Goal: Task Accomplishment & Management: Complete application form

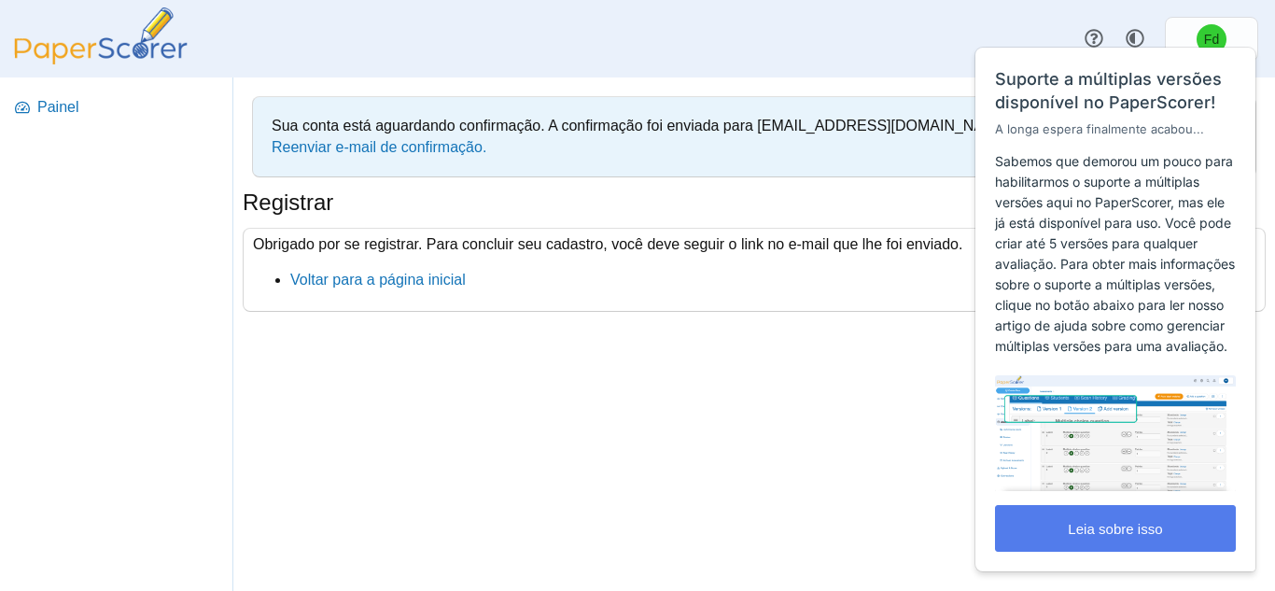
click at [950, 16] on div "Painel" at bounding box center [637, 38] width 1275 height 77
click at [445, 286] on font "Voltar para a página inicial" at bounding box center [378, 280] width 176 height 16
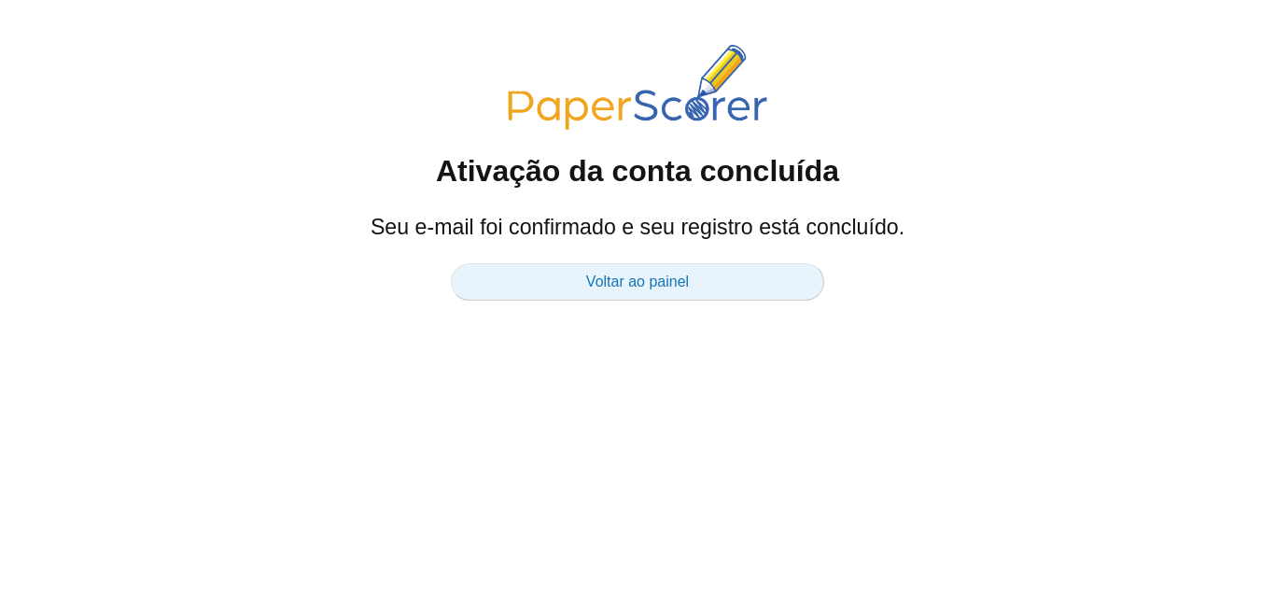
click at [736, 271] on link "Voltar ao painel" at bounding box center [637, 281] width 373 height 37
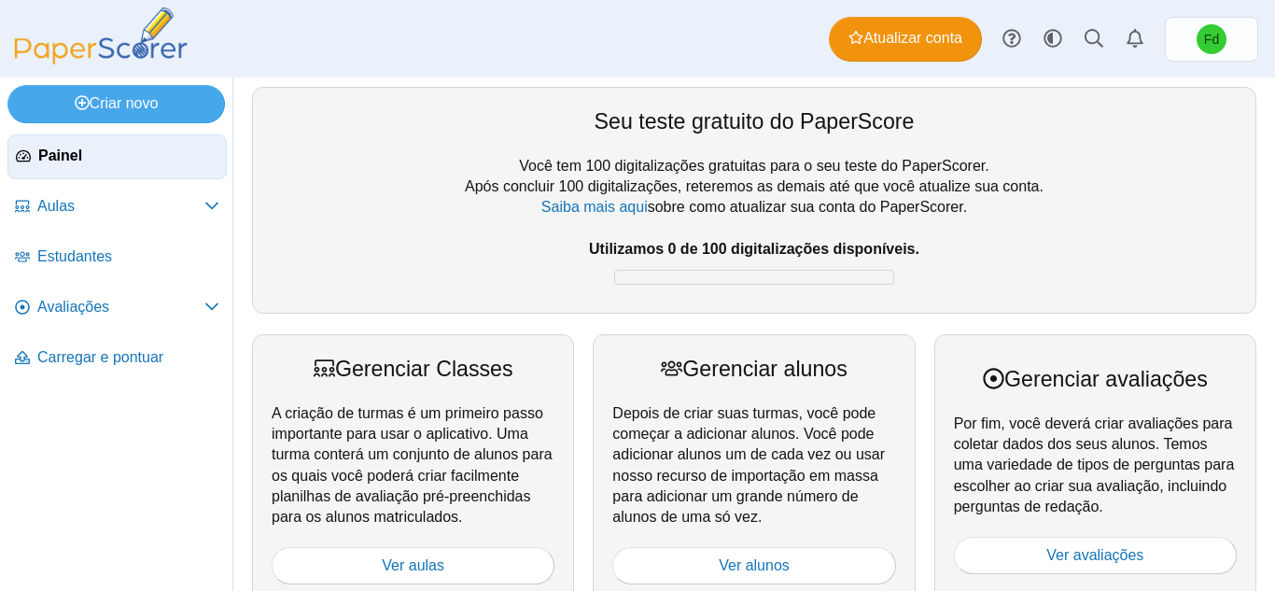
drag, startPoint x: 703, startPoint y: 237, endPoint x: 799, endPoint y: 207, distance: 100.7
click at [799, 207] on div "Você tem 100 digitalizações gratuitas para o seu teste do PaperScorer. Após con…" at bounding box center [754, 225] width 965 height 138
click at [799, 207] on font "sobre como atualizar sua conta do PaperScorer." at bounding box center [807, 207] width 319 height 16
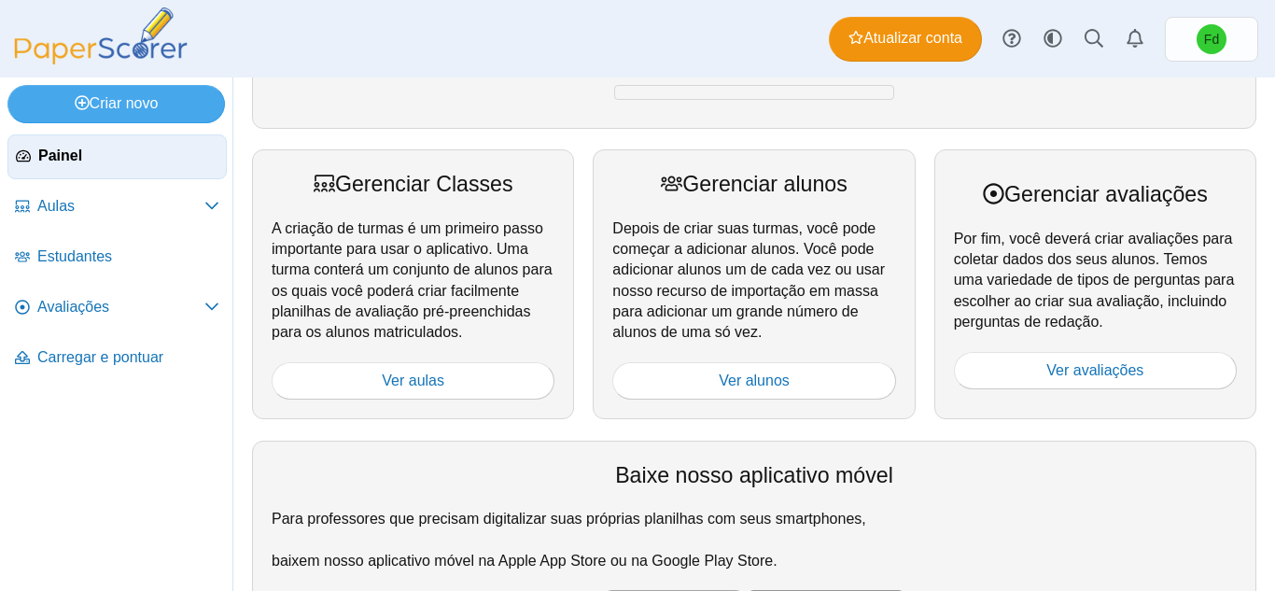
scroll to position [187, 0]
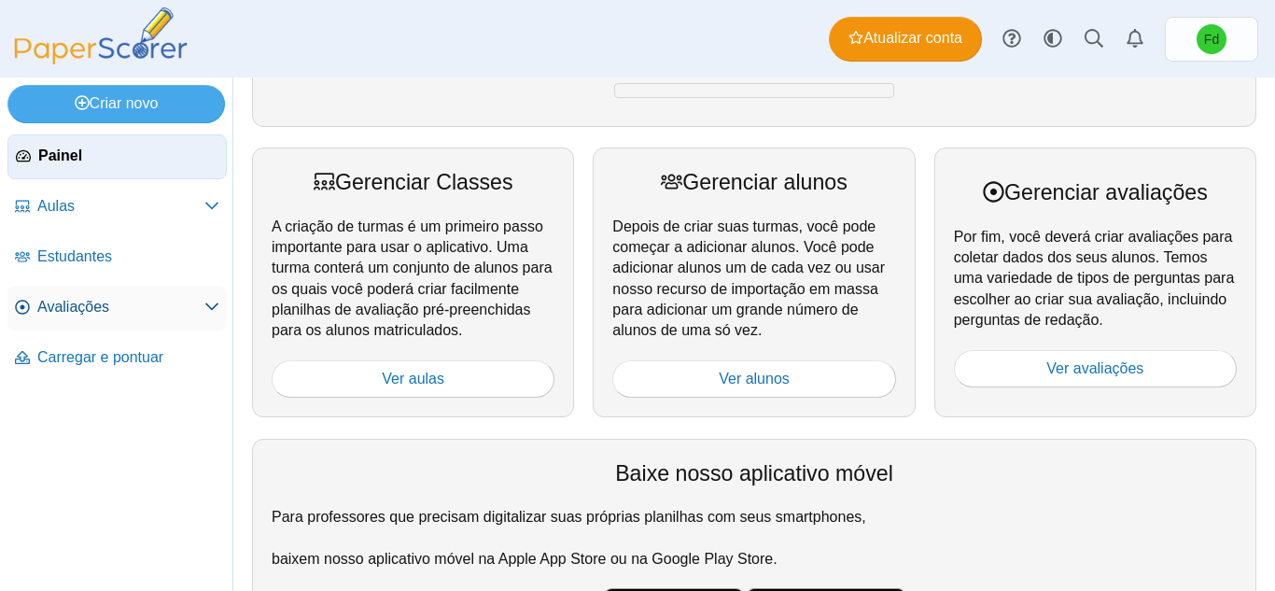
click at [147, 311] on span "Avaliações" at bounding box center [120, 307] width 167 height 21
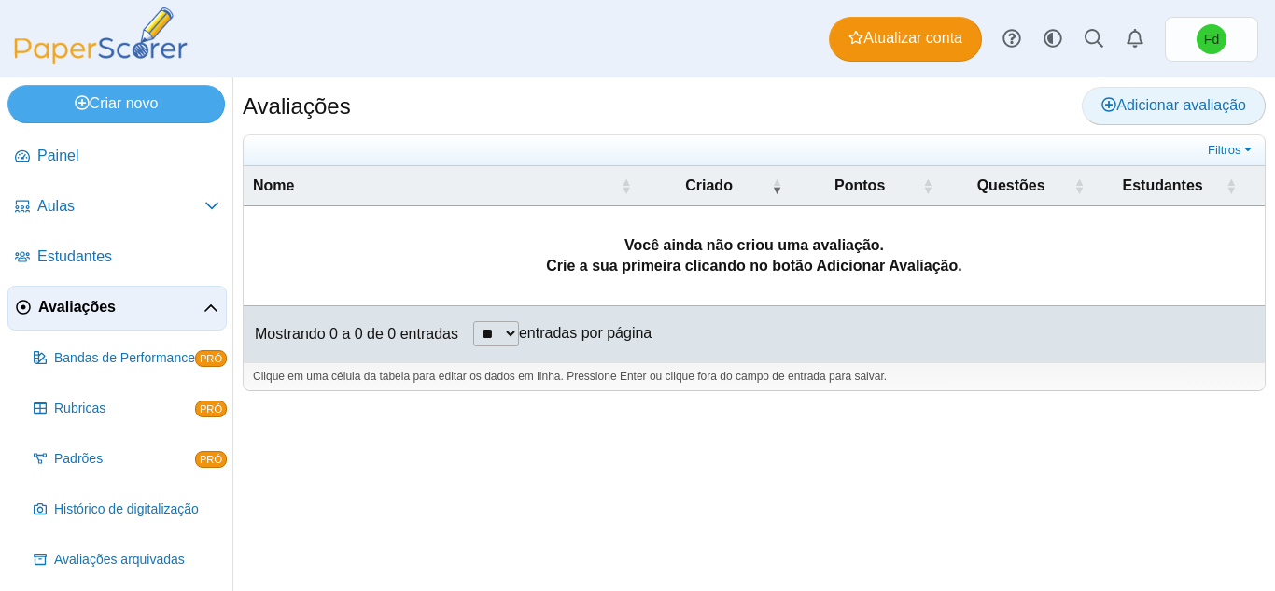
click at [1118, 97] on font "Adicionar avaliação" at bounding box center [1182, 105] width 130 height 16
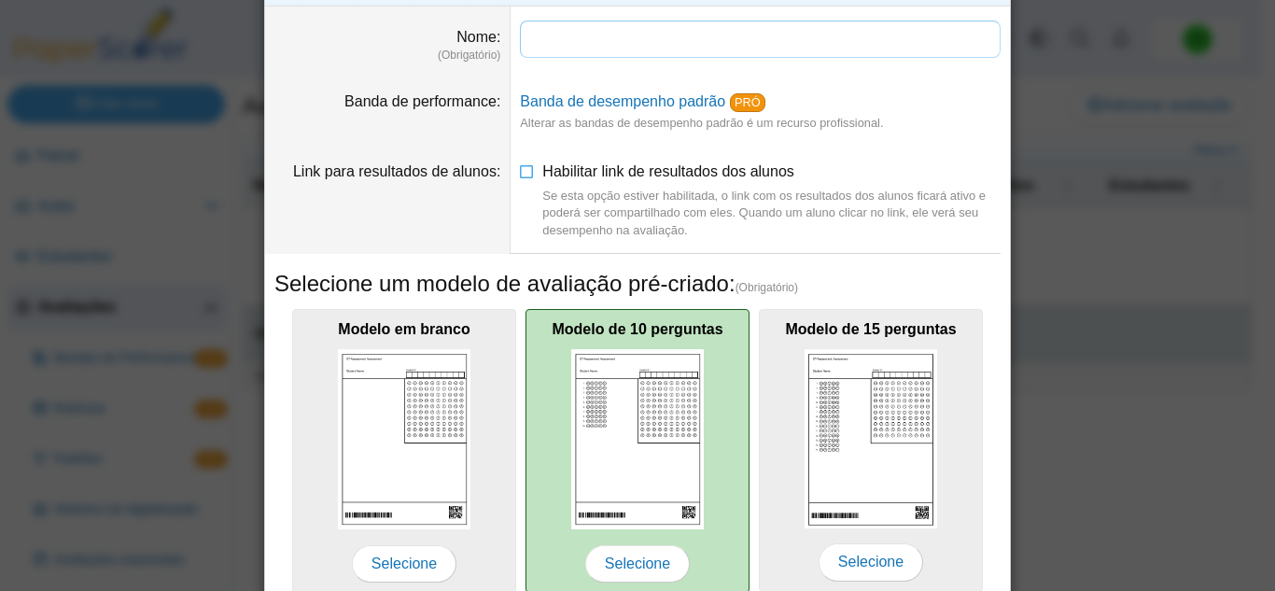
scroll to position [93, 0]
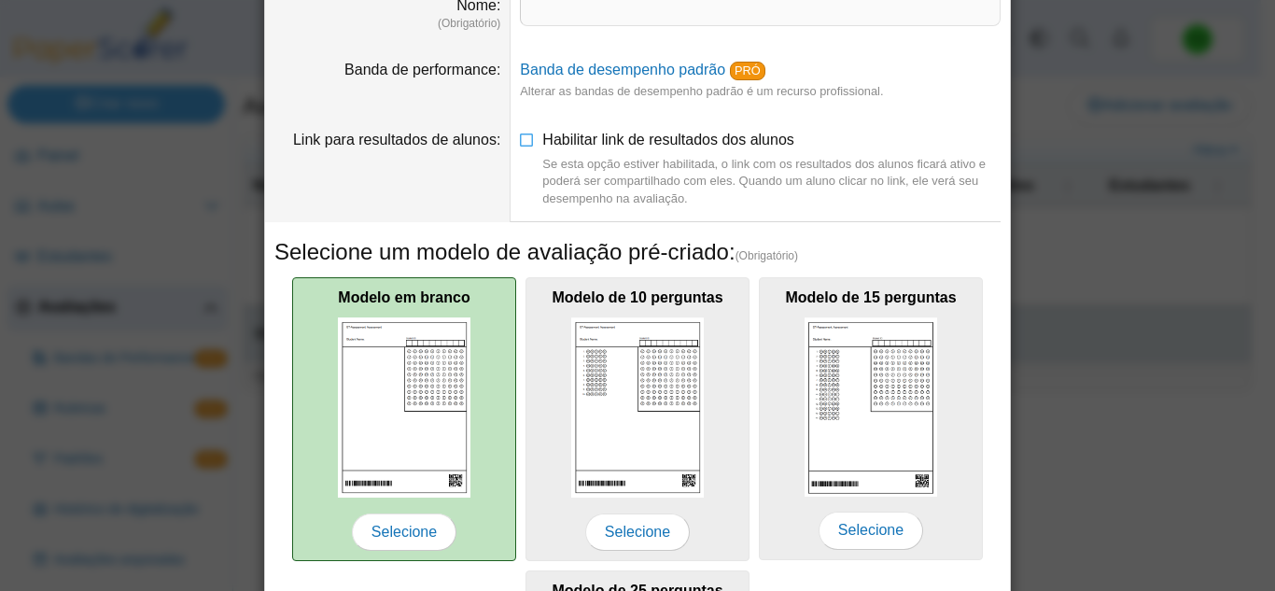
click at [432, 307] on div "Modelo em branco Selecione" at bounding box center [404, 419] width 224 height 285
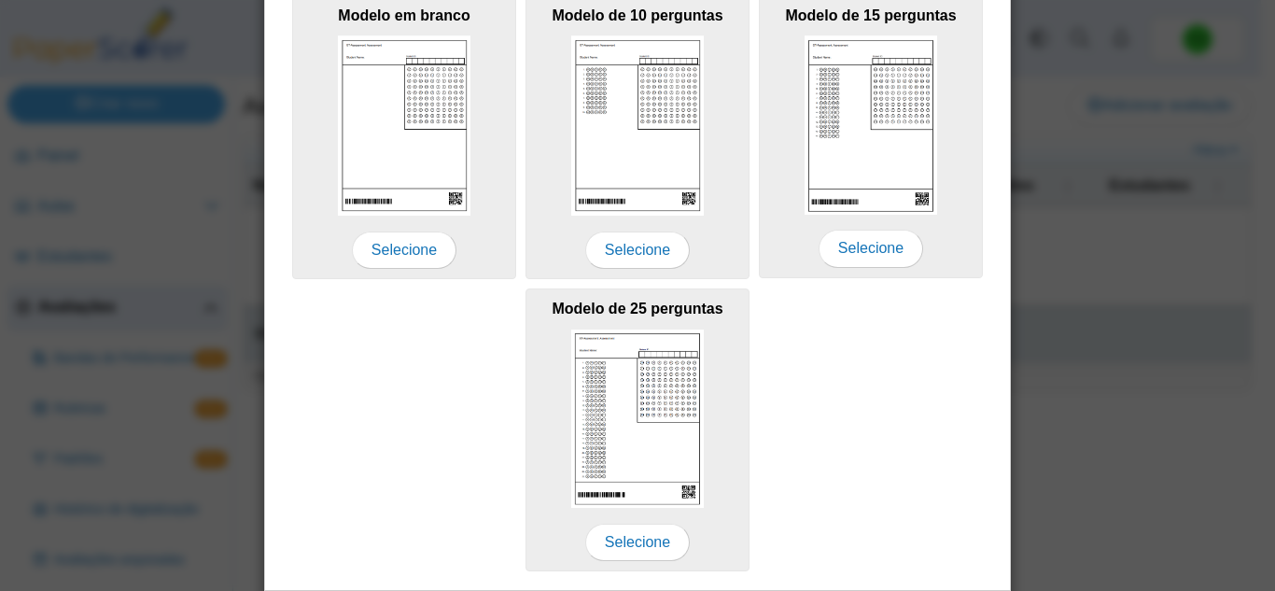
scroll to position [433, 0]
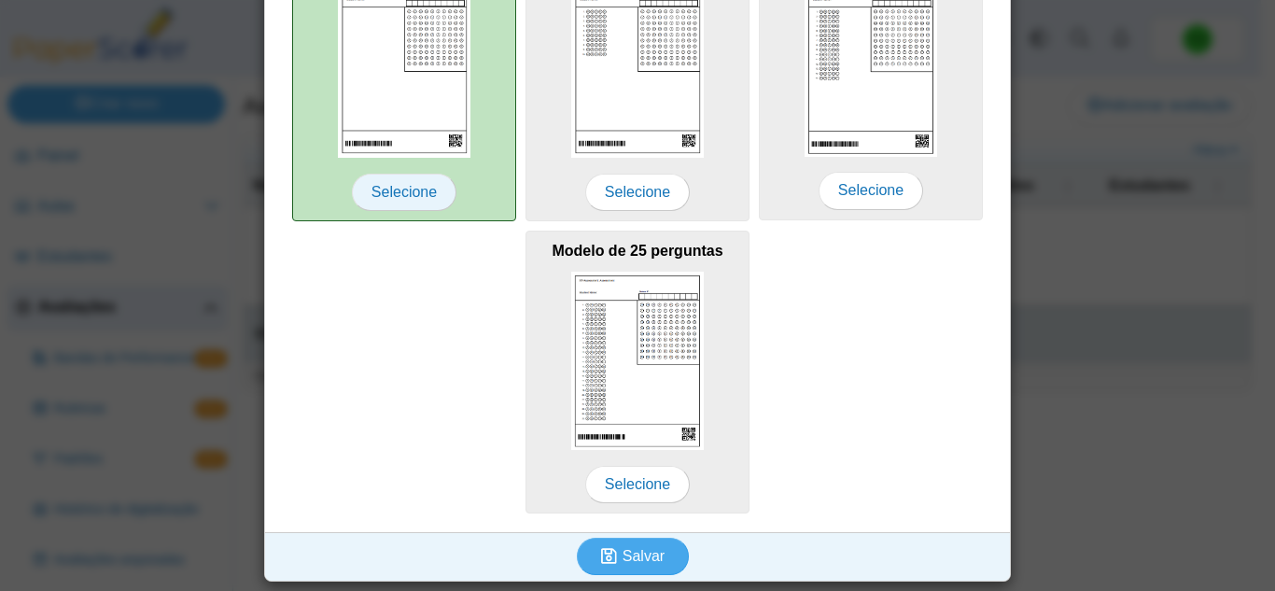
click at [408, 195] on font "Selecione" at bounding box center [404, 192] width 65 height 16
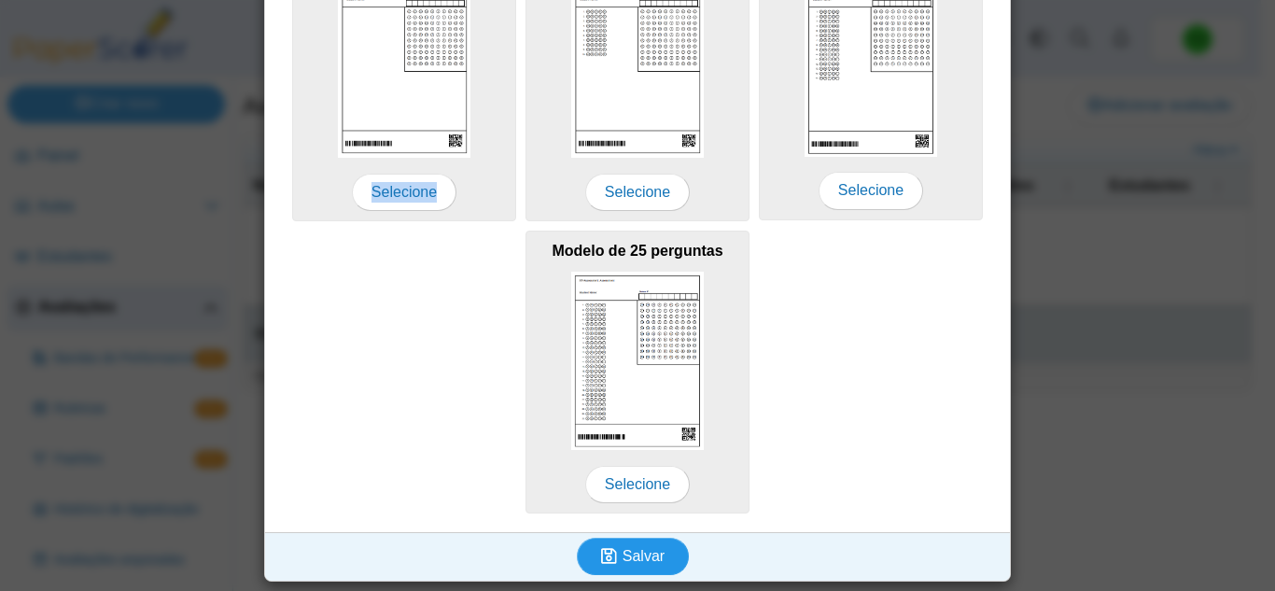
click at [667, 559] on button "Salvar" at bounding box center [633, 556] width 112 height 37
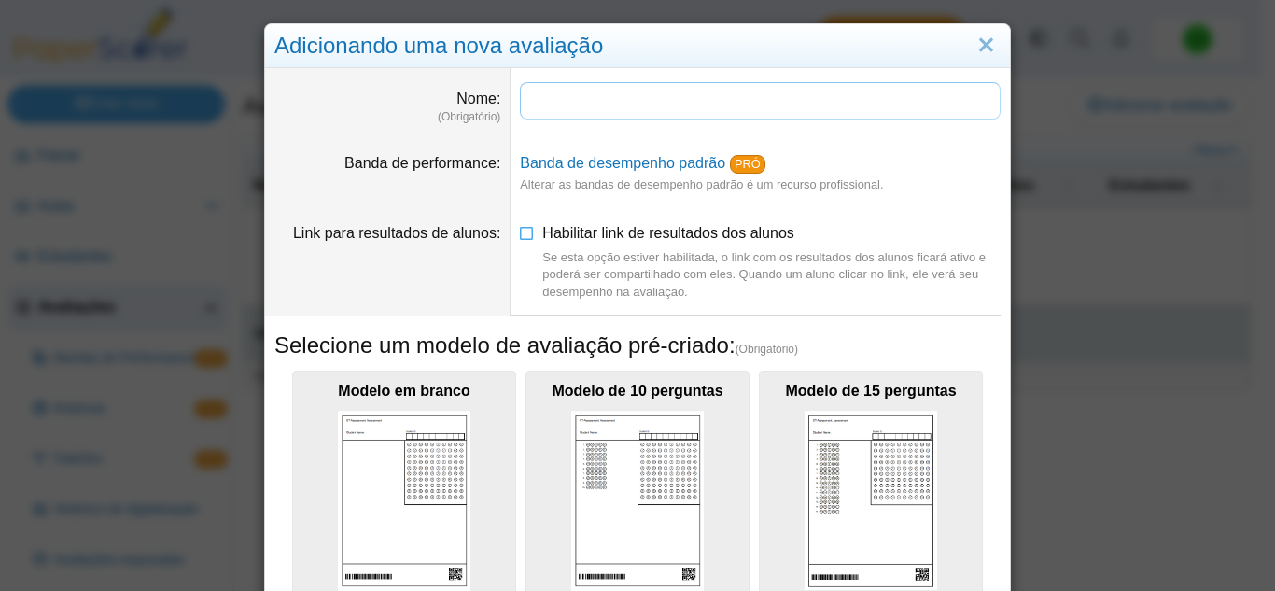
click at [548, 104] on input "Nome" at bounding box center [760, 100] width 481 height 37
click at [547, 106] on input "Nome" at bounding box center [760, 100] width 481 height 37
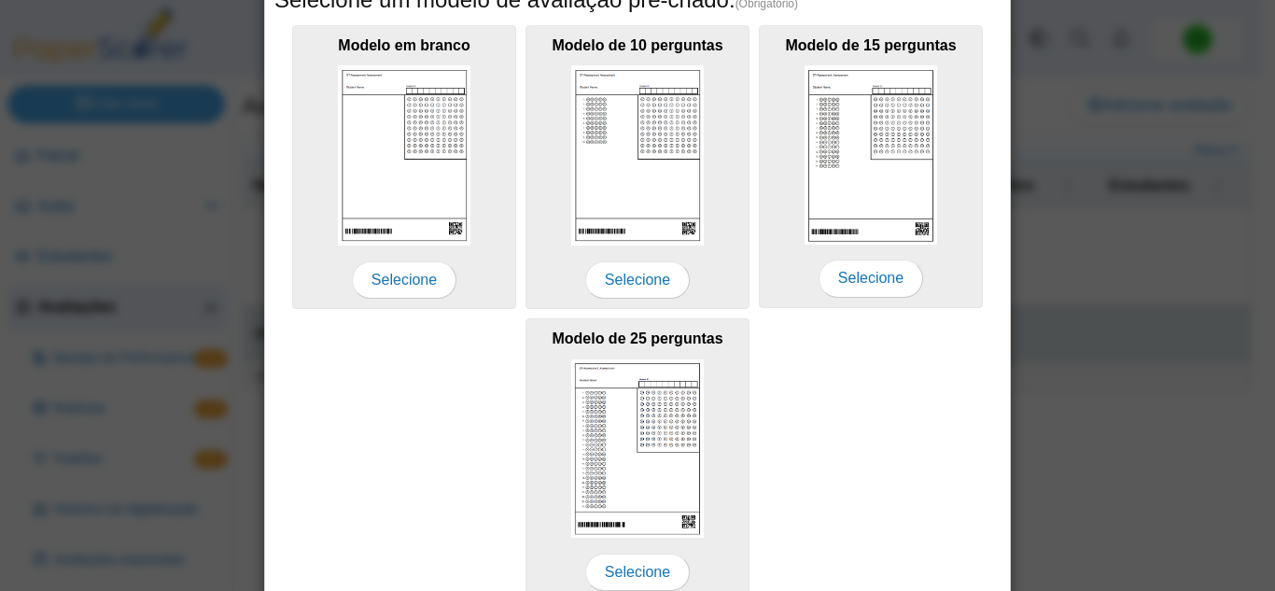
scroll to position [373, 0]
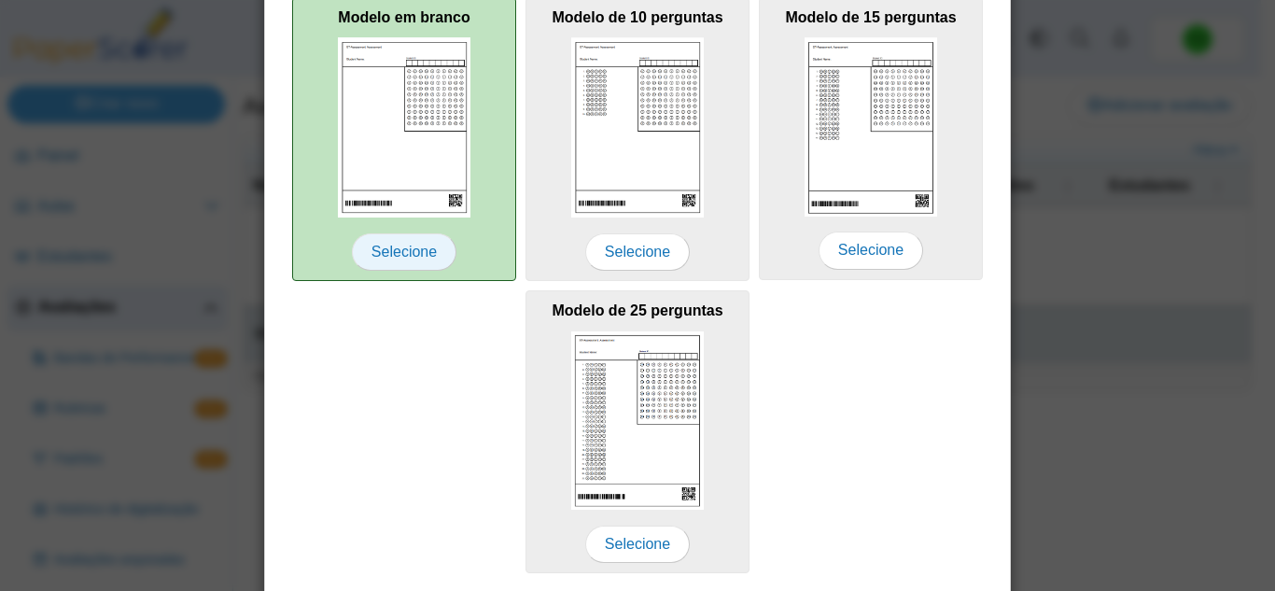
type input "**********"
click at [398, 264] on span "Selecione" at bounding box center [404, 251] width 105 height 37
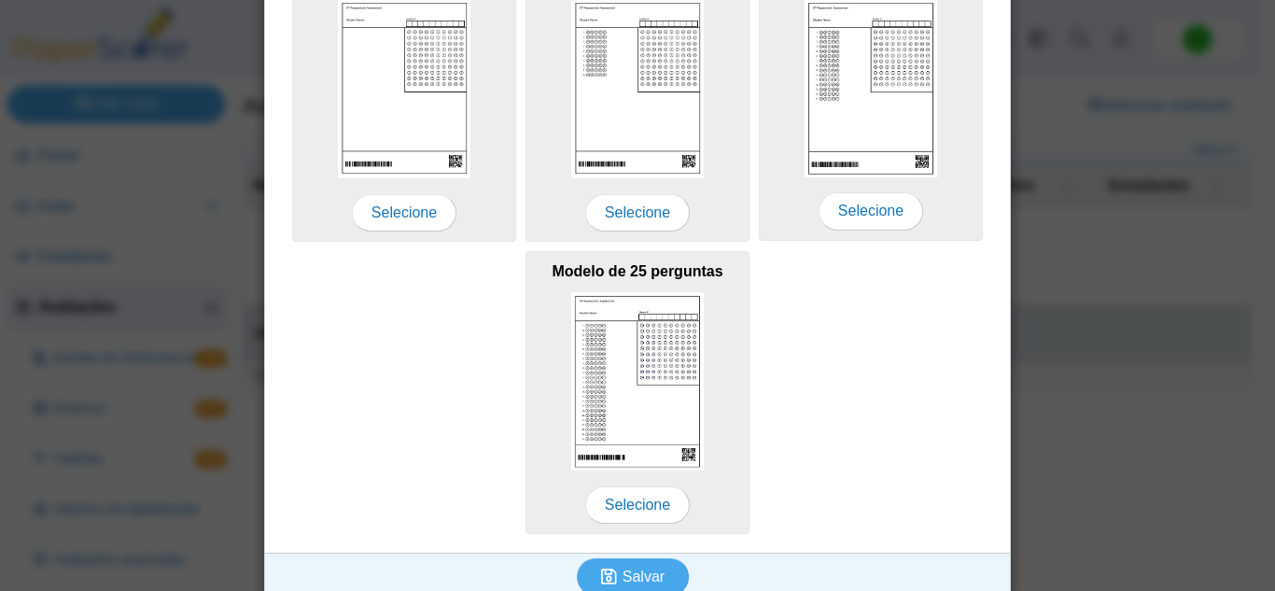
scroll to position [433, 0]
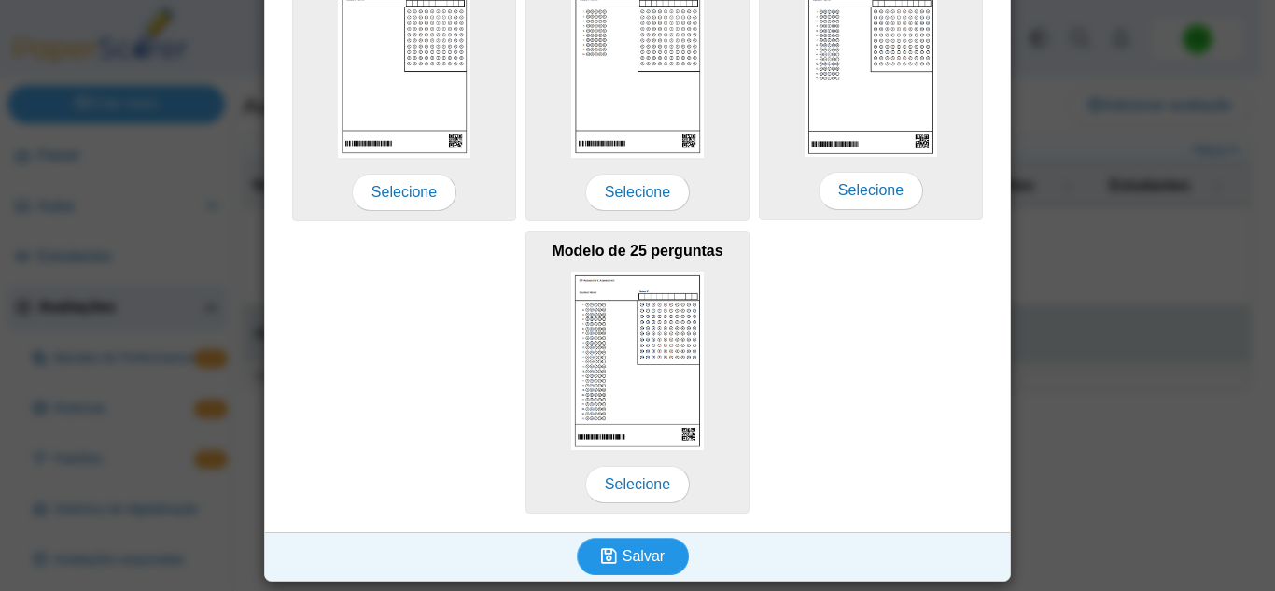
click at [614, 555] on icon "submit" at bounding box center [611, 556] width 21 height 21
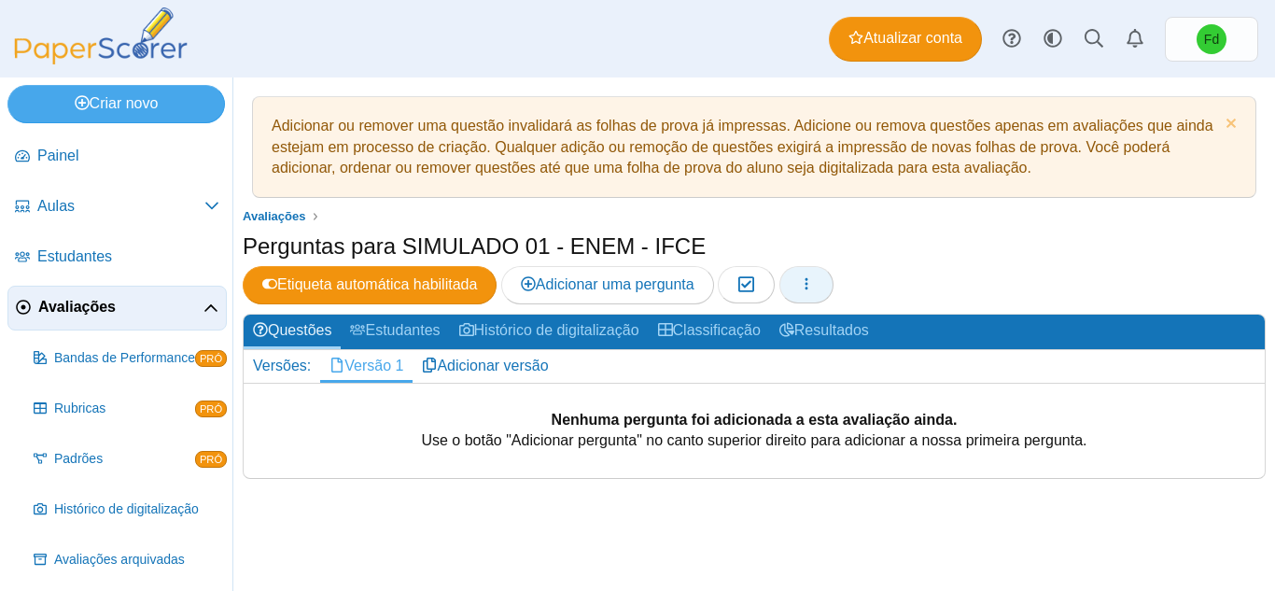
click at [829, 285] on button "button" at bounding box center [807, 284] width 54 height 37
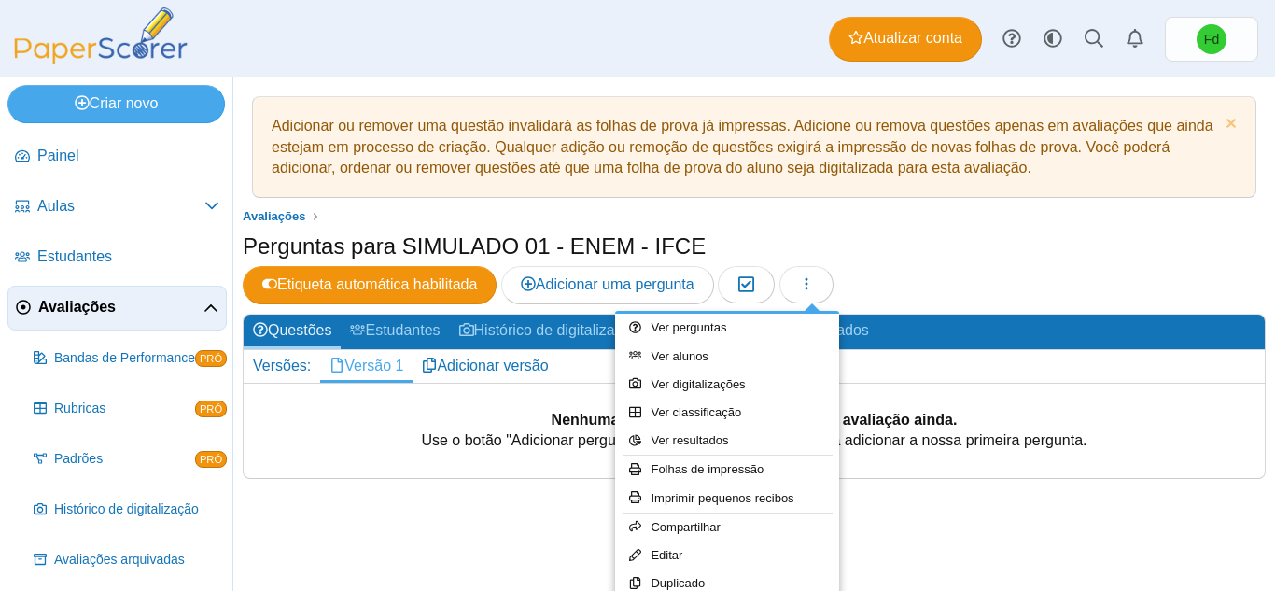
click at [944, 247] on div "Perguntas para SIMULADO 01 - ENEM - IFCE Etiqueta automática habilitada Adicion…" at bounding box center [754, 270] width 1023 height 78
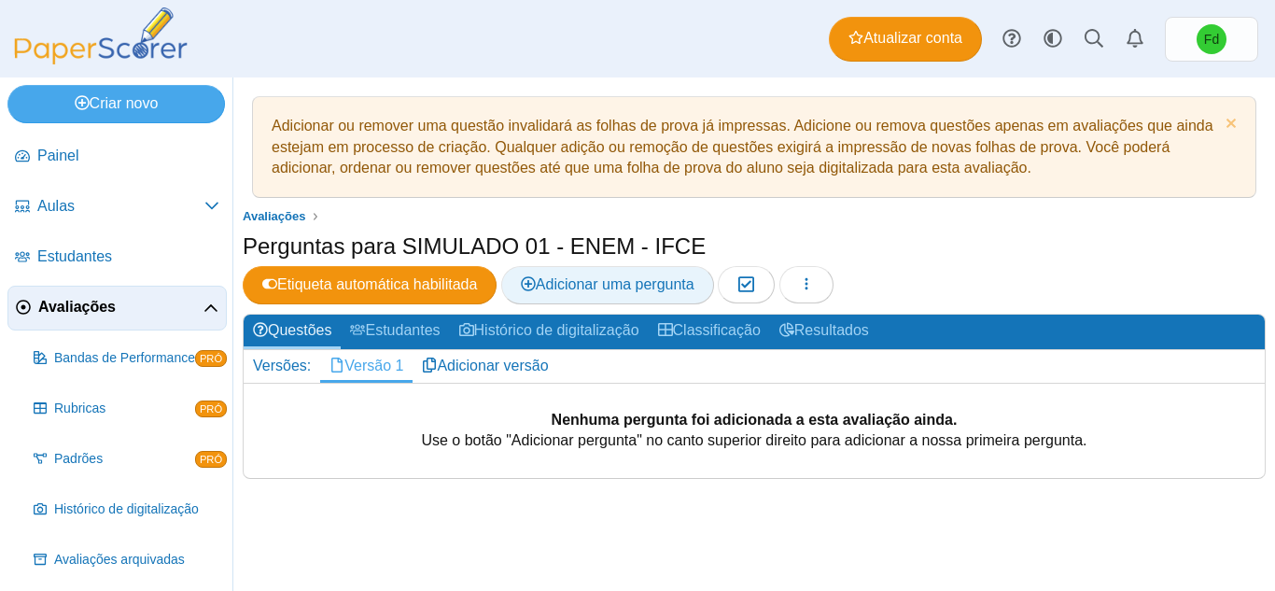
click at [598, 296] on link "Adicionar uma pergunta" at bounding box center [607, 284] width 213 height 37
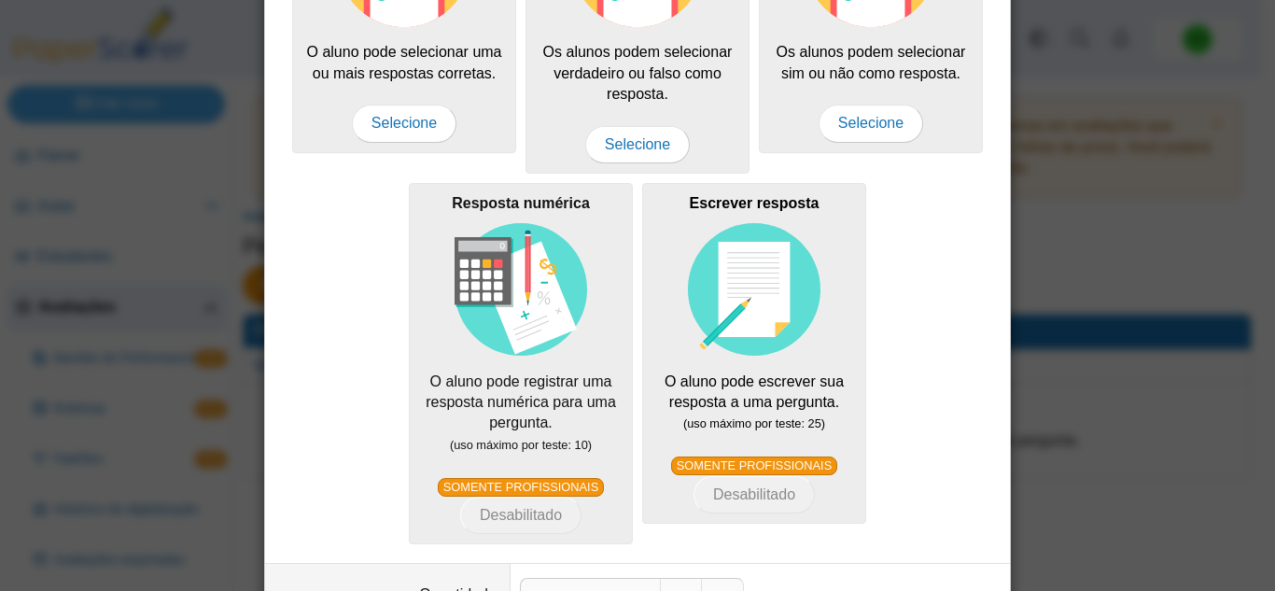
scroll to position [280, 0]
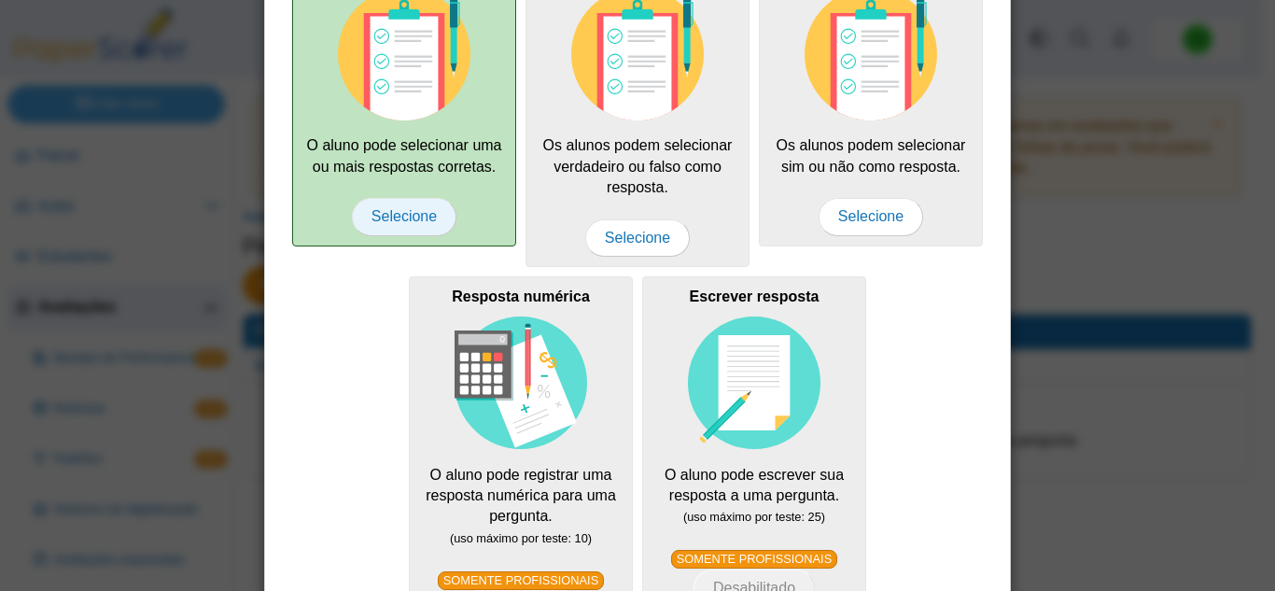
click at [384, 215] on font "Selecione" at bounding box center [404, 216] width 65 height 16
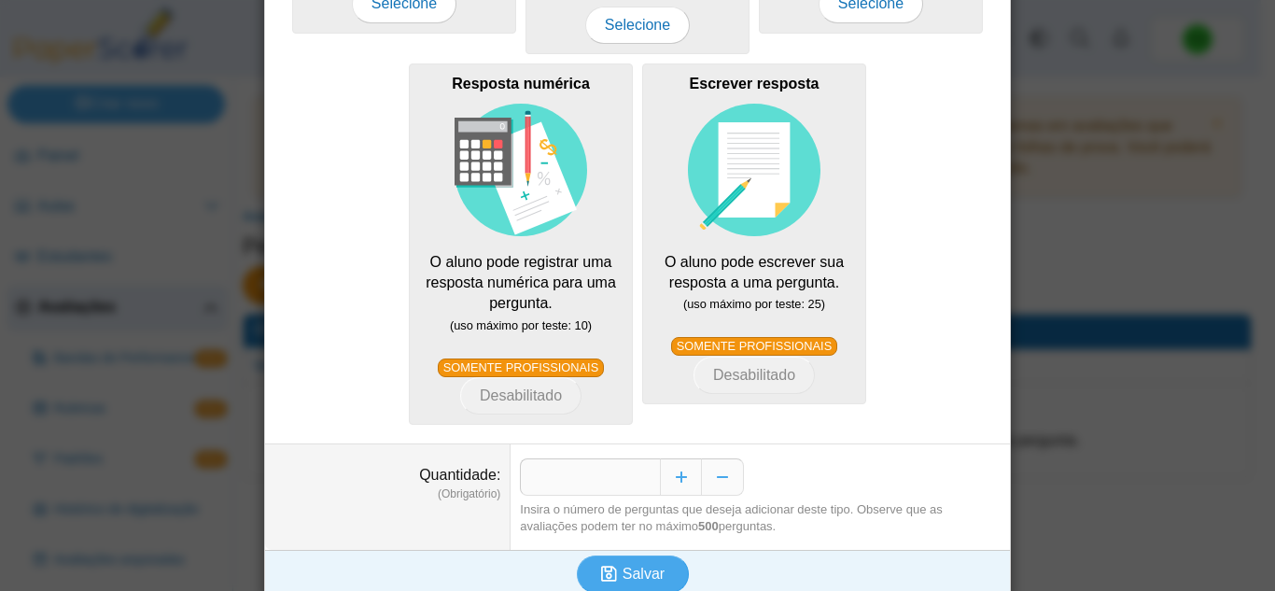
scroll to position [511, 0]
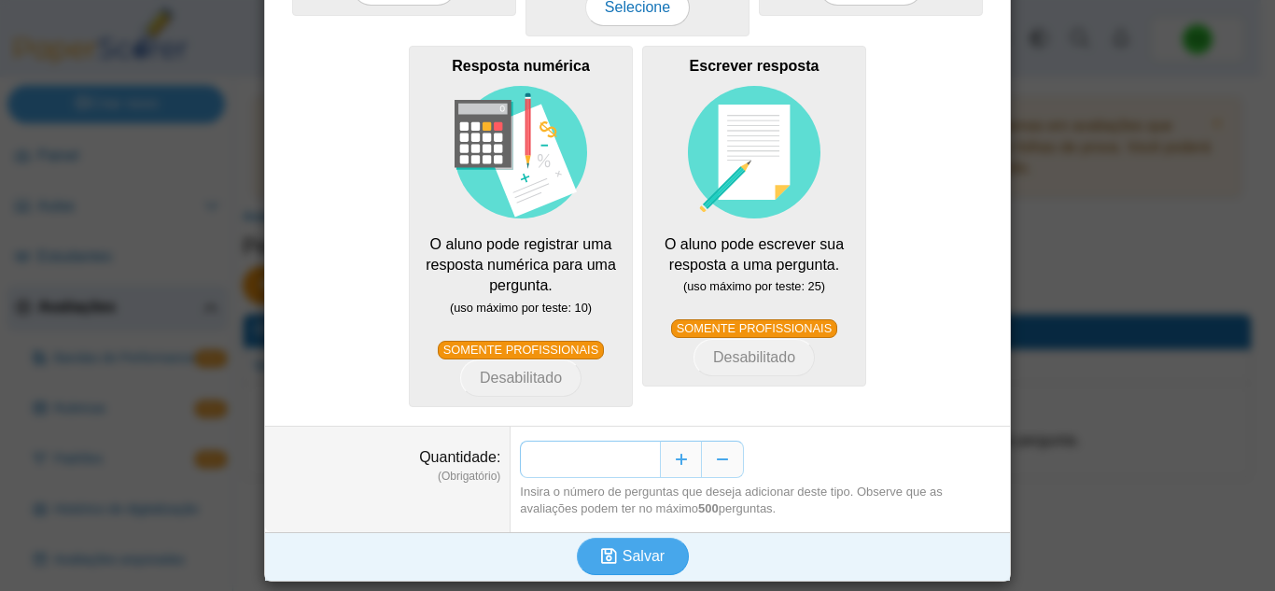
drag, startPoint x: 635, startPoint y: 450, endPoint x: 645, endPoint y: 454, distance: 10.9
click at [645, 454] on input "*" at bounding box center [590, 459] width 140 height 37
type input "**"
click at [626, 562] on font "Salvar" at bounding box center [644, 556] width 42 height 16
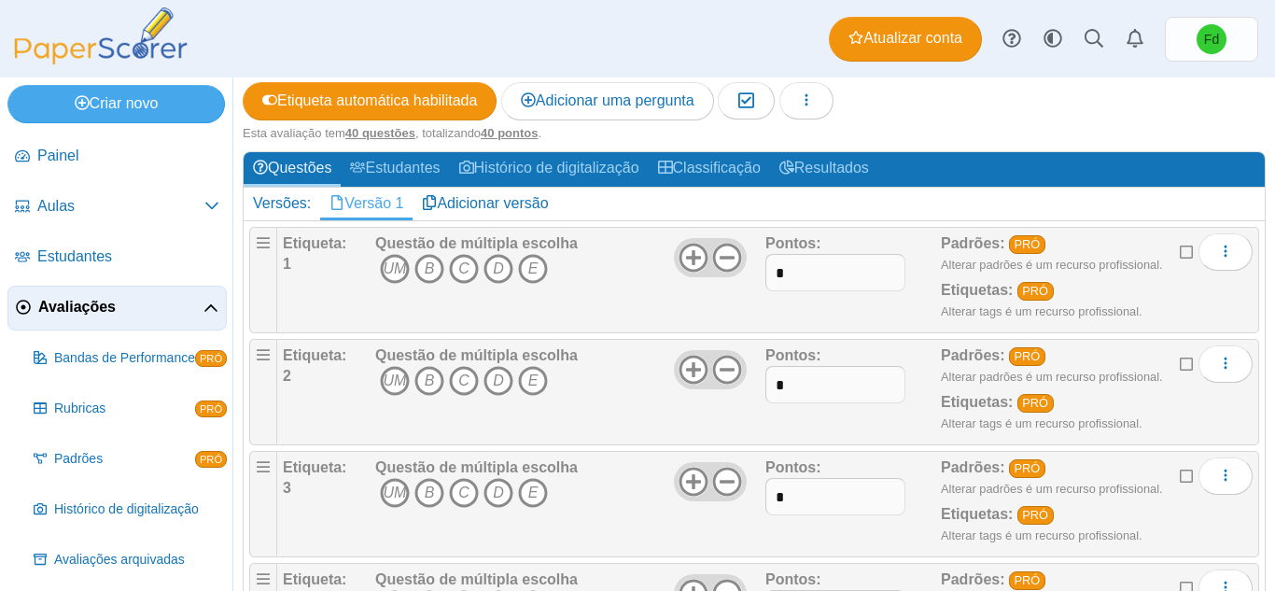
scroll to position [184, 0]
click at [388, 271] on font "UM" at bounding box center [395, 268] width 23 height 16
click at [420, 378] on icon "B" at bounding box center [430, 381] width 30 height 30
click at [464, 497] on font "C" at bounding box center [463, 493] width 11 height 16
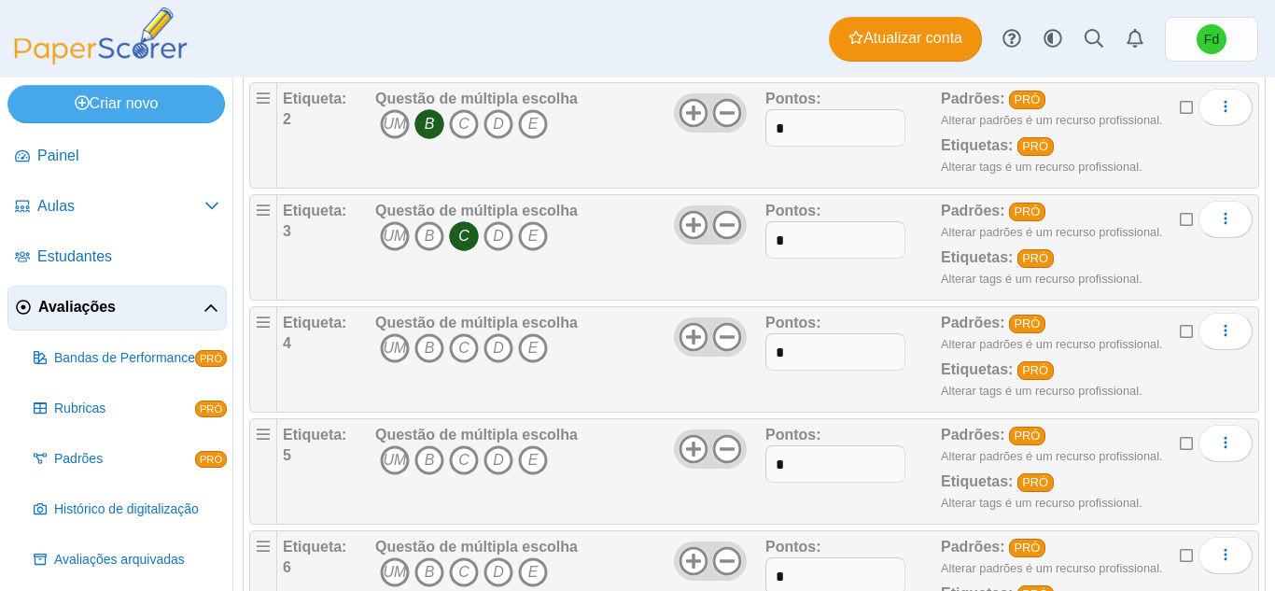
scroll to position [464, 0]
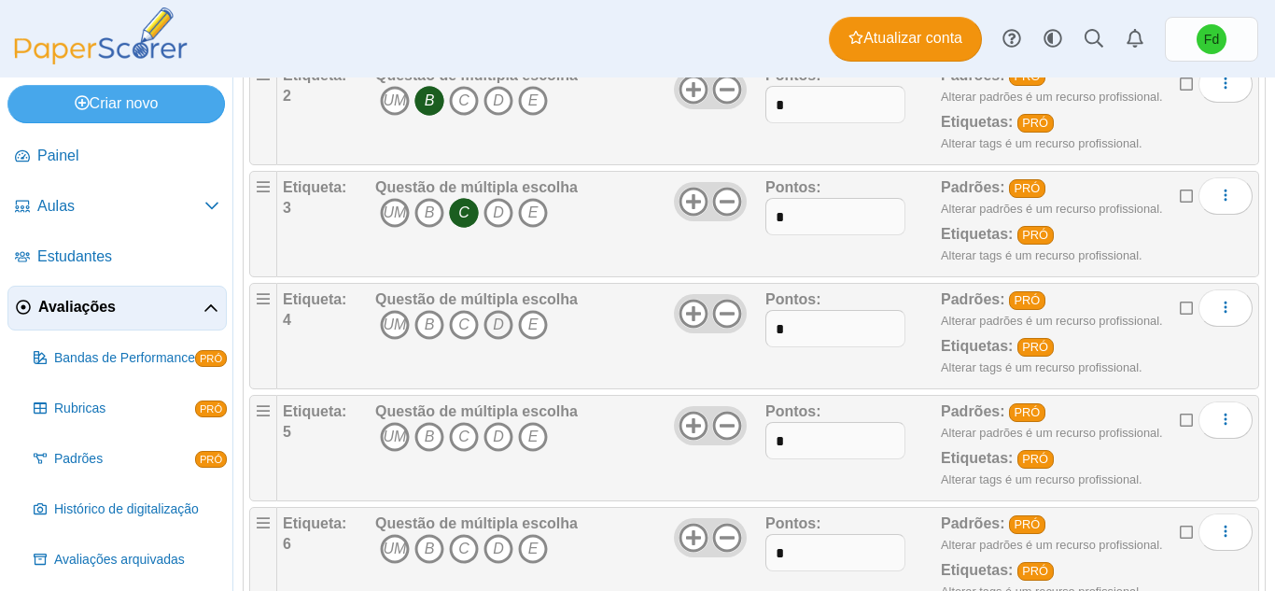
click at [501, 319] on font "D" at bounding box center [498, 325] width 11 height 16
click at [500, 434] on font "D" at bounding box center [498, 437] width 11 height 16
click at [497, 553] on font "D" at bounding box center [498, 549] width 11 height 16
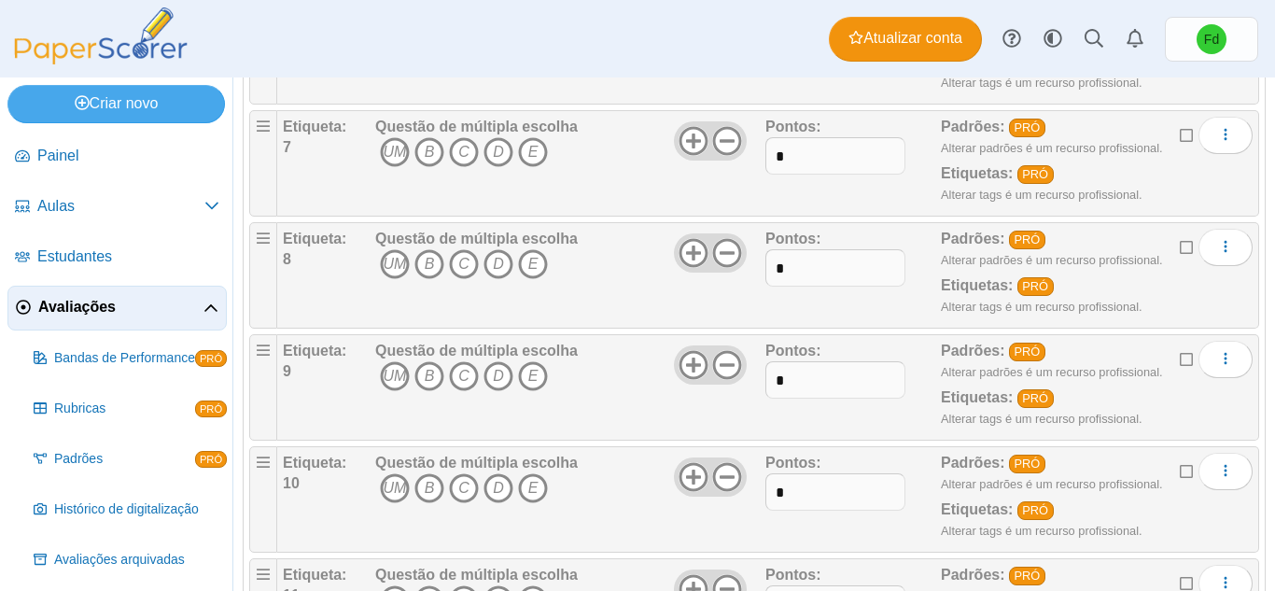
scroll to position [1024, 0]
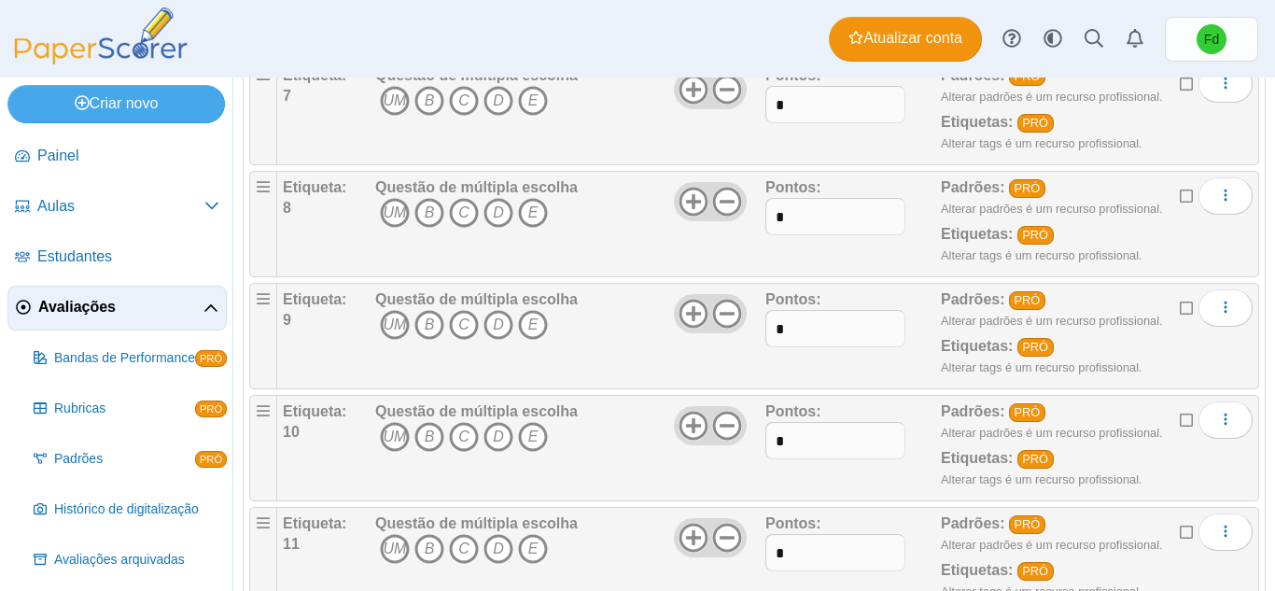
drag, startPoint x: 497, startPoint y: 317, endPoint x: 506, endPoint y: 238, distance: 79.0
click at [497, 314] on icon "D" at bounding box center [499, 325] width 30 height 30
drag, startPoint x: 500, startPoint y: 211, endPoint x: 498, endPoint y: 181, distance: 30.0
click at [500, 210] on font "D" at bounding box center [498, 212] width 11 height 16
click at [500, 96] on font "D" at bounding box center [498, 100] width 11 height 16
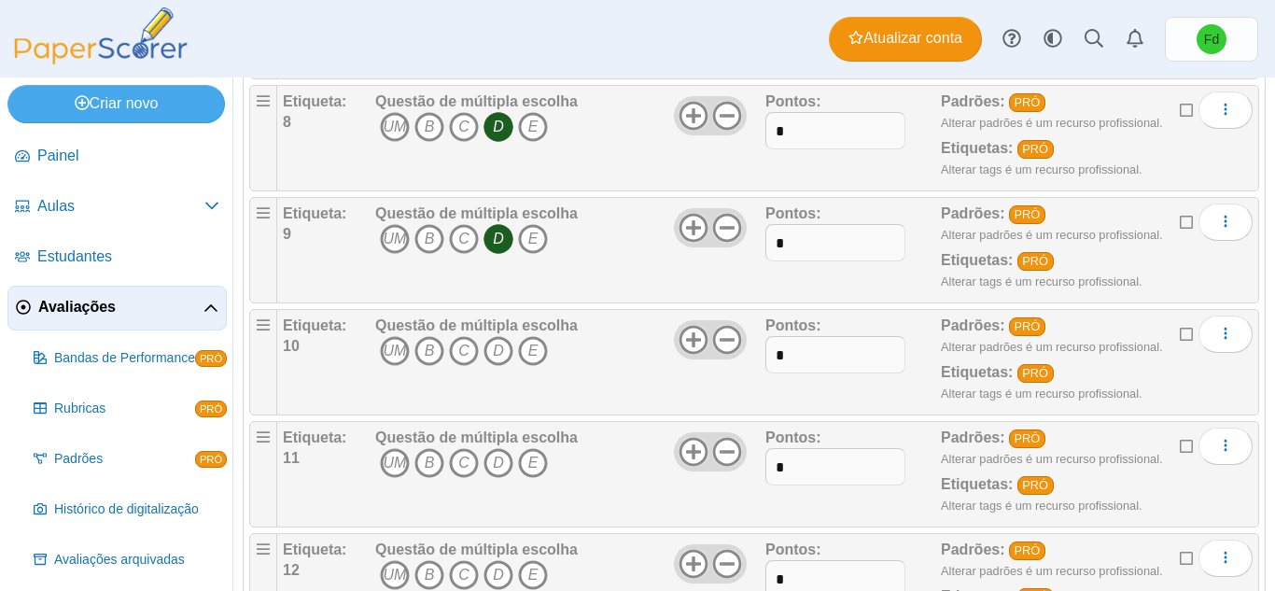
scroll to position [1118, 0]
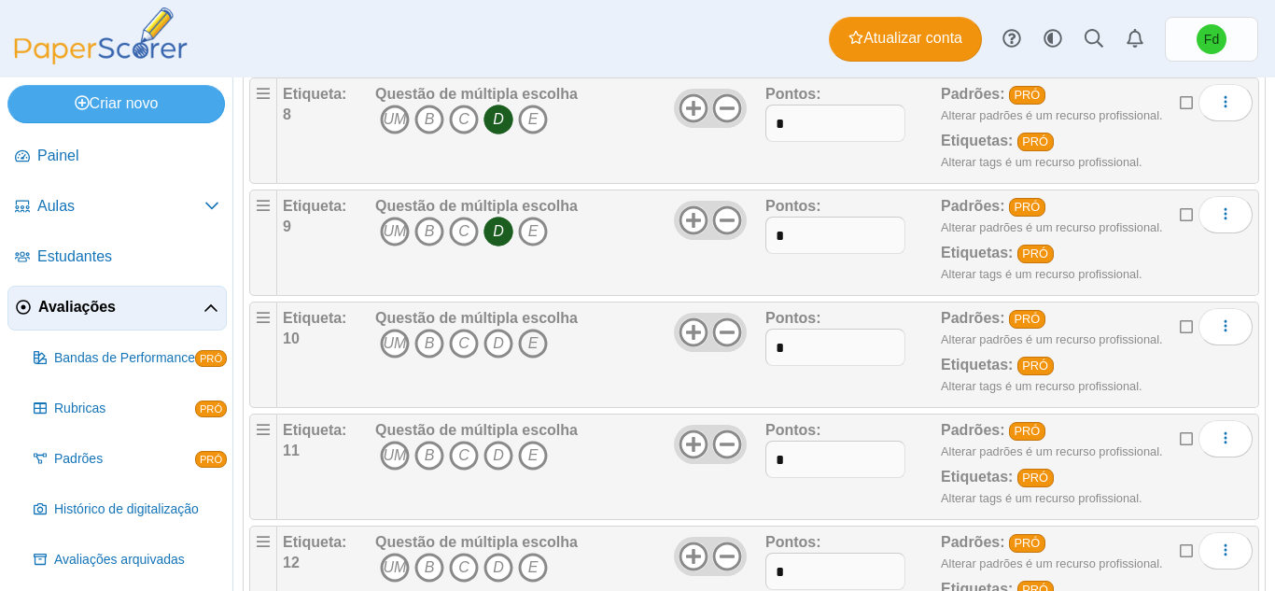
click at [528, 345] on font "E" at bounding box center [533, 343] width 10 height 16
click at [528, 450] on font "E" at bounding box center [533, 455] width 10 height 16
click at [536, 567] on font "E" at bounding box center [533, 567] width 10 height 16
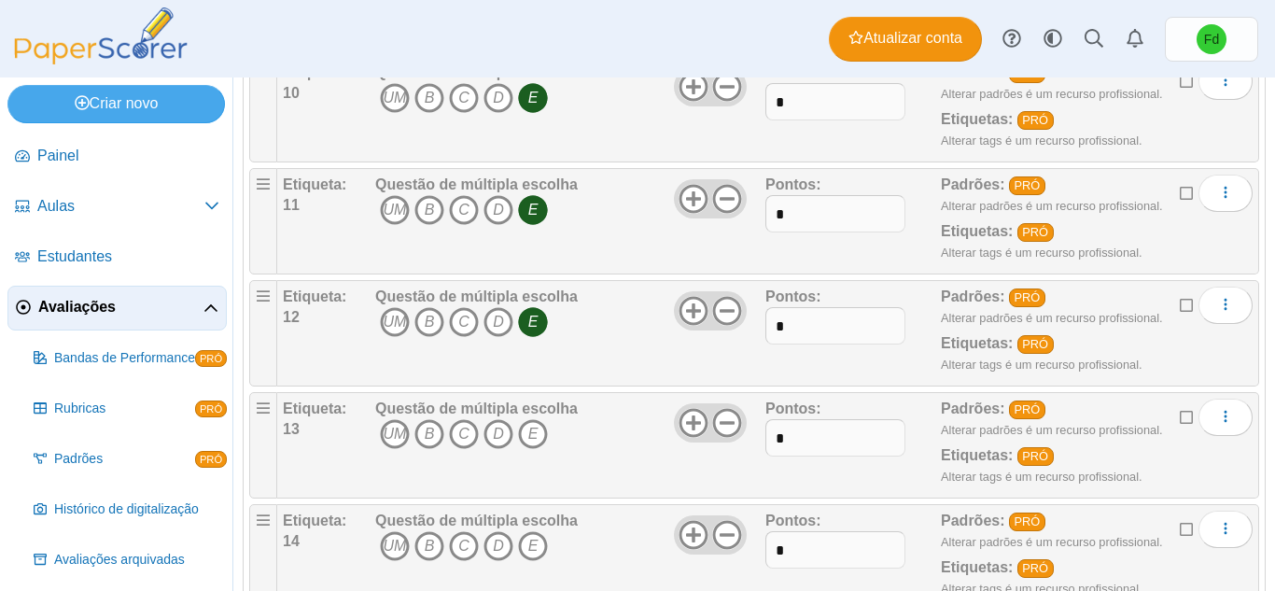
scroll to position [1398, 0]
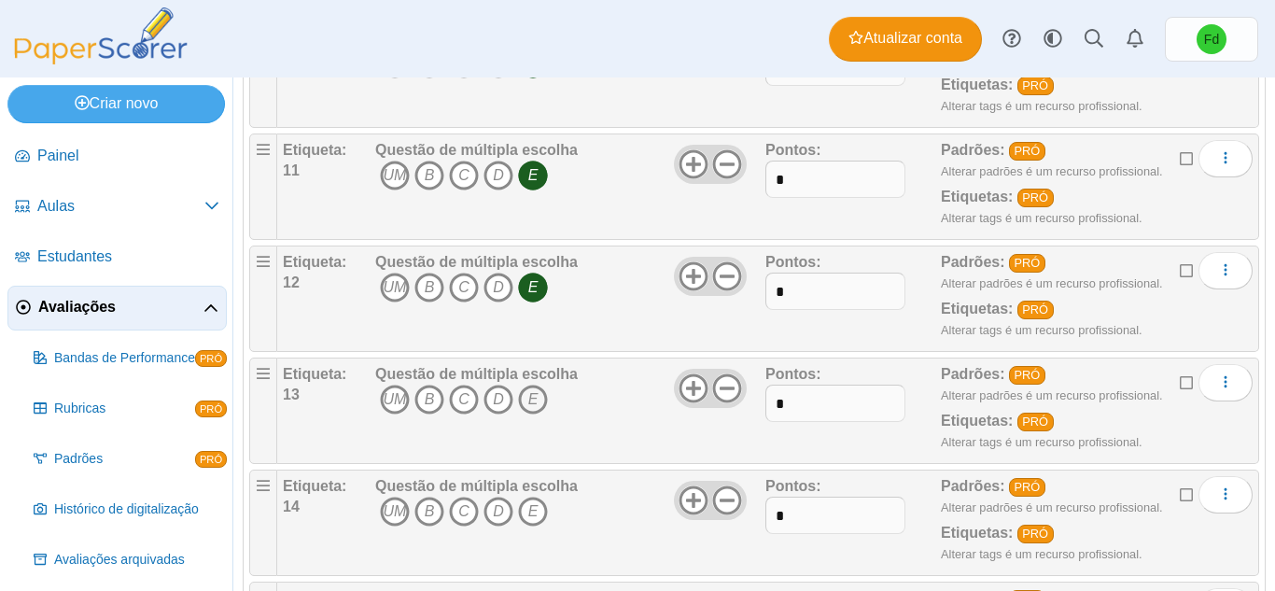
click at [527, 397] on icon "E" at bounding box center [533, 400] width 30 height 30
click at [521, 522] on icon "E" at bounding box center [533, 512] width 30 height 30
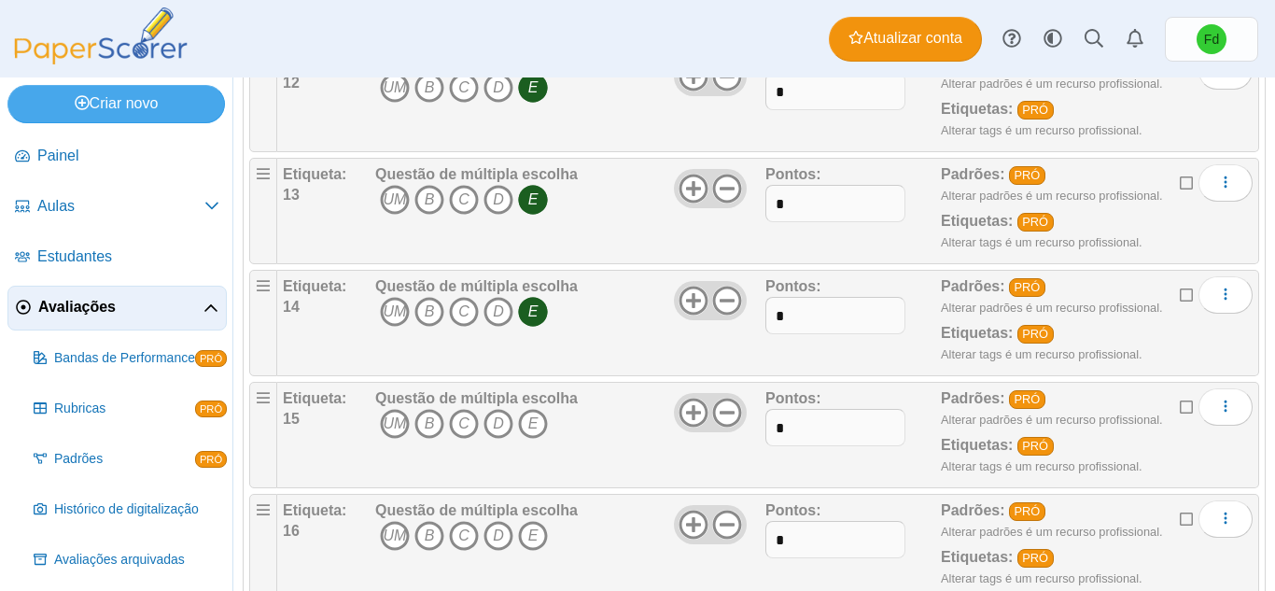
scroll to position [1678, 0]
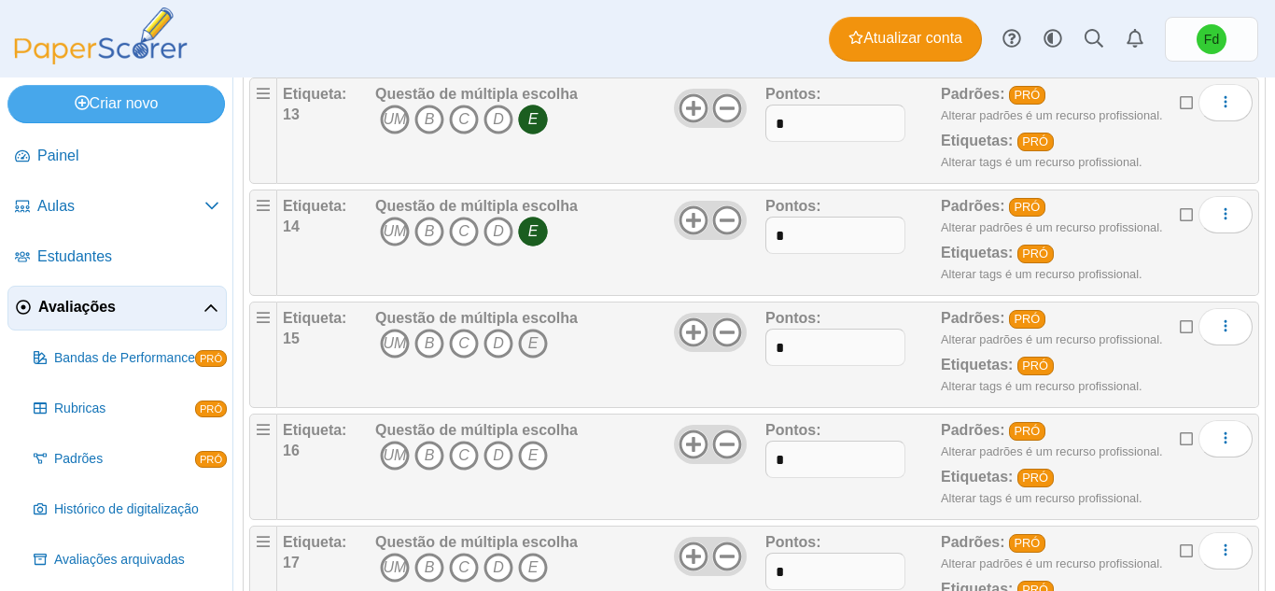
click at [531, 344] on font "E" at bounding box center [533, 343] width 10 height 16
click at [495, 457] on font "D" at bounding box center [498, 455] width 11 height 16
click at [465, 562] on font "C" at bounding box center [463, 567] width 11 height 16
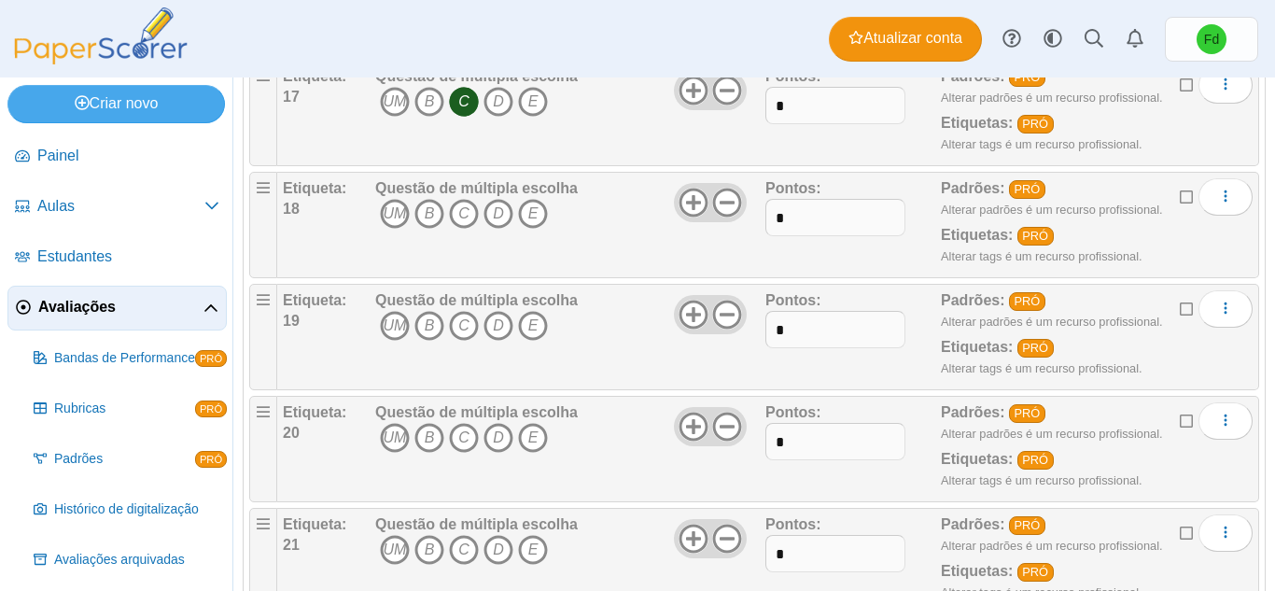
scroll to position [2145, 0]
click at [433, 207] on icon "B" at bounding box center [430, 213] width 30 height 30
click at [401, 324] on font "UM" at bounding box center [395, 325] width 23 height 16
click at [401, 435] on font "UM" at bounding box center [395, 437] width 23 height 16
click at [391, 562] on icon "UM" at bounding box center [395, 549] width 30 height 30
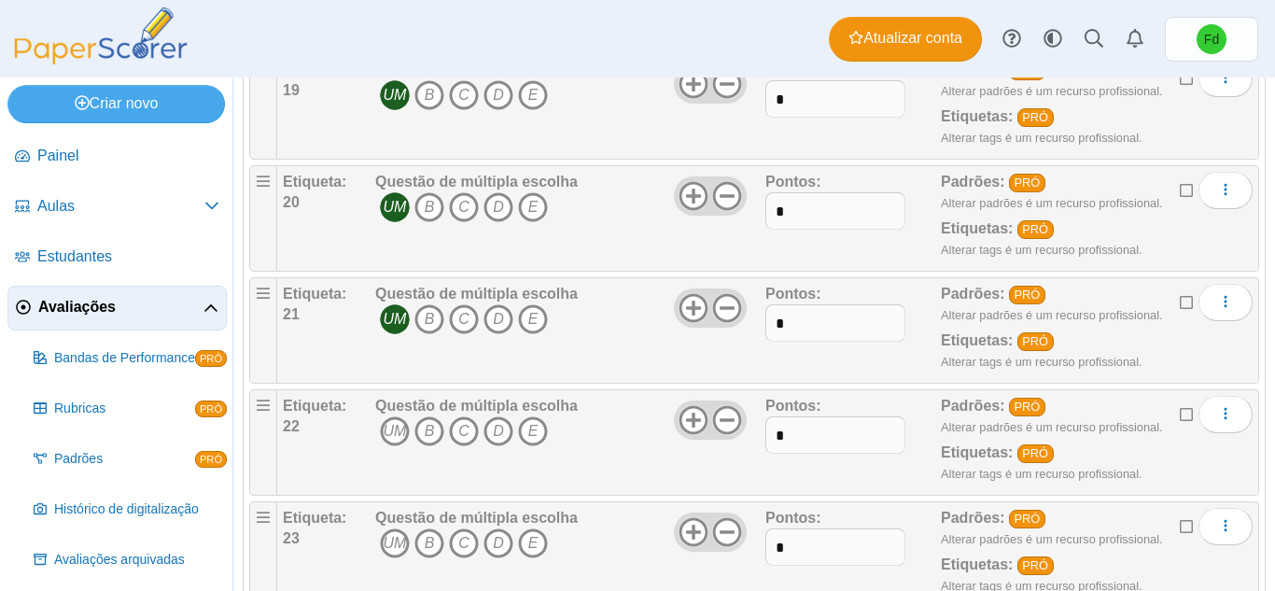
scroll to position [2331, 0]
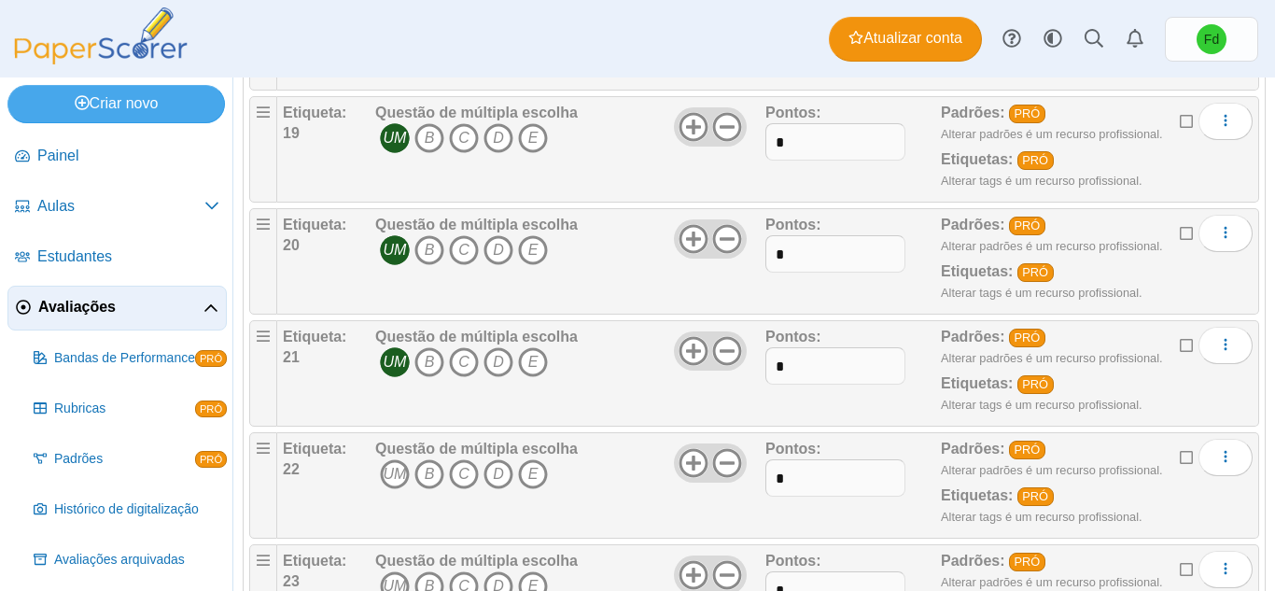
click at [463, 458] on div "Questão de múltipla escolha UM B C D E" at bounding box center [476, 485] width 203 height 93
click at [465, 469] on font "C" at bounding box center [463, 474] width 11 height 16
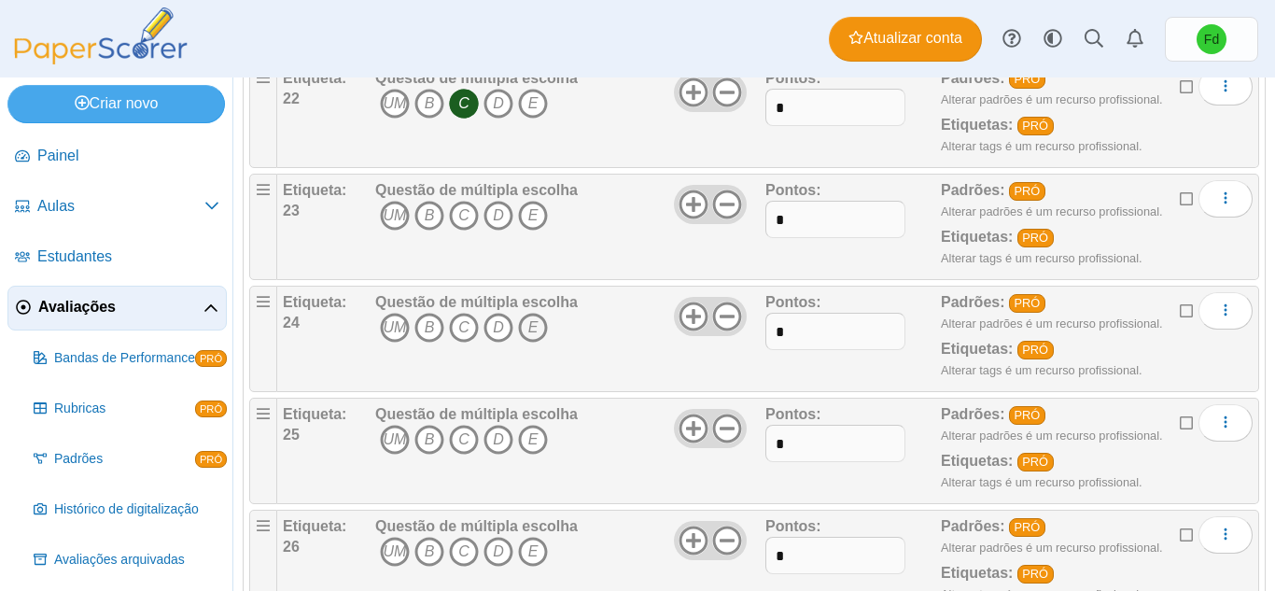
scroll to position [2705, 0]
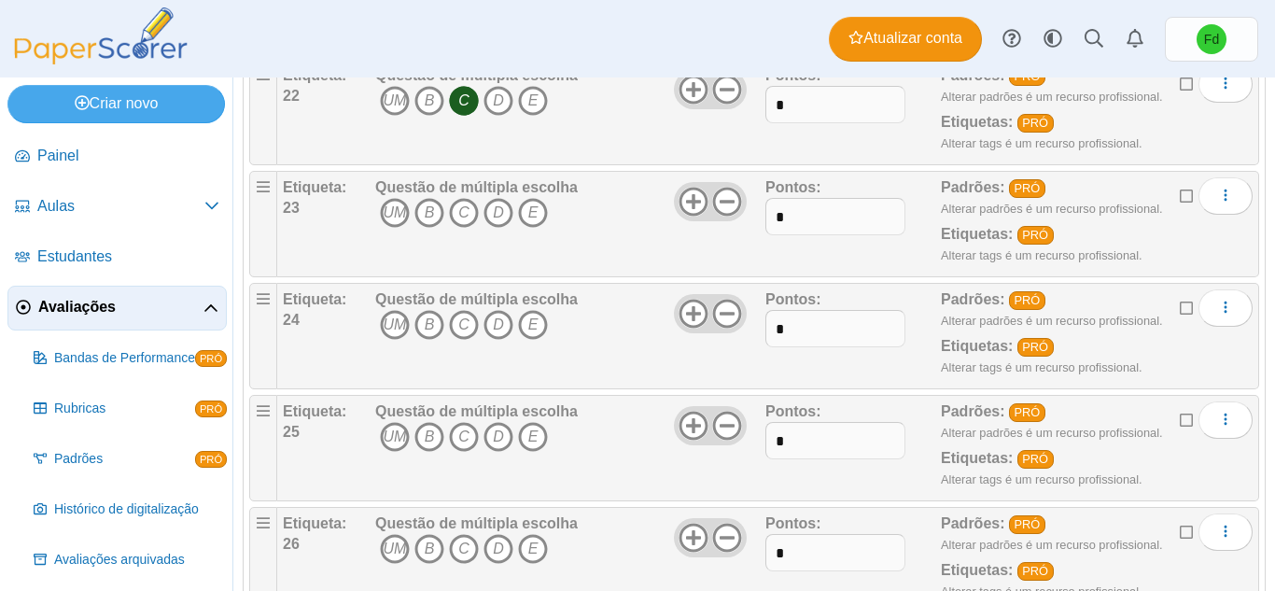
drag, startPoint x: 497, startPoint y: 201, endPoint x: 492, endPoint y: 266, distance: 65.5
click at [496, 201] on icon "D" at bounding box center [499, 213] width 30 height 30
click at [494, 322] on font "D" at bounding box center [498, 325] width 11 height 16
click at [528, 431] on font "E" at bounding box center [533, 437] width 10 height 16
click at [502, 541] on font "D" at bounding box center [498, 549] width 11 height 16
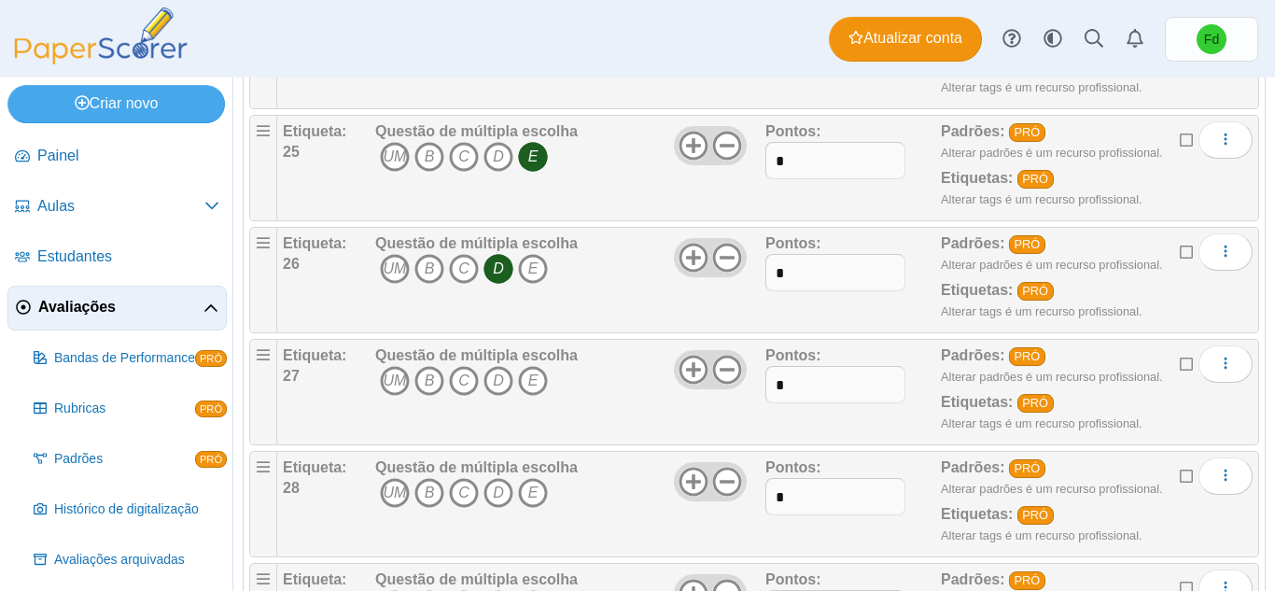
scroll to position [3078, 0]
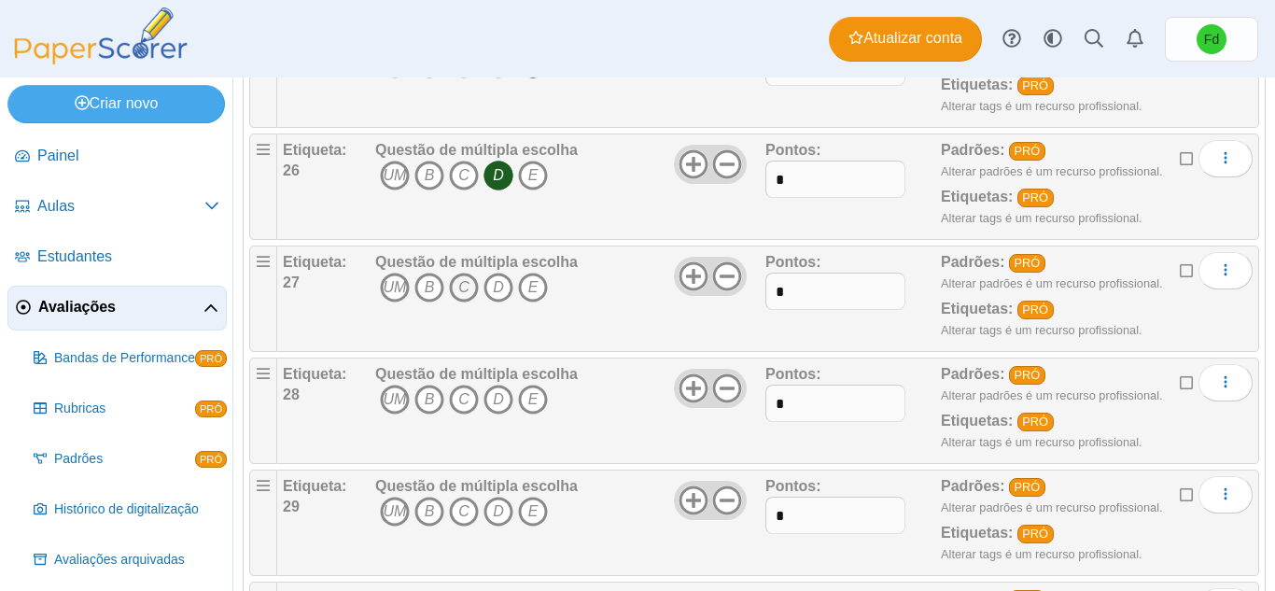
click at [456, 286] on icon "C" at bounding box center [464, 288] width 30 height 30
click at [462, 398] on font "C" at bounding box center [463, 399] width 11 height 16
click at [459, 496] on div "Questão de múltipla escolha UM B C D E" at bounding box center [476, 522] width 203 height 93
click at [460, 500] on icon "C" at bounding box center [464, 512] width 30 height 30
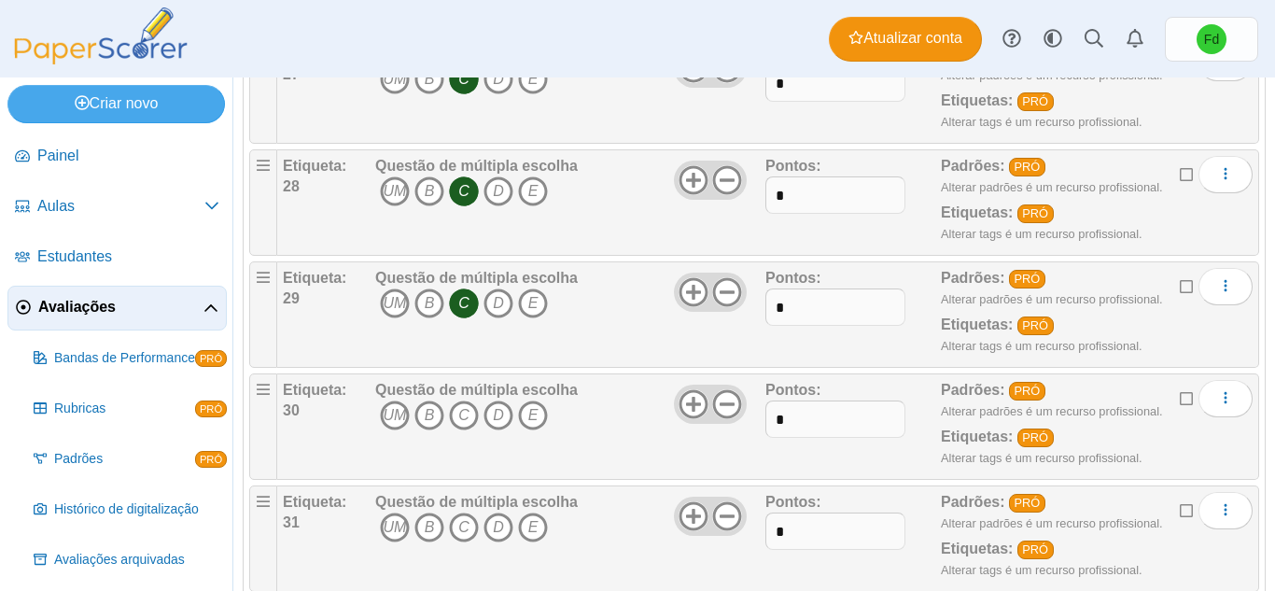
scroll to position [3358, 0]
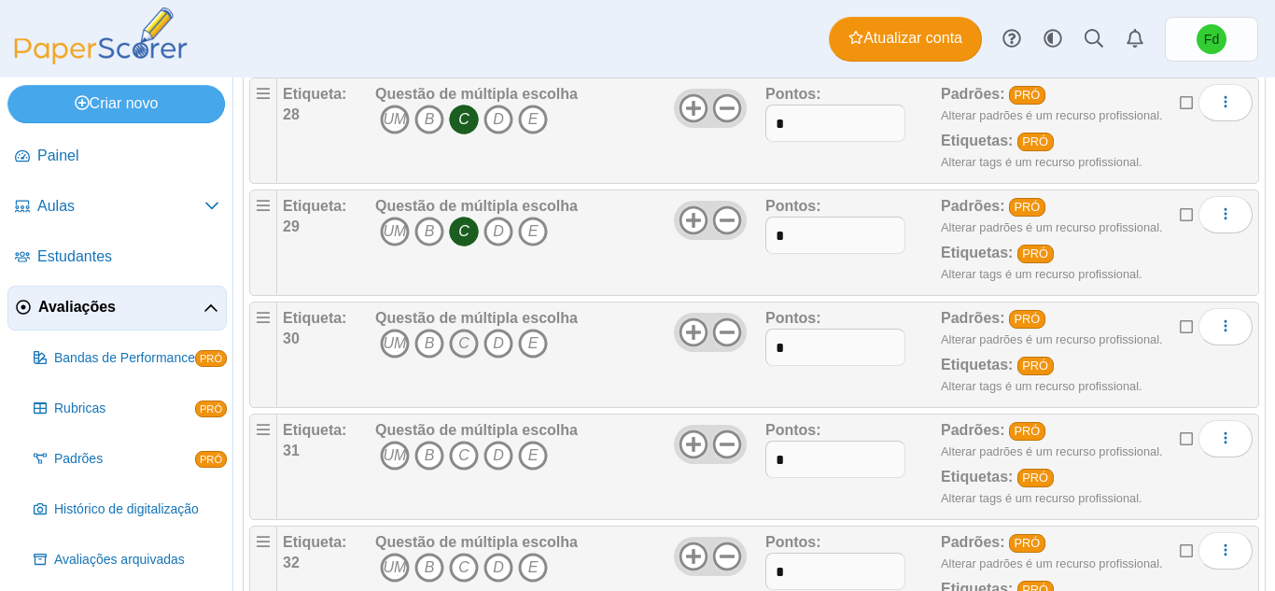
click at [468, 343] on icon "C" at bounding box center [464, 344] width 30 height 30
click at [494, 444] on icon "D" at bounding box center [499, 456] width 30 height 30
click at [429, 563] on font "B" at bounding box center [430, 567] width 10 height 16
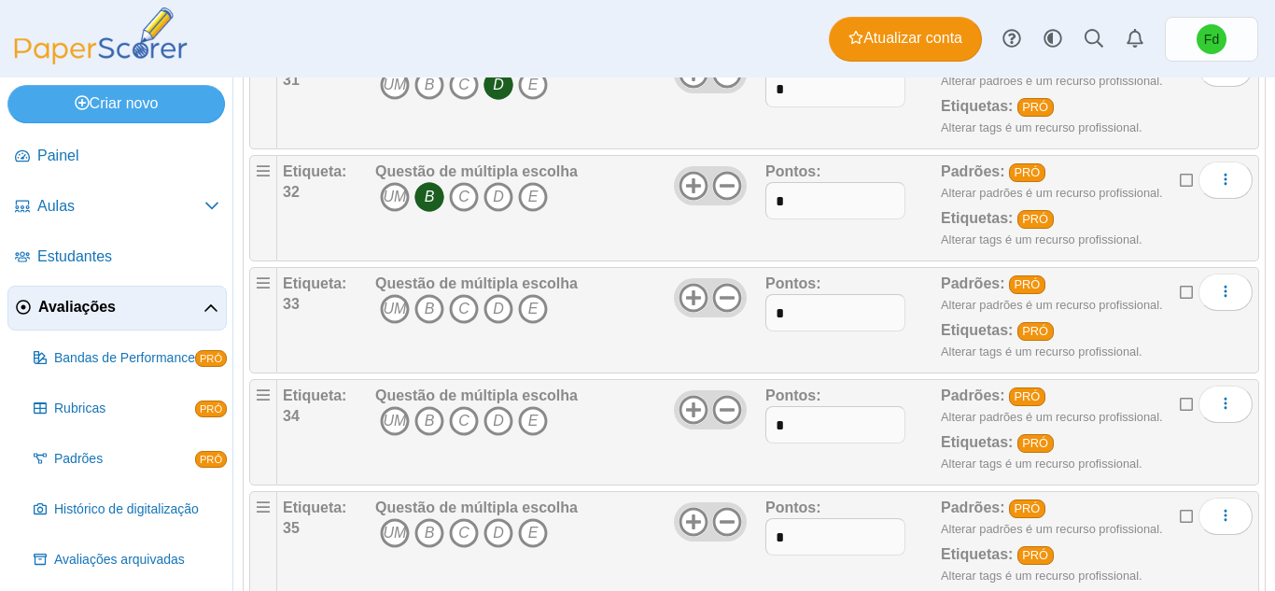
scroll to position [3732, 0]
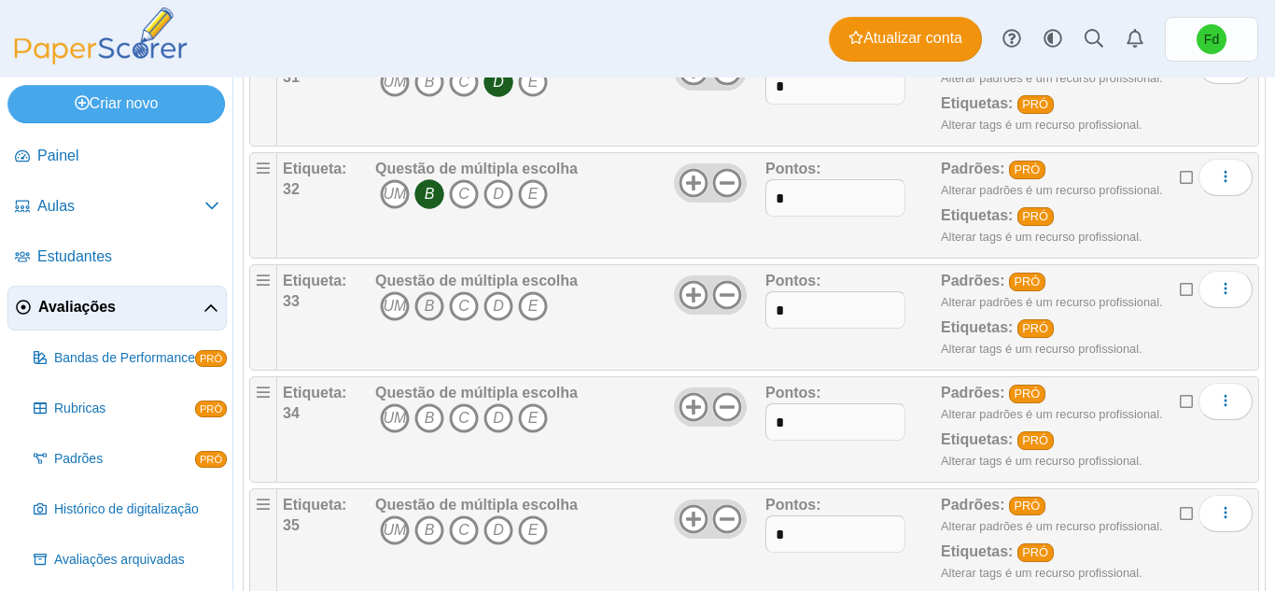
click at [428, 301] on font "B" at bounding box center [430, 306] width 10 height 16
click at [424, 437] on span "UM B C D E" at bounding box center [476, 420] width 203 height 35
click at [427, 426] on font "B" at bounding box center [430, 418] width 10 height 16
click at [426, 528] on font "B" at bounding box center [430, 530] width 10 height 16
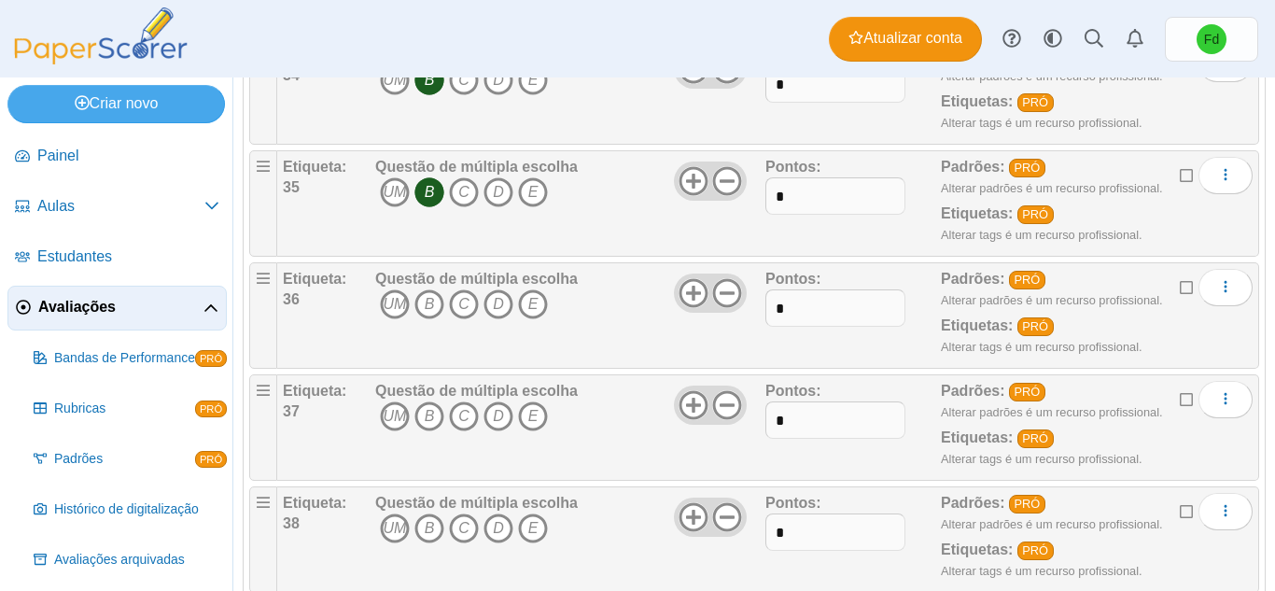
scroll to position [4105, 0]
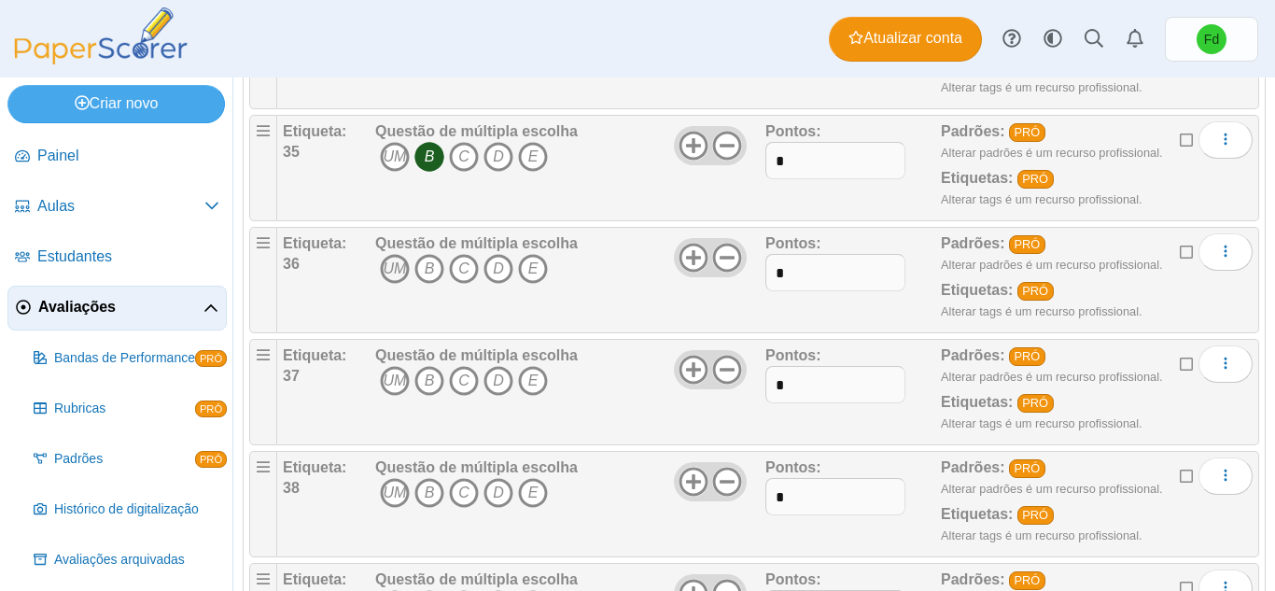
click at [404, 270] on font "UM" at bounding box center [395, 268] width 23 height 16
click at [393, 374] on font "UM" at bounding box center [395, 381] width 23 height 16
click at [391, 500] on font "UM" at bounding box center [395, 493] width 23 height 16
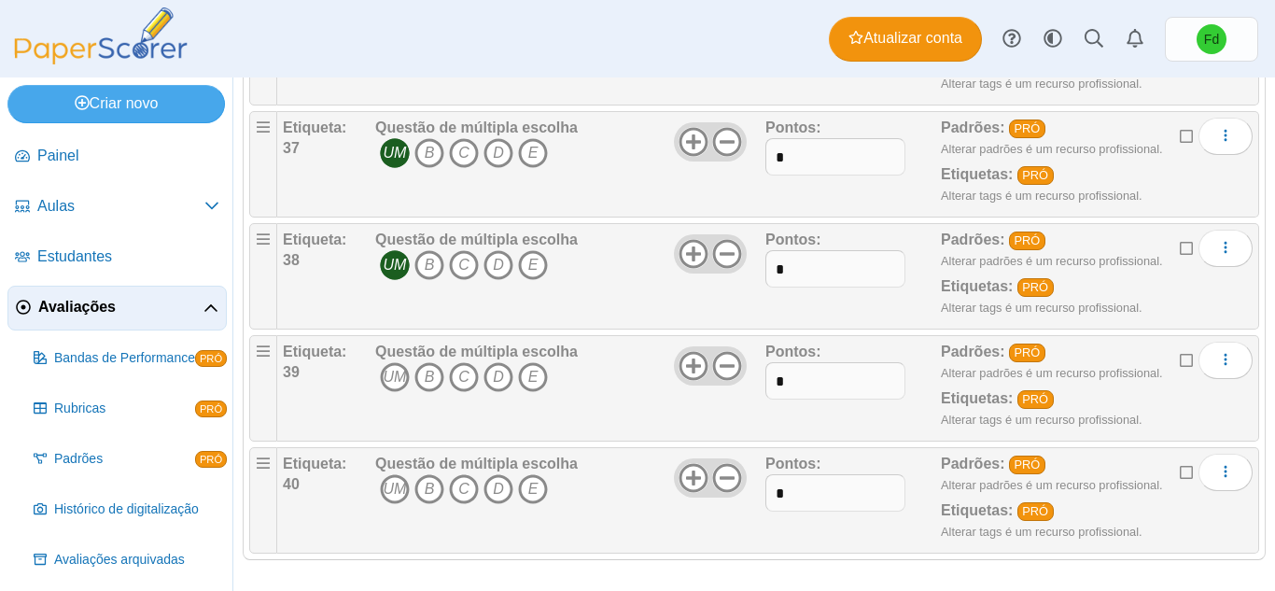
scroll to position [4340, 0]
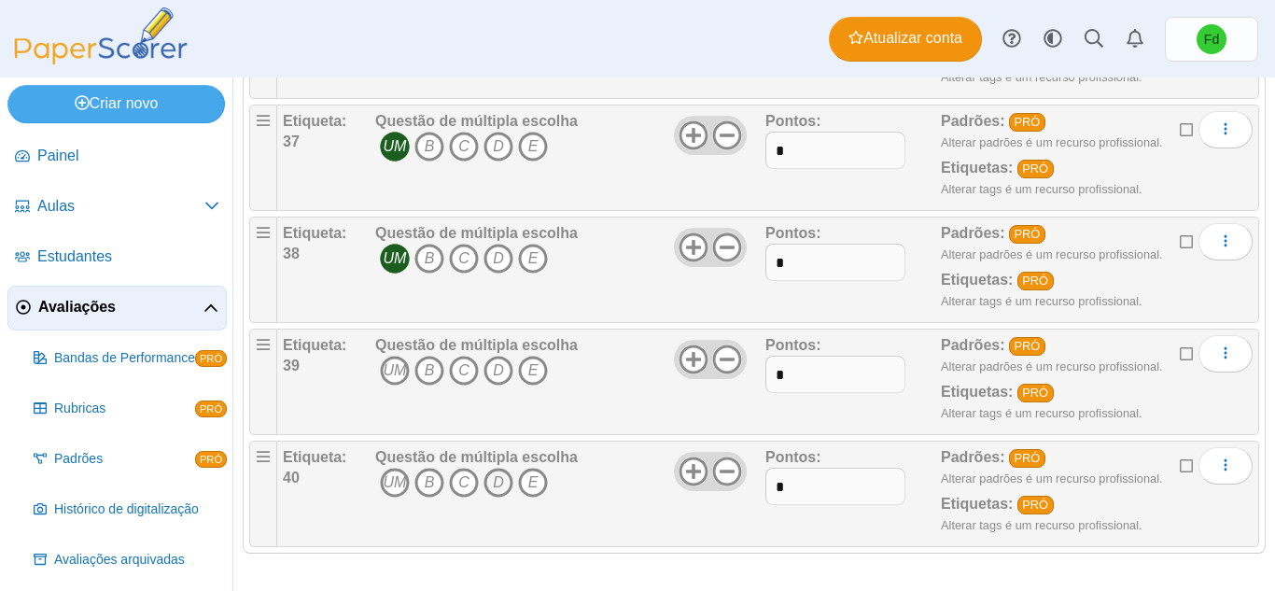
click at [504, 484] on icon "D" at bounding box center [499, 483] width 30 height 30
click at [539, 375] on icon "E" at bounding box center [533, 371] width 30 height 30
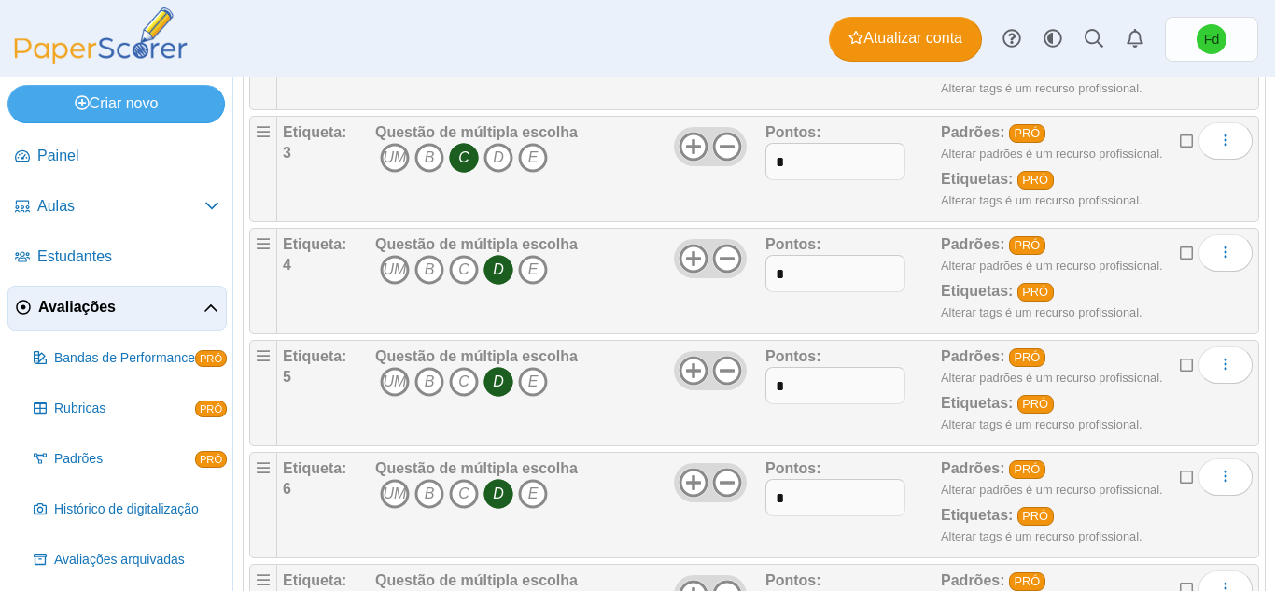
scroll to position [0, 0]
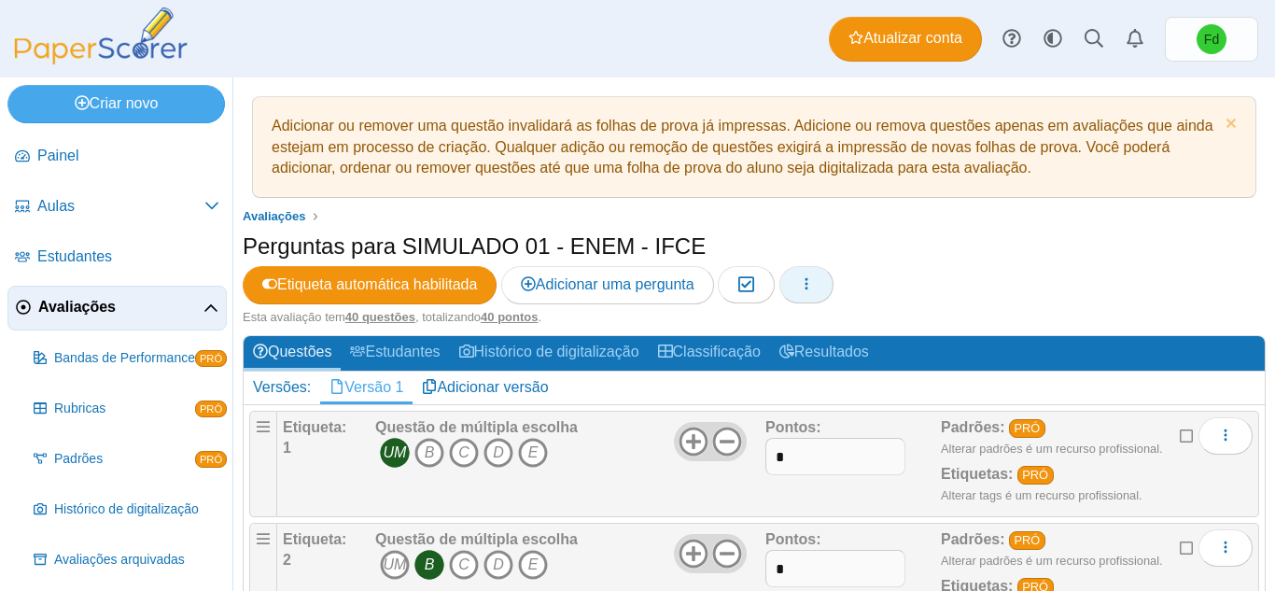
click at [809, 296] on button "button" at bounding box center [807, 284] width 54 height 37
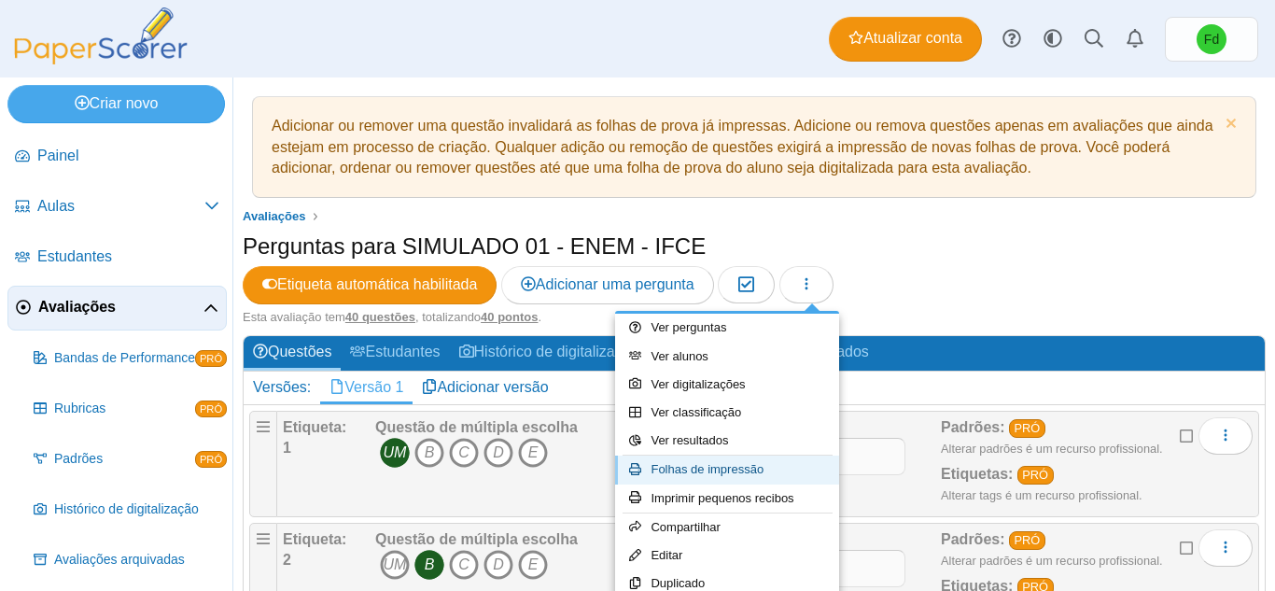
click at [739, 480] on link "Folhas de impressão" at bounding box center [727, 470] width 224 height 28
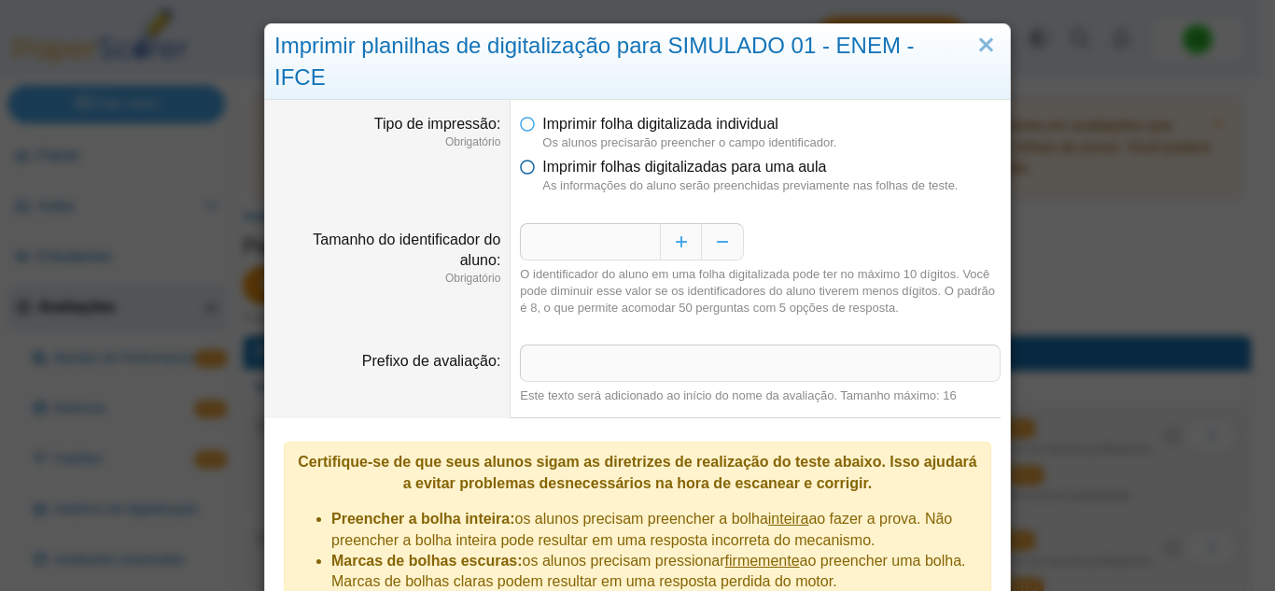
click at [523, 157] on icon at bounding box center [527, 163] width 15 height 13
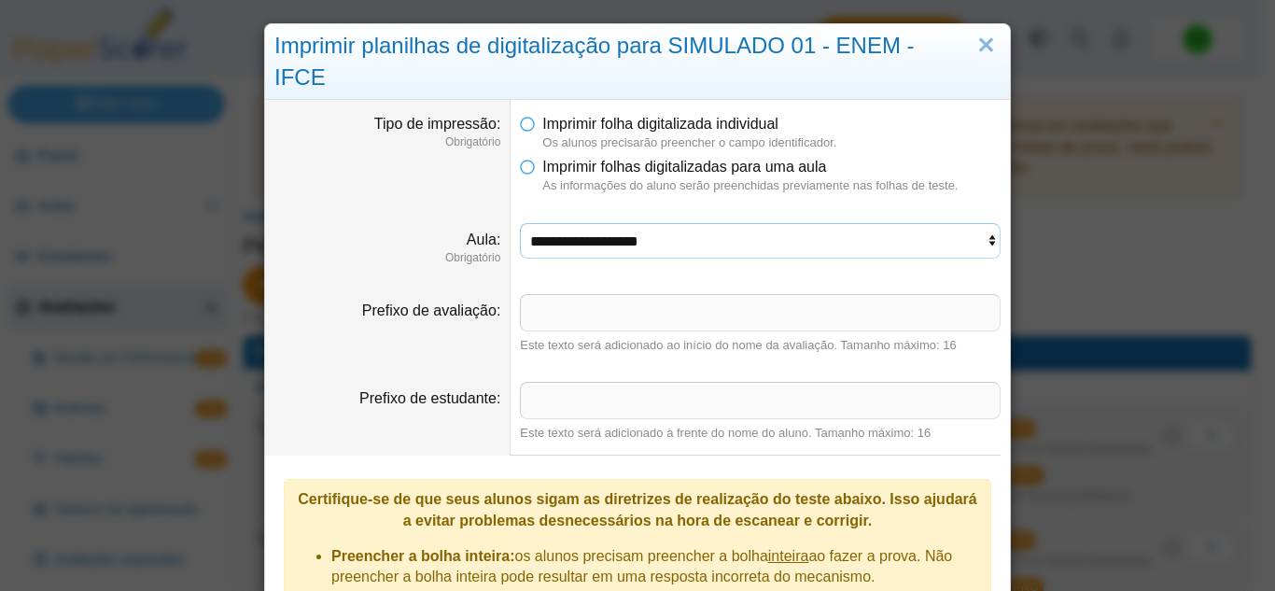
click at [594, 223] on select "**********" at bounding box center [760, 240] width 481 height 35
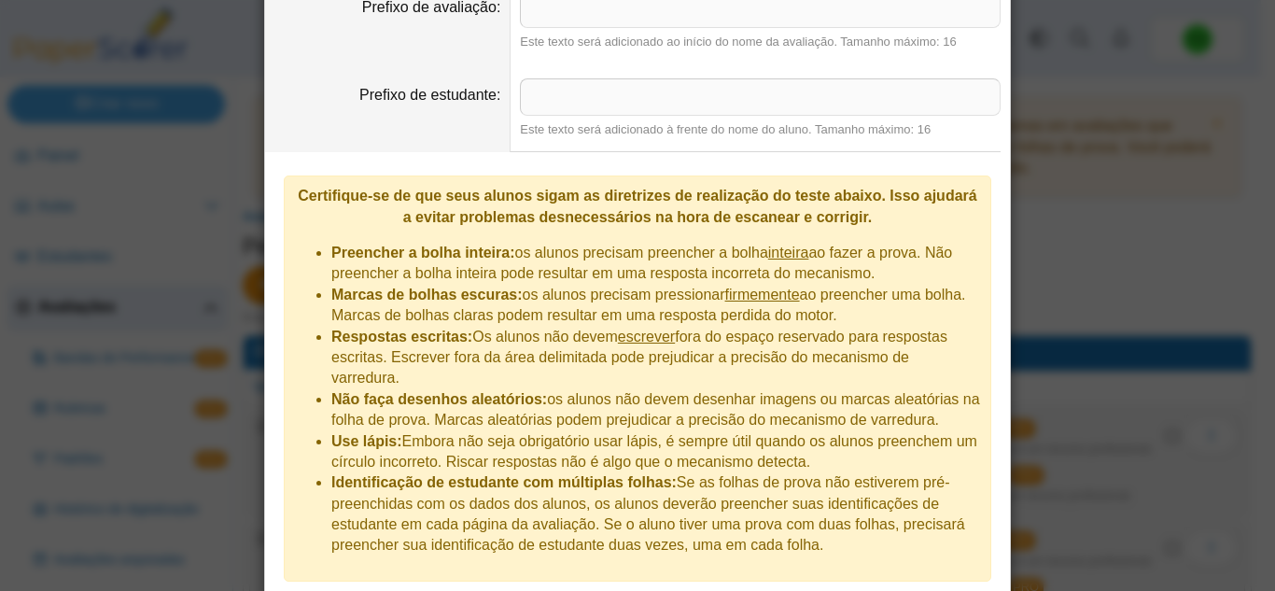
scroll to position [316, 0]
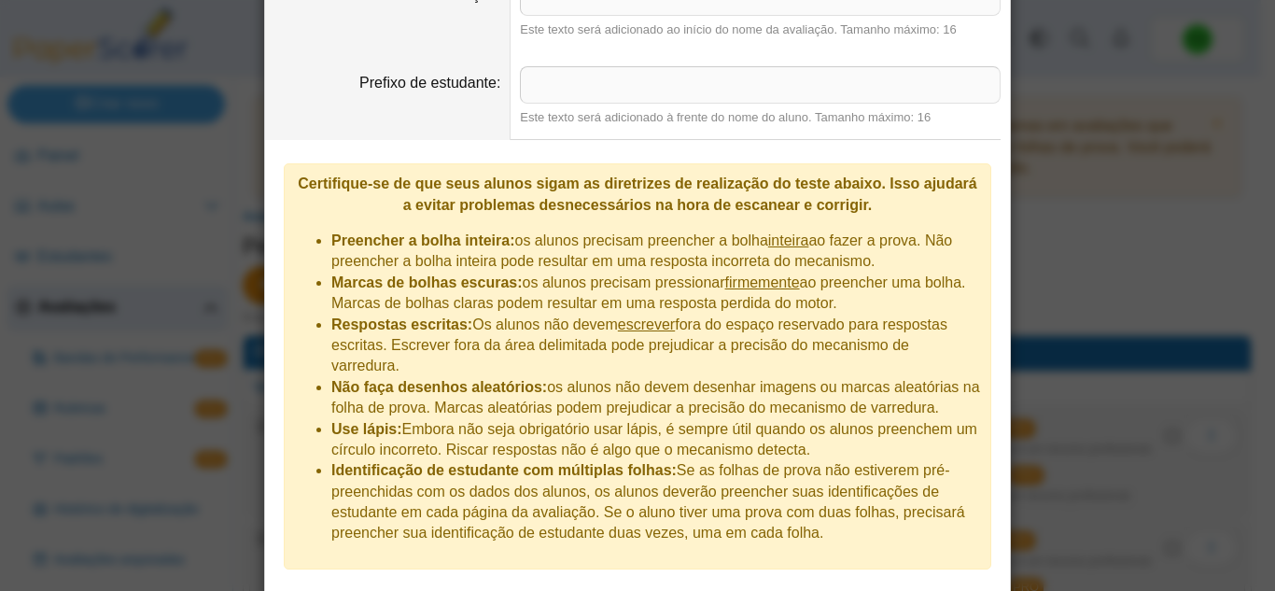
drag, startPoint x: 486, startPoint y: 302, endPoint x: 492, endPoint y: 313, distance: 12.5
click at [492, 315] on li "Respostas escritas: Os alunos não devem escrever fora do espaço reservado para …" at bounding box center [656, 346] width 650 height 63
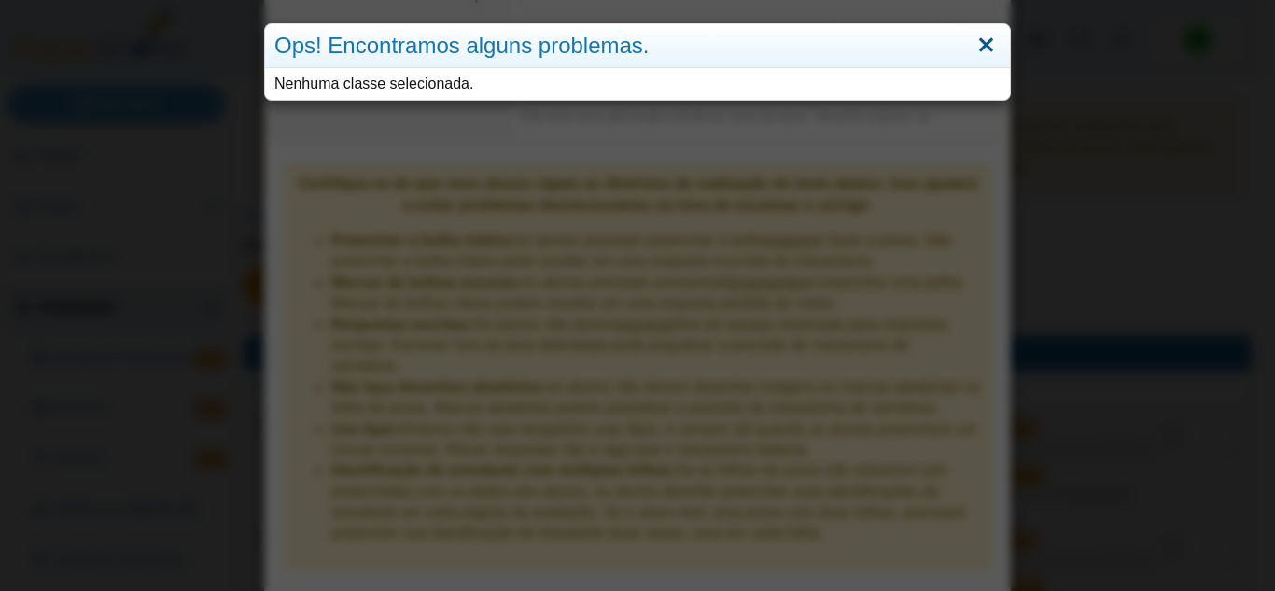
click at [973, 46] on link "Fechar" at bounding box center [986, 46] width 29 height 32
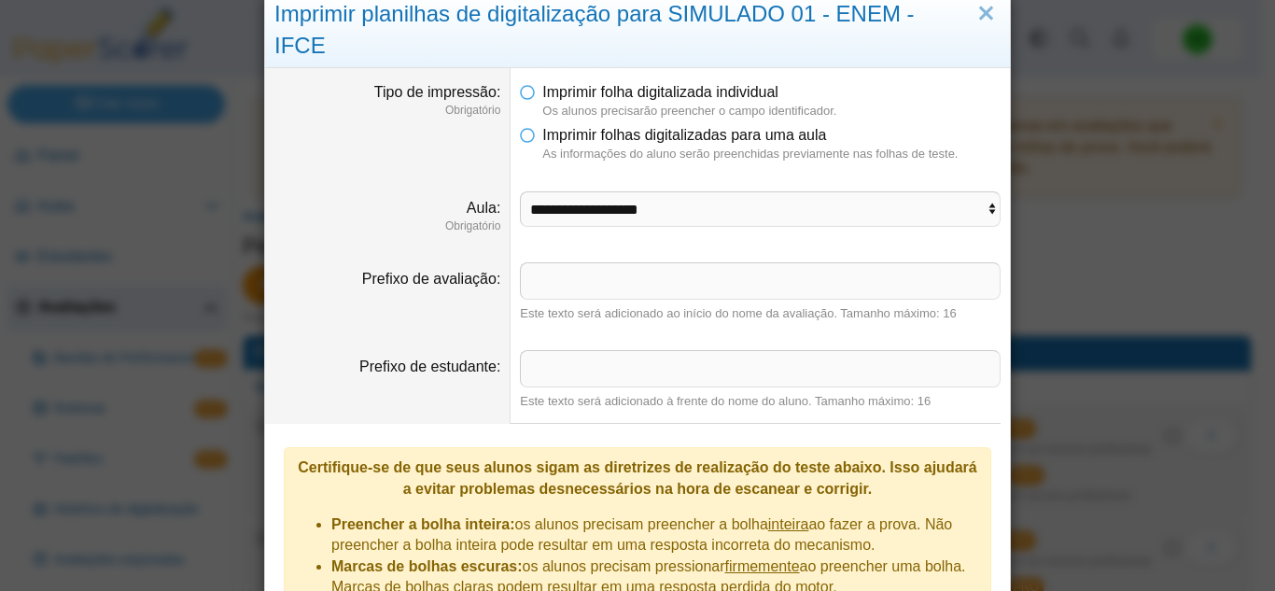
scroll to position [0, 0]
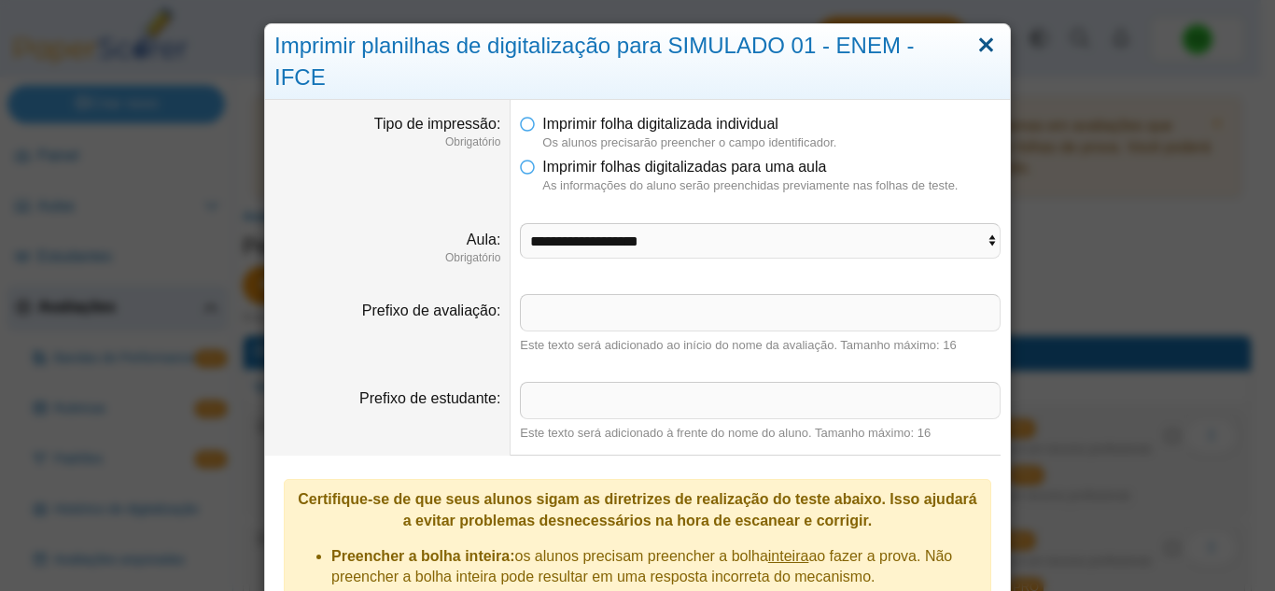
click at [973, 40] on link "Fechar" at bounding box center [986, 46] width 29 height 32
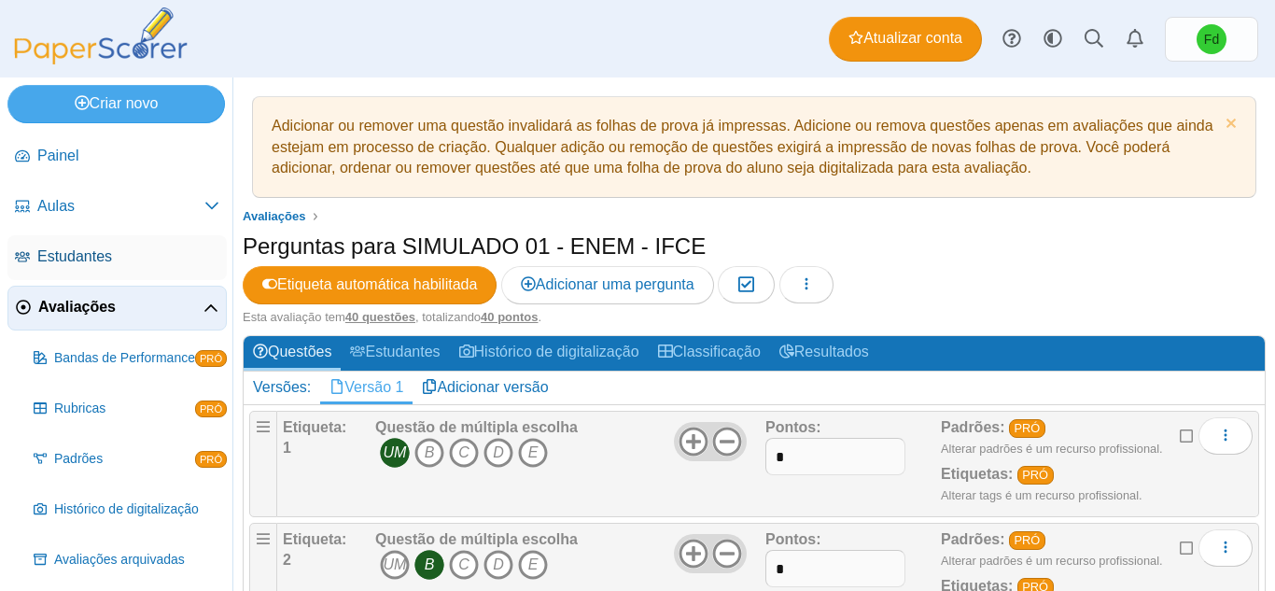
click at [123, 260] on span "Estudantes" at bounding box center [128, 256] width 182 height 21
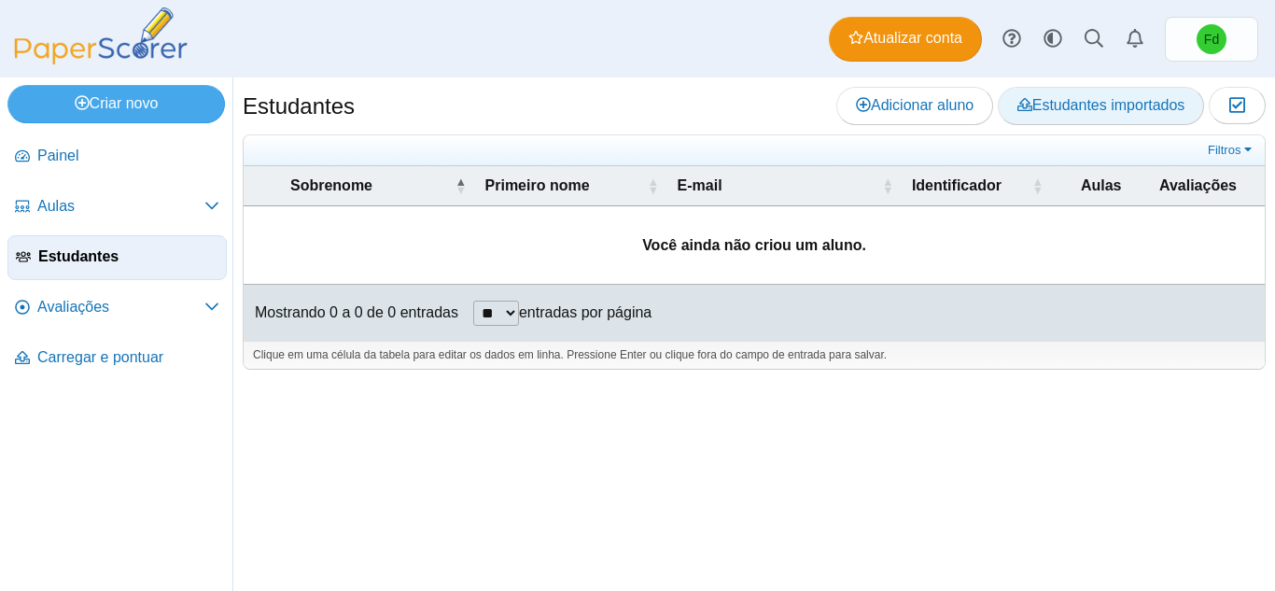
click at [1028, 105] on icon at bounding box center [1025, 104] width 15 height 15
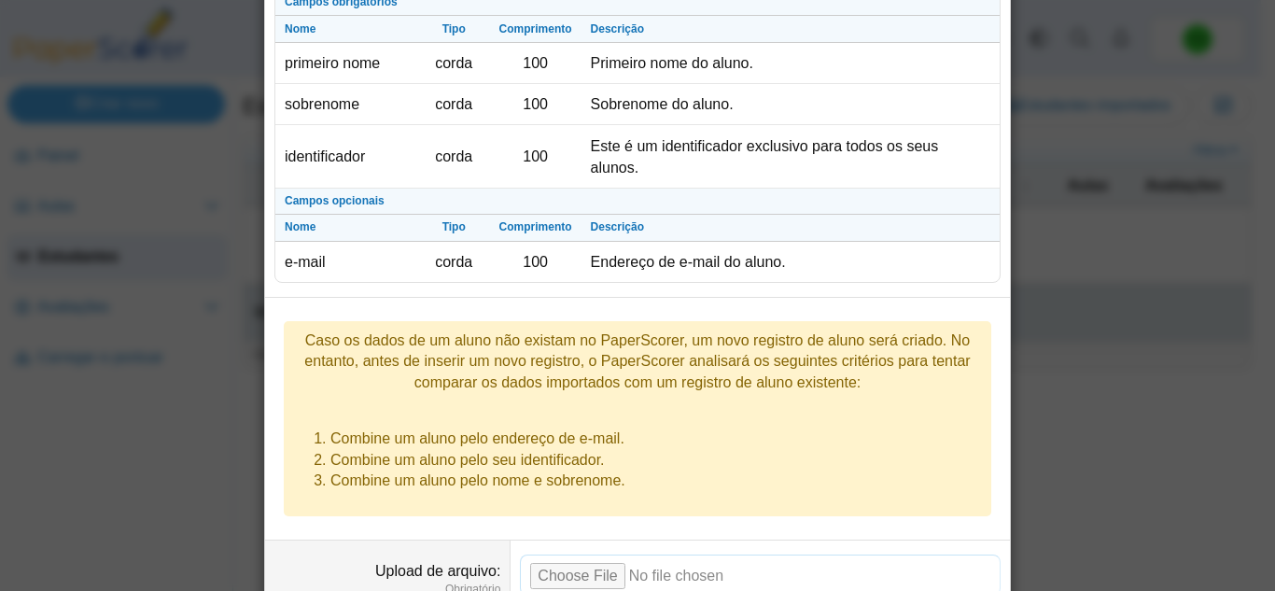
scroll to position [187, 0]
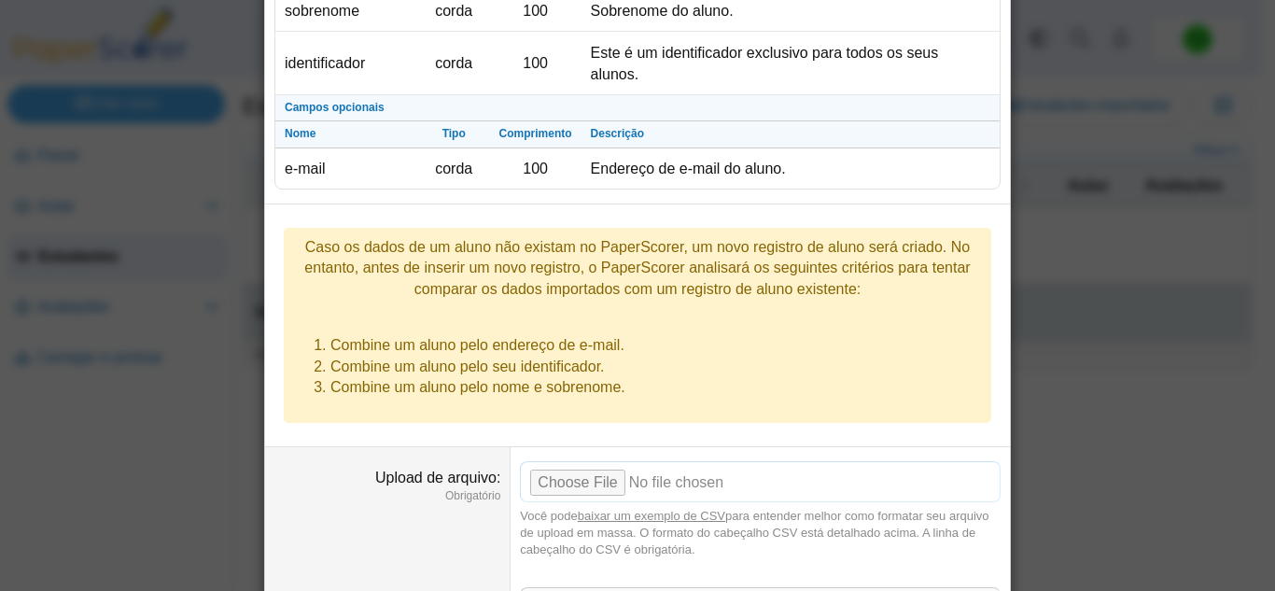
click at [597, 461] on input "Upload de arquivo" at bounding box center [760, 481] width 481 height 41
type input "**********"
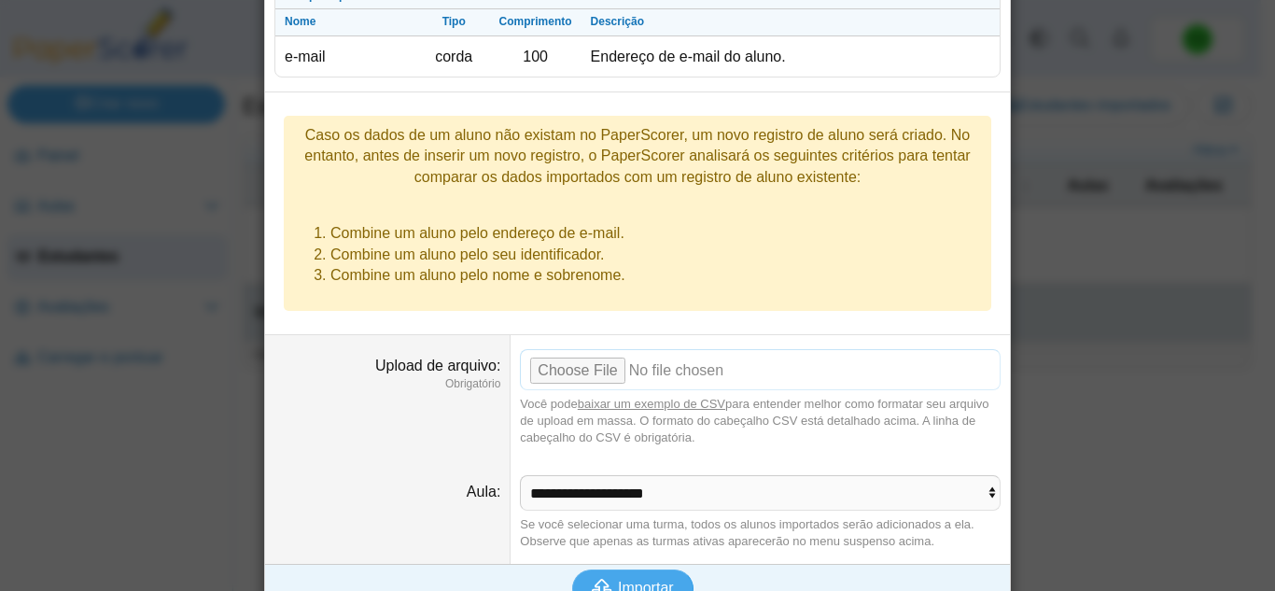
scroll to position [302, 0]
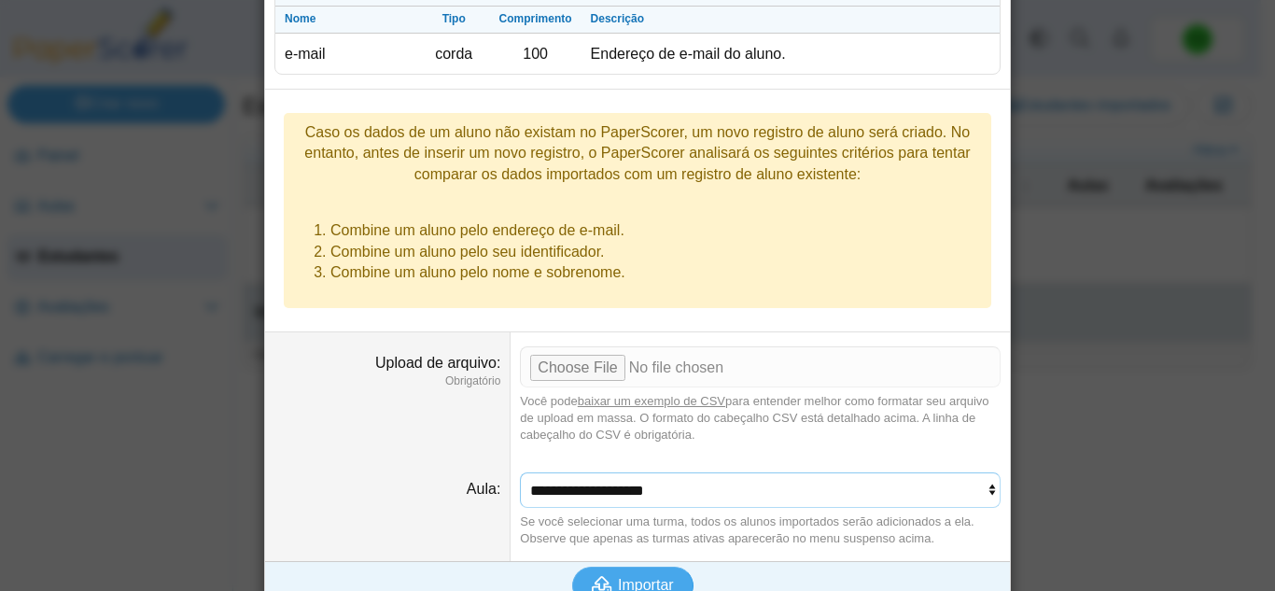
click at [656, 472] on select "**********" at bounding box center [760, 489] width 481 height 35
click at [647, 472] on select "**********" at bounding box center [760, 489] width 481 height 35
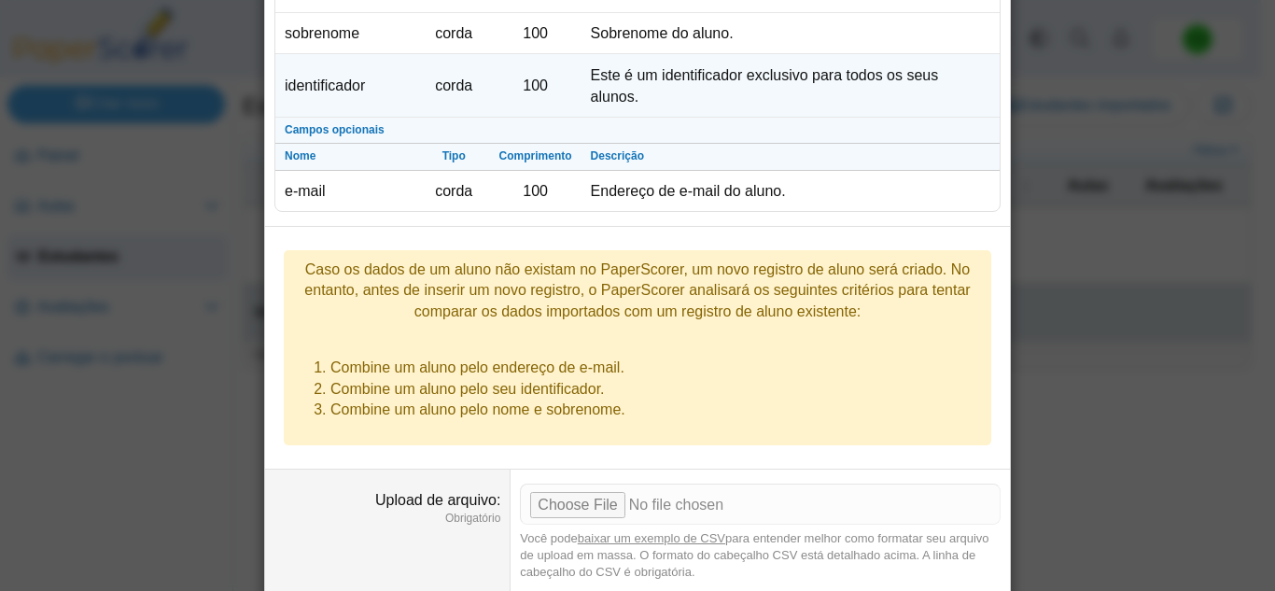
scroll to position [0, 0]
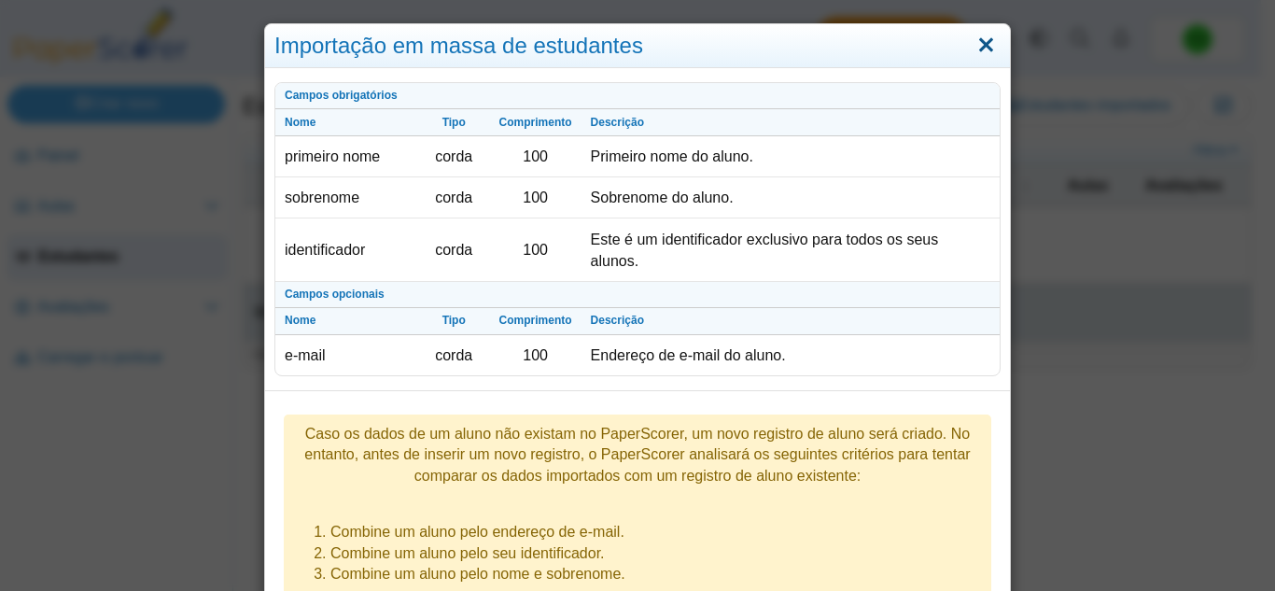
click at [975, 45] on link "Fechar" at bounding box center [986, 46] width 29 height 32
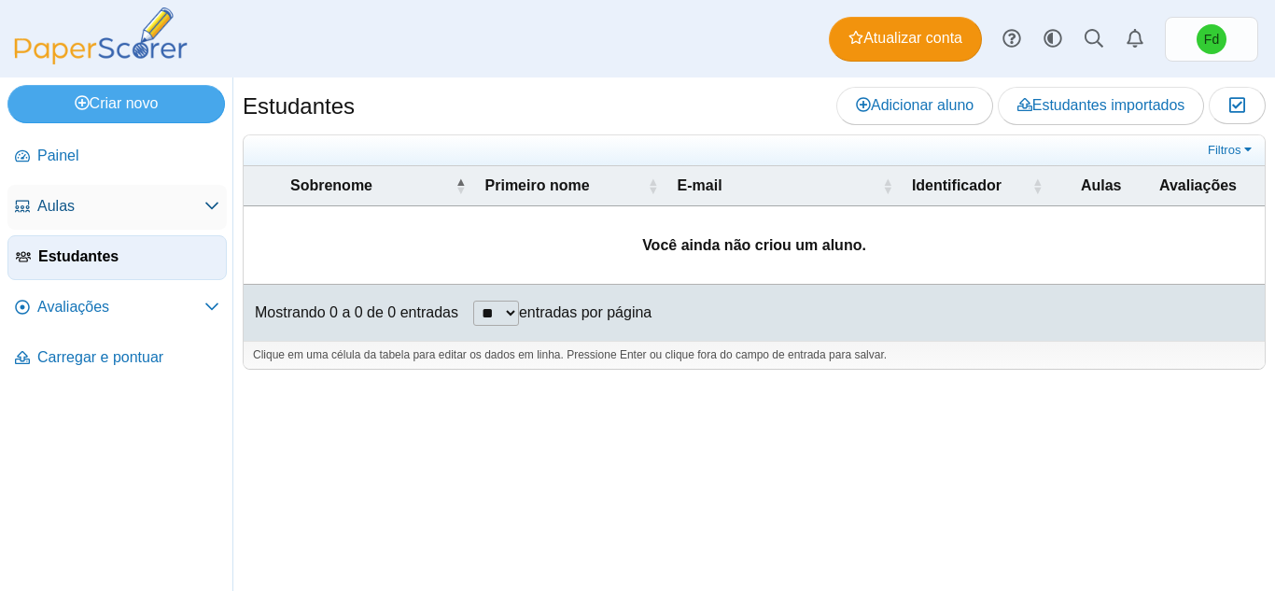
click at [209, 211] on icon at bounding box center [211, 205] width 15 height 15
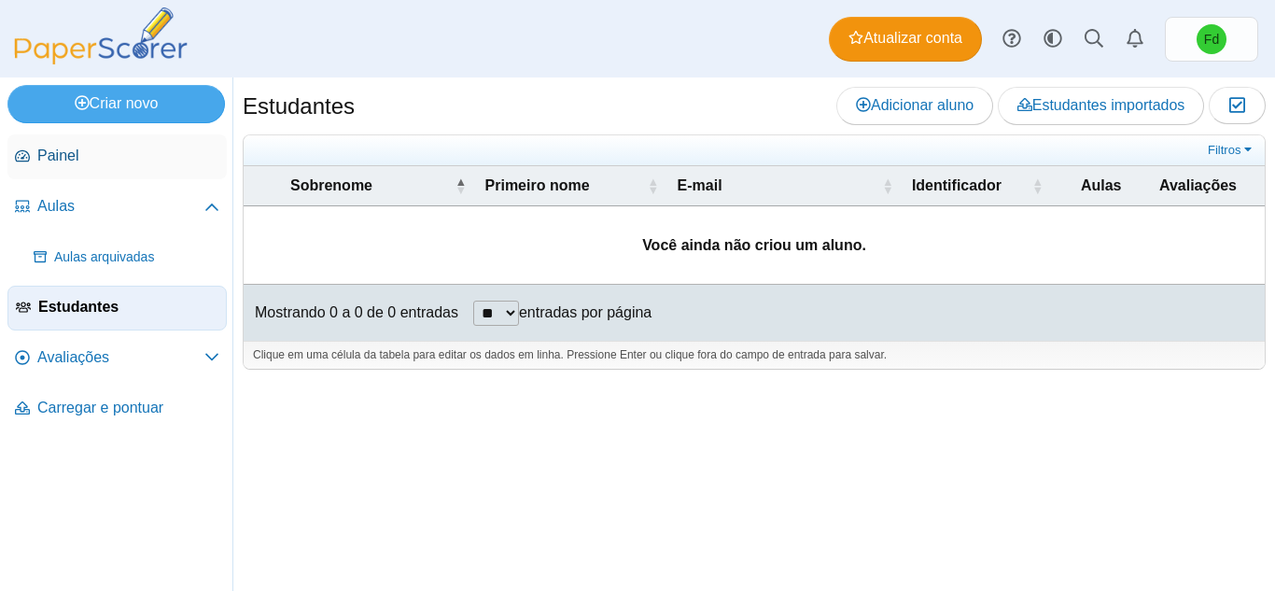
click at [86, 148] on span "Painel" at bounding box center [128, 156] width 182 height 21
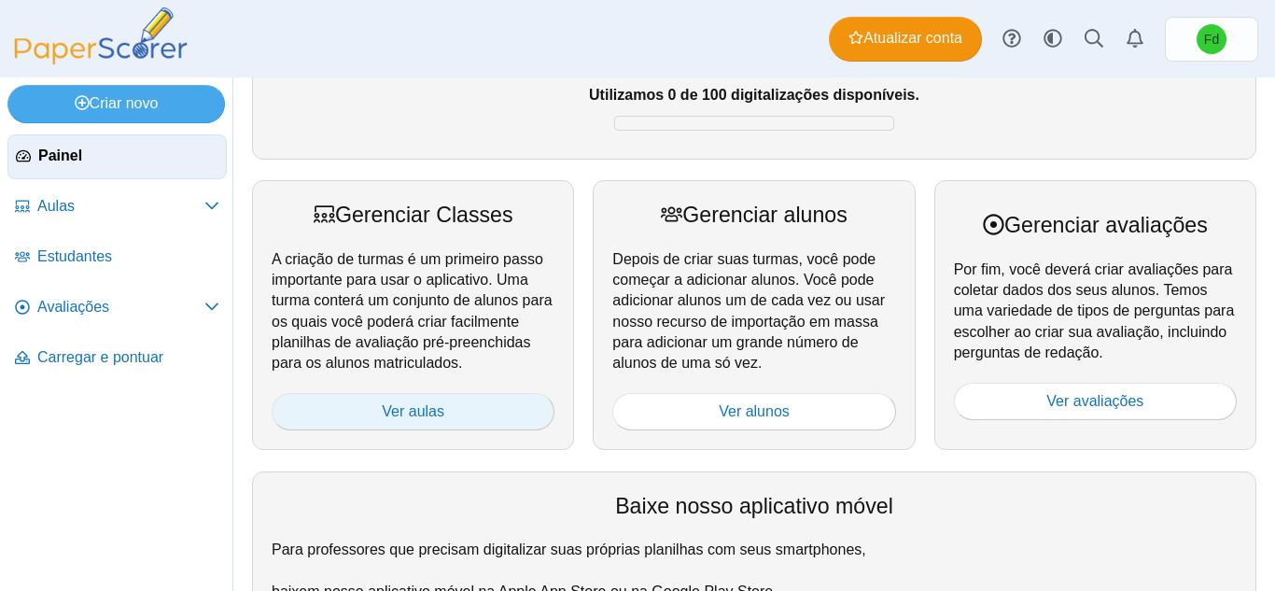
scroll to position [187, 0]
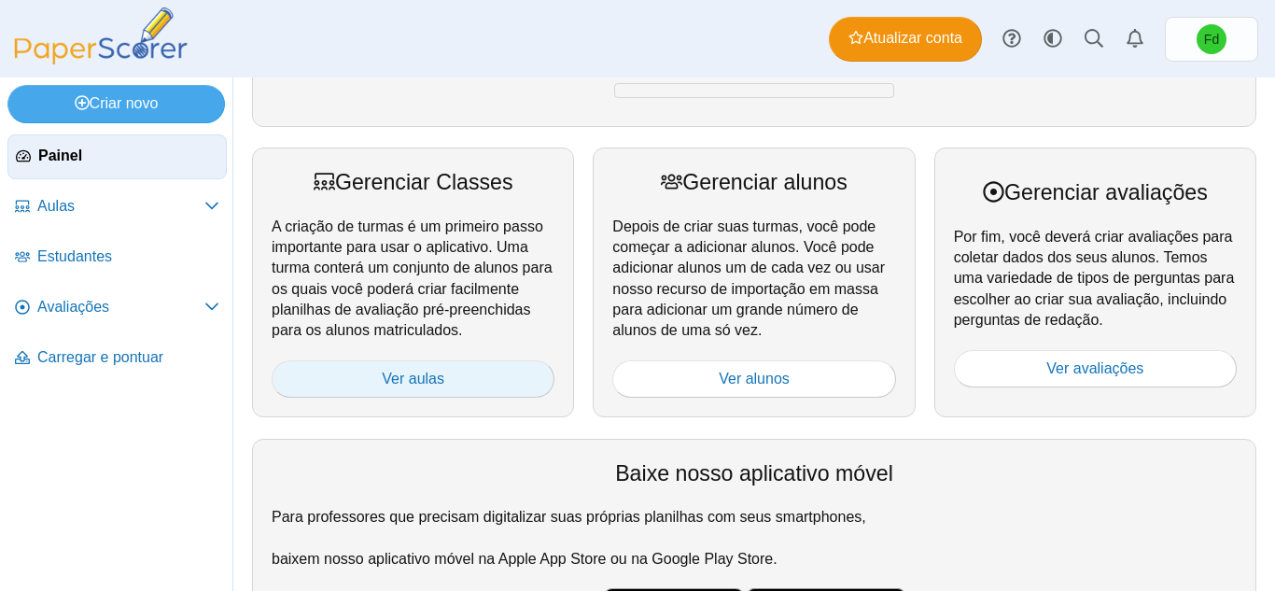
click at [405, 387] on font "Ver aulas" at bounding box center [413, 379] width 63 height 16
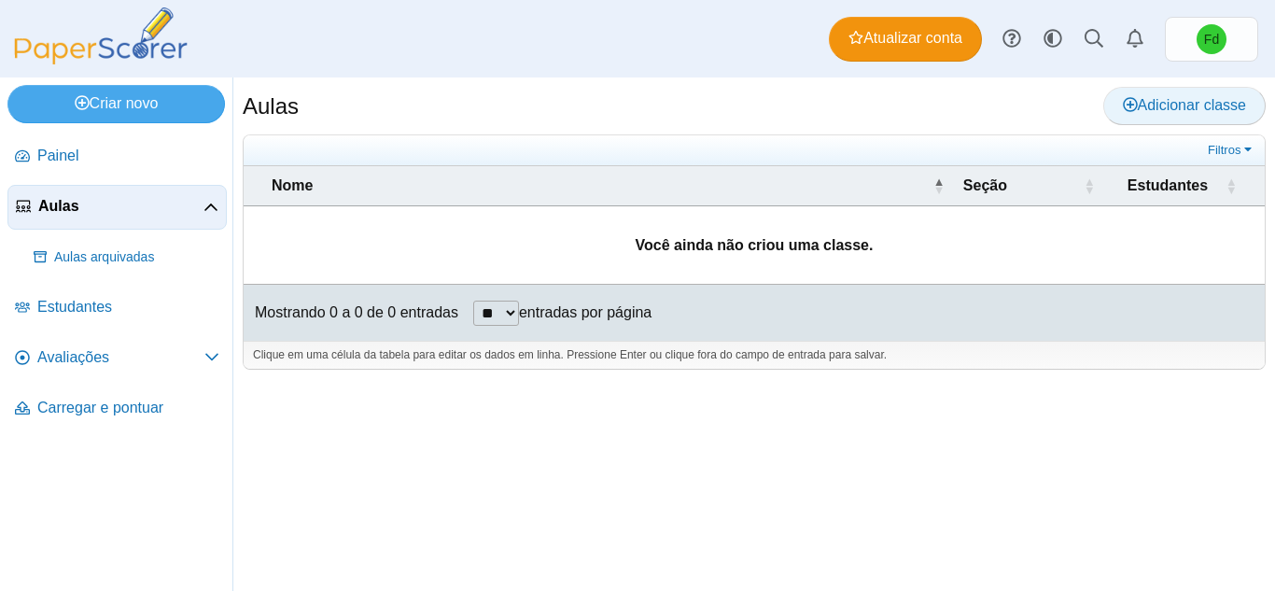
click at [1138, 105] on font "Adicionar classe" at bounding box center [1192, 105] width 109 height 16
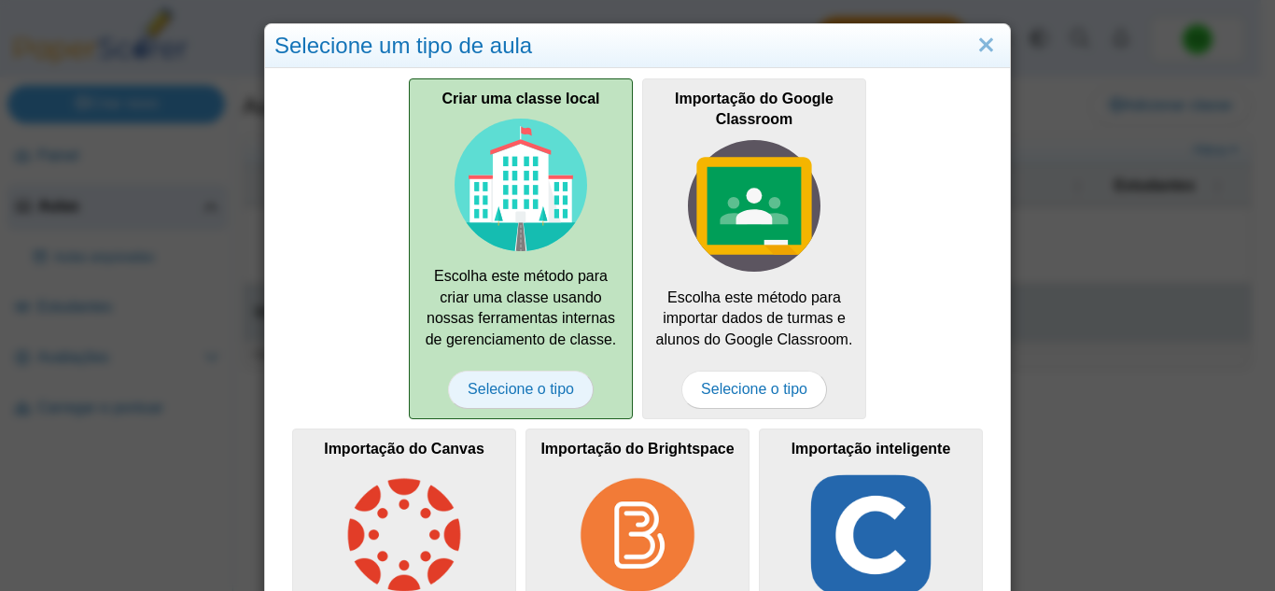
click at [514, 388] on font "Selecione o tipo" at bounding box center [521, 389] width 106 height 16
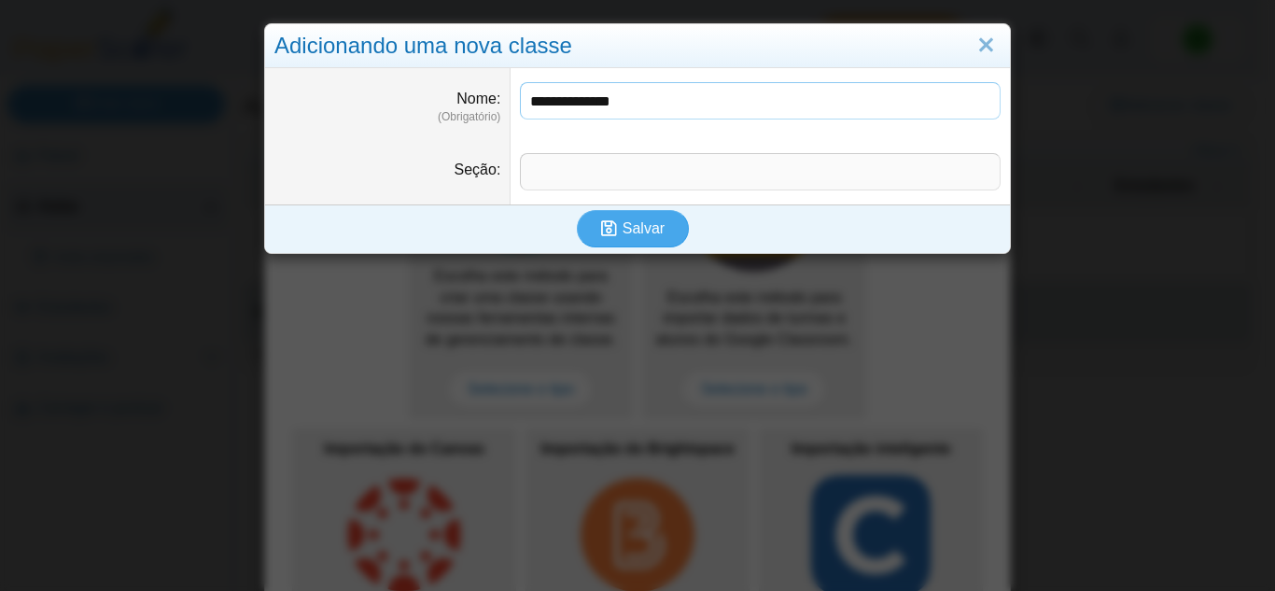
type input "**********"
click at [630, 204] on div "**********" at bounding box center [637, 161] width 745 height 186
click at [639, 222] on font "Salvar" at bounding box center [644, 228] width 42 height 16
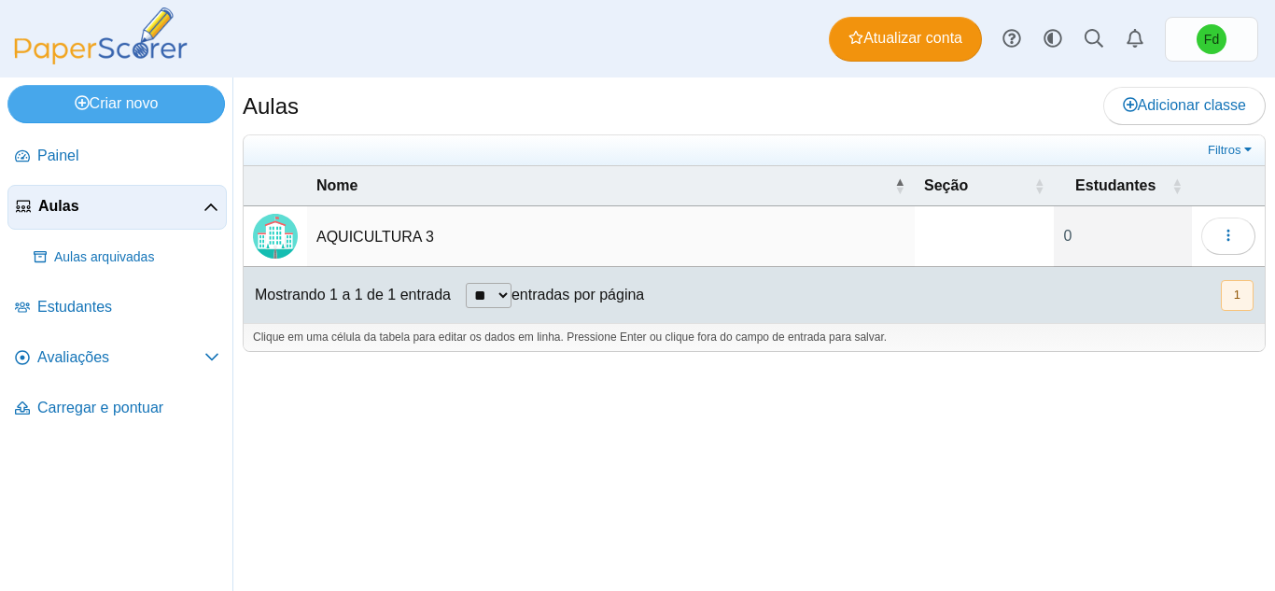
click at [617, 246] on td "AQUICULTURA 3" at bounding box center [611, 236] width 608 height 61
click at [1206, 240] on button "button" at bounding box center [1229, 236] width 54 height 37
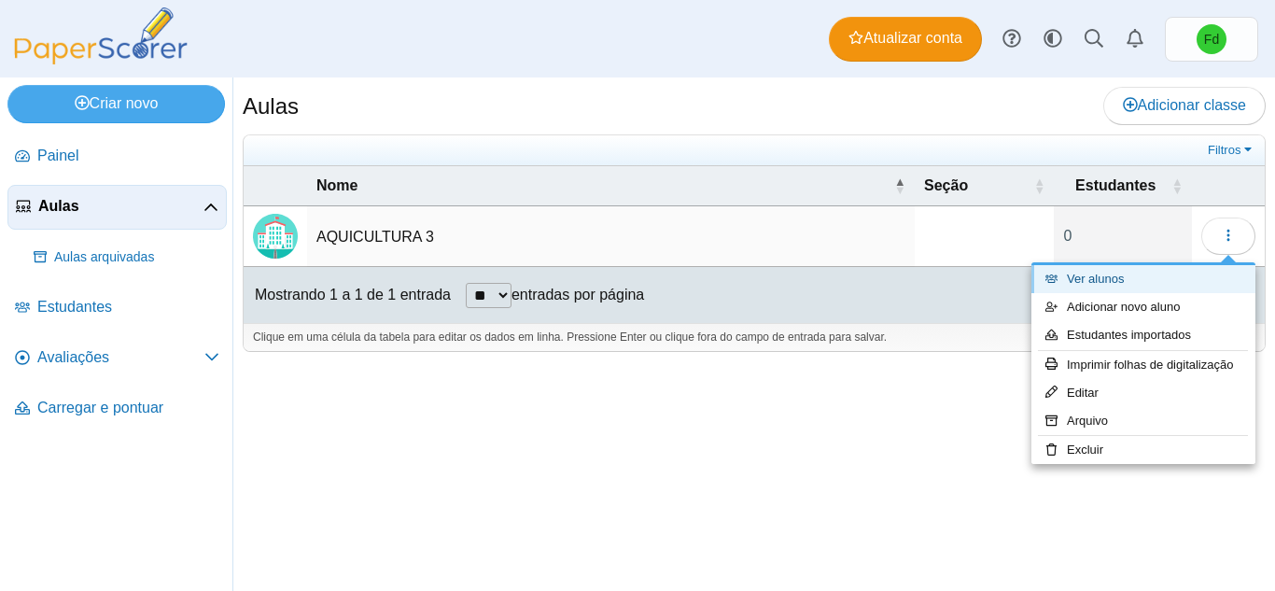
click at [1136, 285] on link "Ver alunos" at bounding box center [1144, 279] width 224 height 28
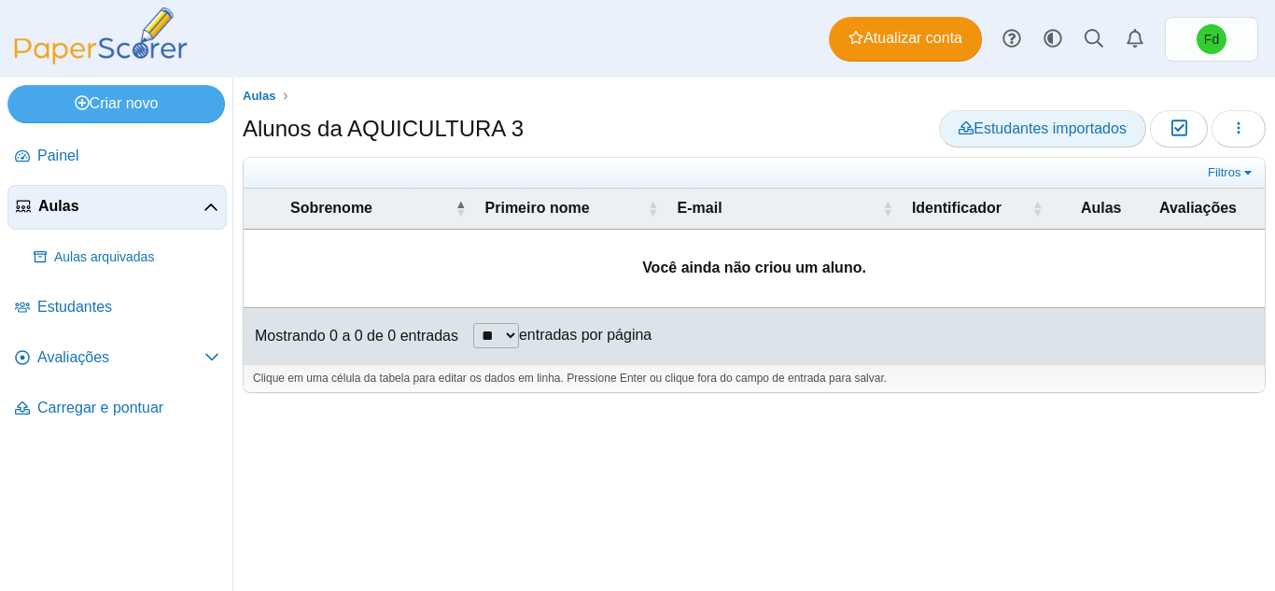
click at [1047, 133] on font "Estudantes importados" at bounding box center [1050, 128] width 153 height 16
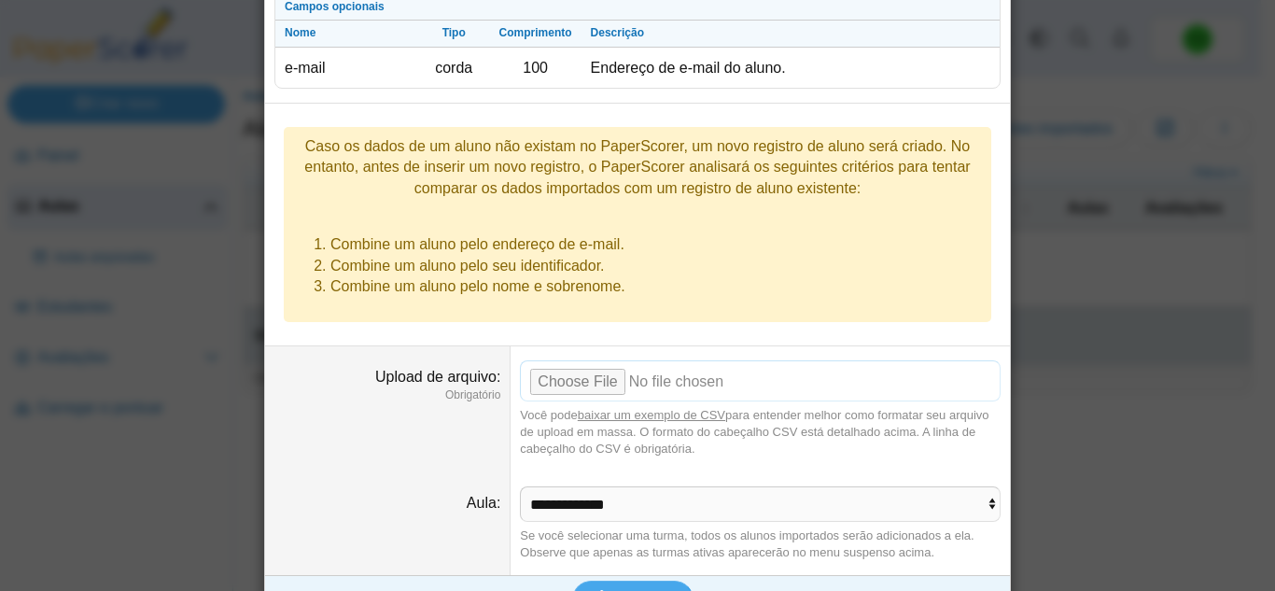
scroll to position [302, 0]
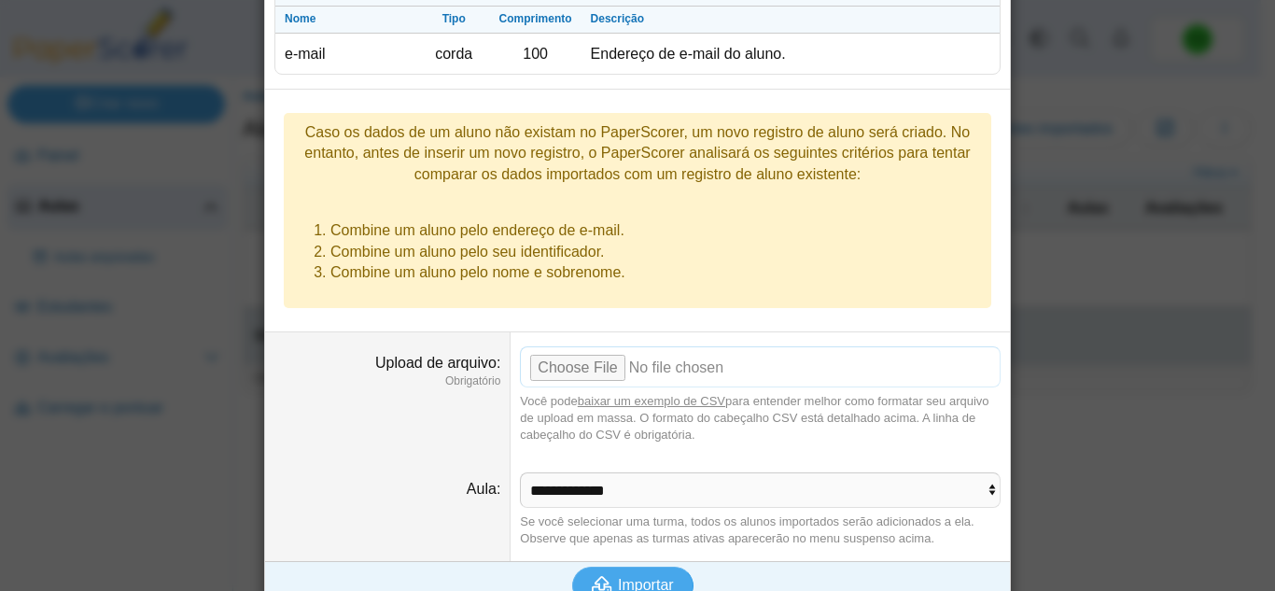
click at [596, 346] on input "Upload de arquivo" at bounding box center [760, 366] width 481 height 41
type input "**********"
click at [619, 577] on font "Importar" at bounding box center [646, 585] width 56 height 16
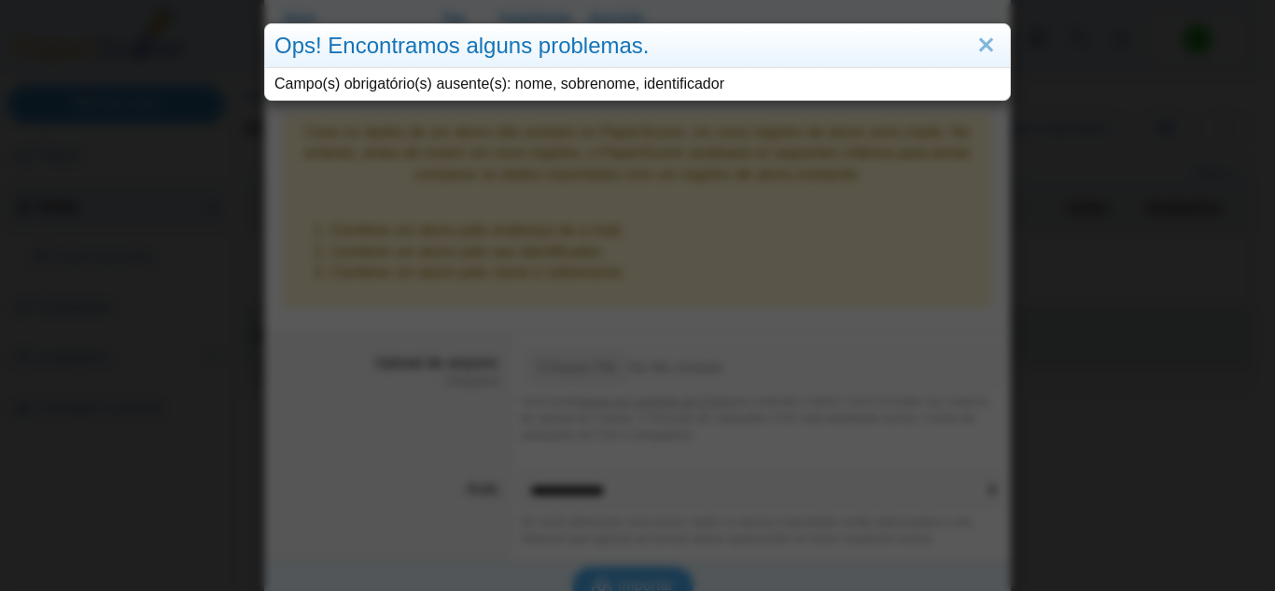
click at [551, 87] on font "Campo(s) obrigatório(s) ausente(s): nome, sobrenome, identificador" at bounding box center [499, 84] width 450 height 16
click at [683, 85] on font "Campo(s) obrigatório(s) ausente(s): nome, sobrenome, identificador" at bounding box center [499, 84] width 450 height 16
drag, startPoint x: 539, startPoint y: 77, endPoint x: 656, endPoint y: 81, distance: 117.7
click at [656, 81] on font "Campo(s) obrigatório(s) ausente(s): nome, sobrenome, identificador" at bounding box center [499, 84] width 450 height 16
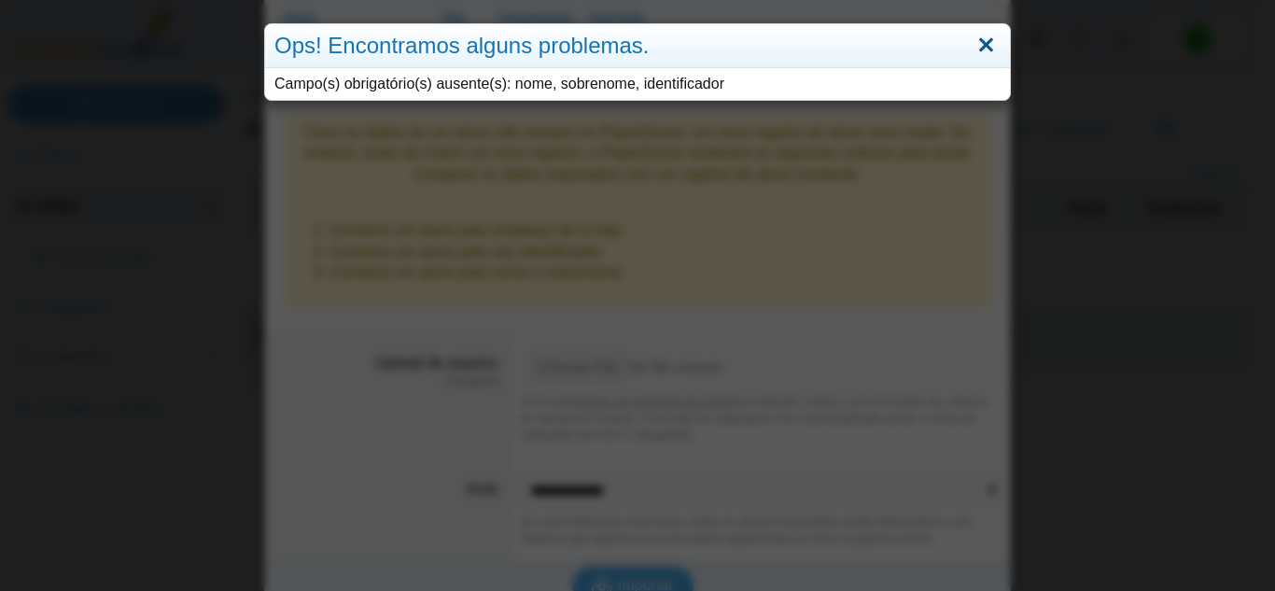
click at [984, 47] on link "Fechar" at bounding box center [986, 46] width 29 height 32
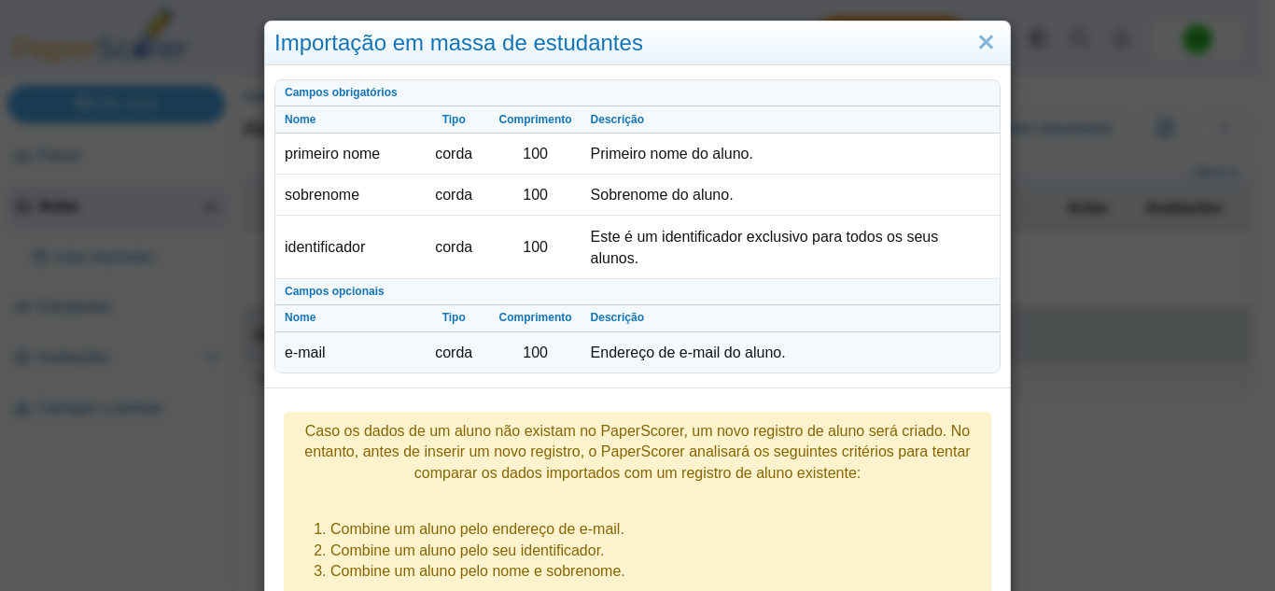
scroll to position [0, 0]
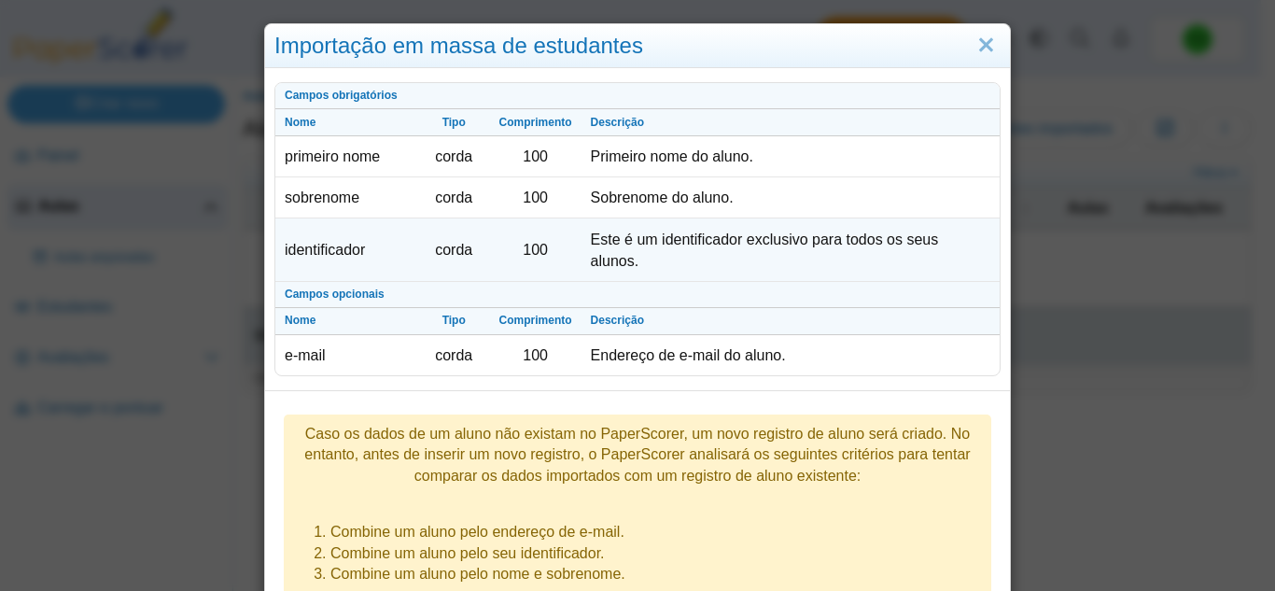
click at [660, 226] on td "Este é um identificador exclusivo para todos os seus alunos." at bounding box center [791, 249] width 418 height 63
click at [665, 247] on font "Este é um identificador exclusivo para todos os seus alunos." at bounding box center [765, 249] width 348 height 37
drag, startPoint x: 631, startPoint y: 242, endPoint x: 668, endPoint y: 260, distance: 41.8
click at [668, 260] on td "Este é um identificador exclusivo para todos os seus alunos." at bounding box center [791, 249] width 418 height 63
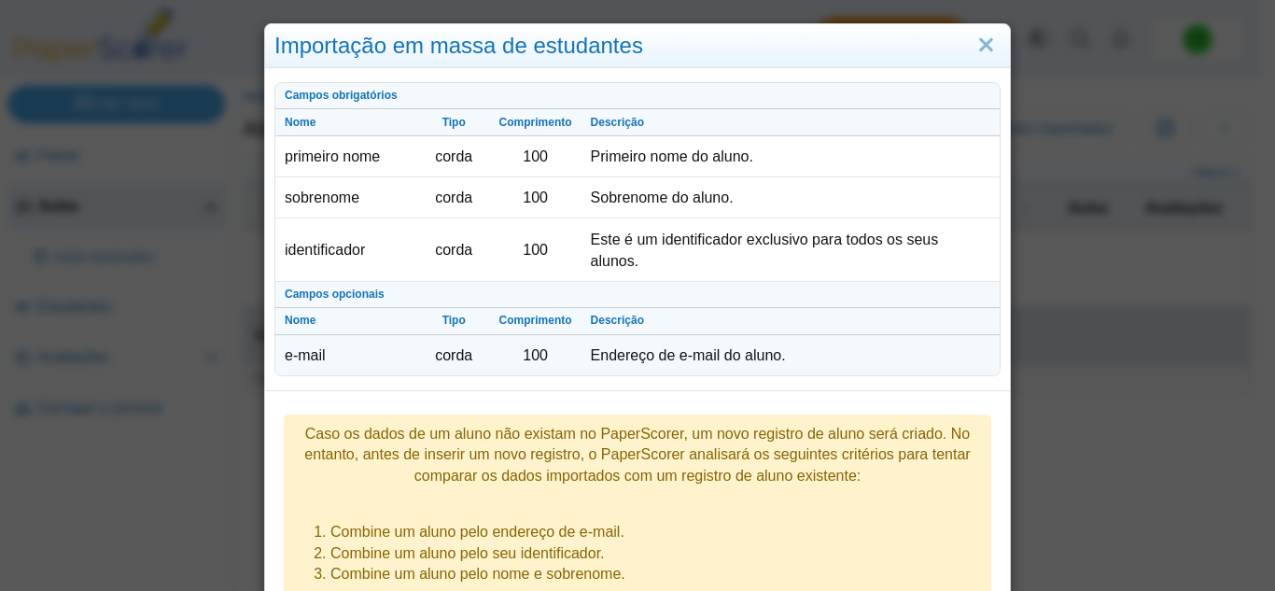
scroll to position [93, 0]
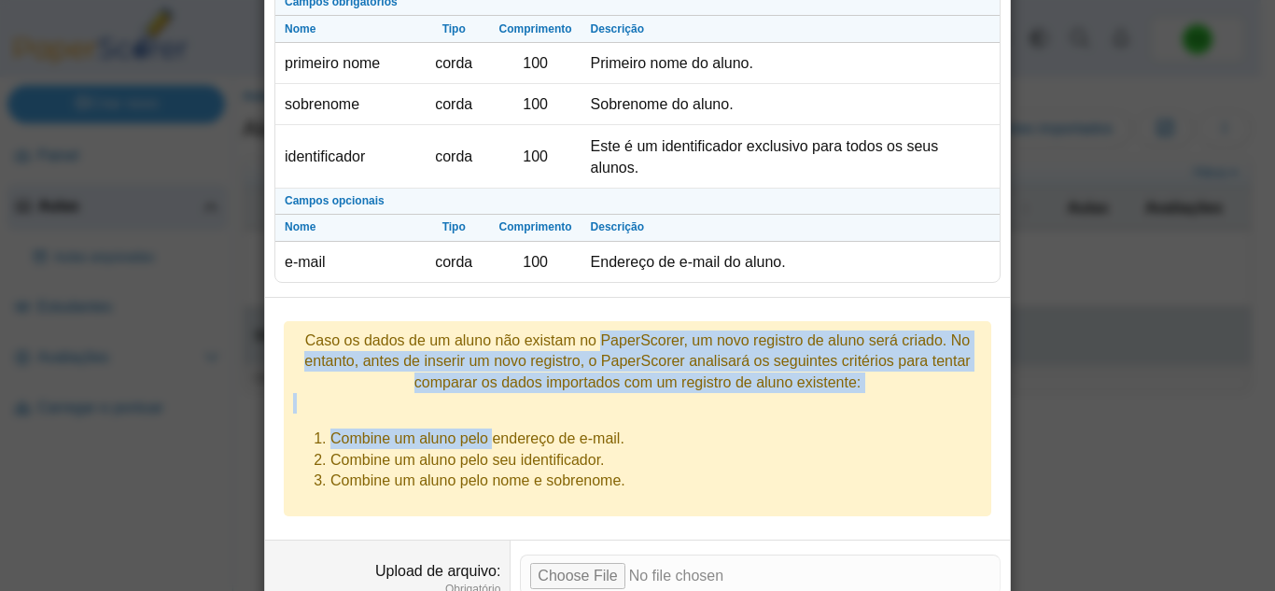
drag, startPoint x: 416, startPoint y: 350, endPoint x: 492, endPoint y: 432, distance: 111.7
click at [492, 432] on div "Caso os dados de um aluno não existam no PaperScorer, um novo registro de aluno…" at bounding box center [638, 418] width 708 height 195
click at [492, 433] on li "Combine um aluno pelo endereço de e-mail." at bounding box center [657, 439] width 652 height 21
click at [697, 408] on div "Caso os dados de um aluno não existam no PaperScorer, um novo registro de aluno…" at bounding box center [638, 418] width 708 height 195
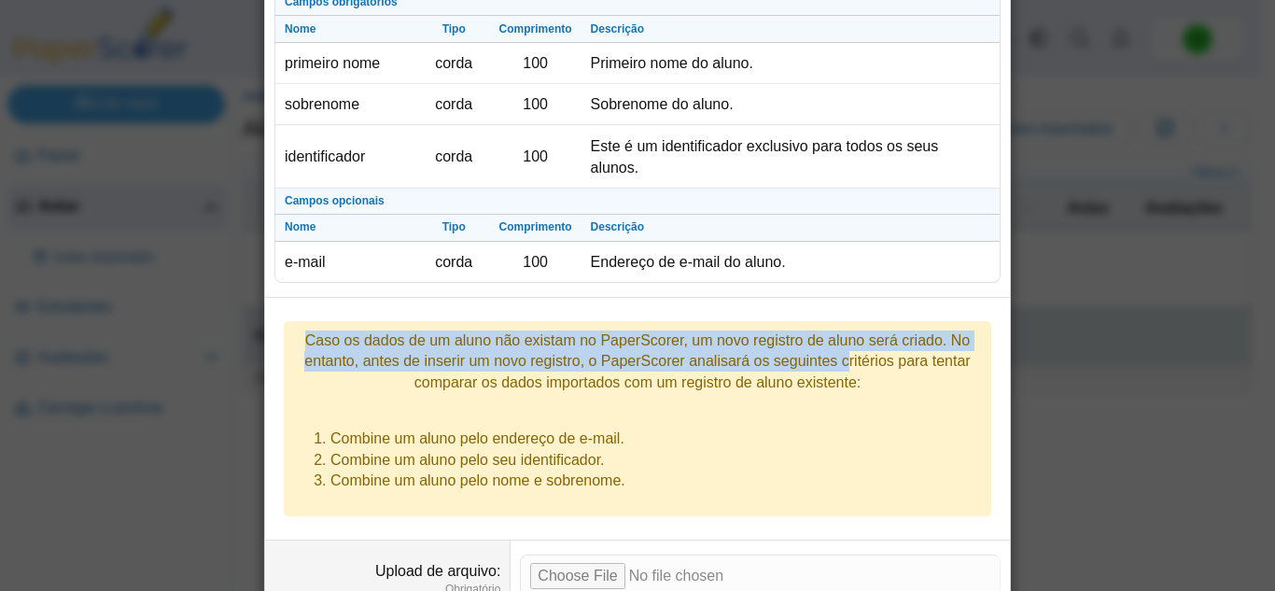
drag, startPoint x: 676, startPoint y: 367, endPoint x: 739, endPoint y: 409, distance: 76.1
click at [739, 409] on div "Caso os dados de um aluno não existam no PaperScorer, um novo registro de aluno…" at bounding box center [638, 418] width 708 height 195
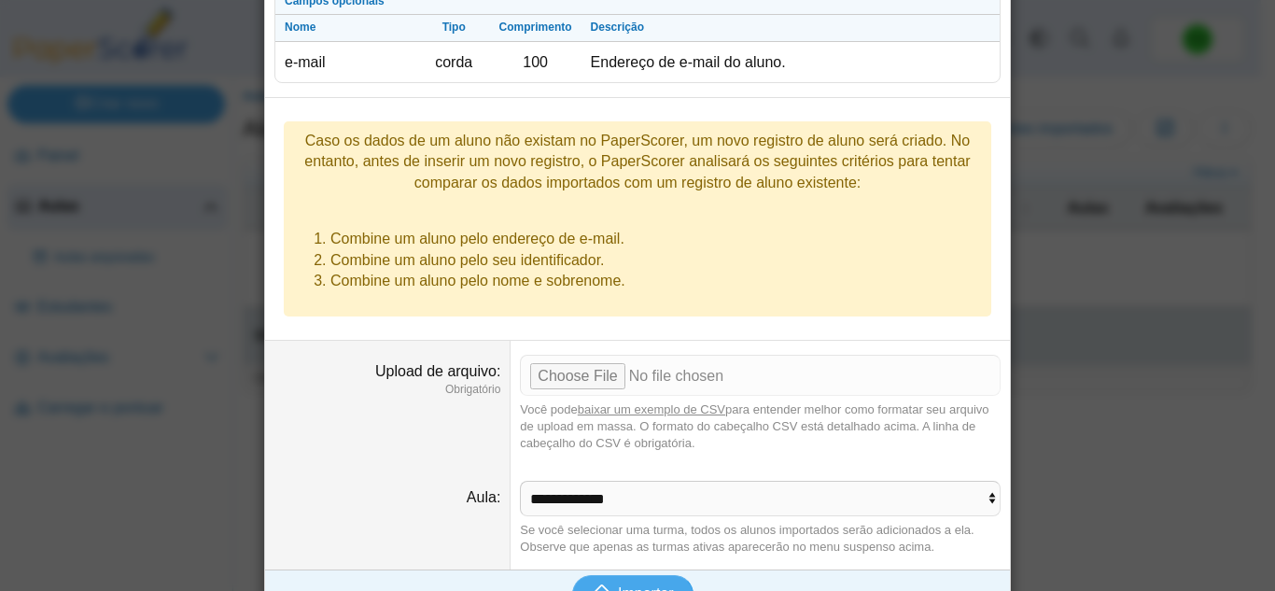
scroll to position [302, 0]
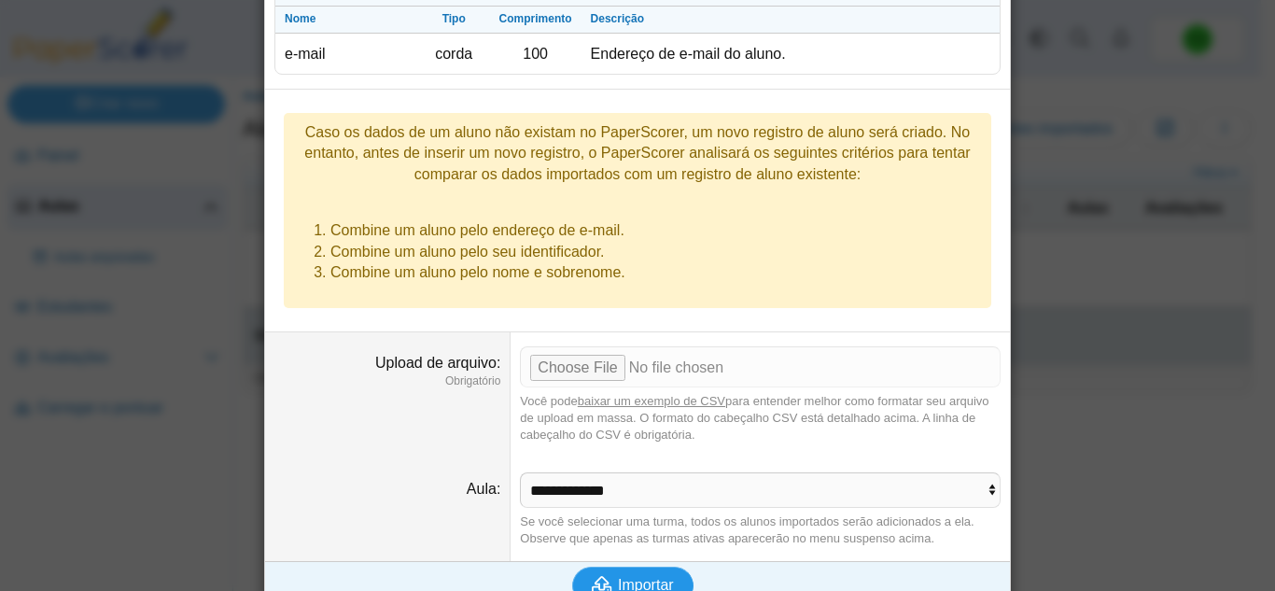
click at [623, 567] on button "Importar" at bounding box center [632, 585] width 120 height 37
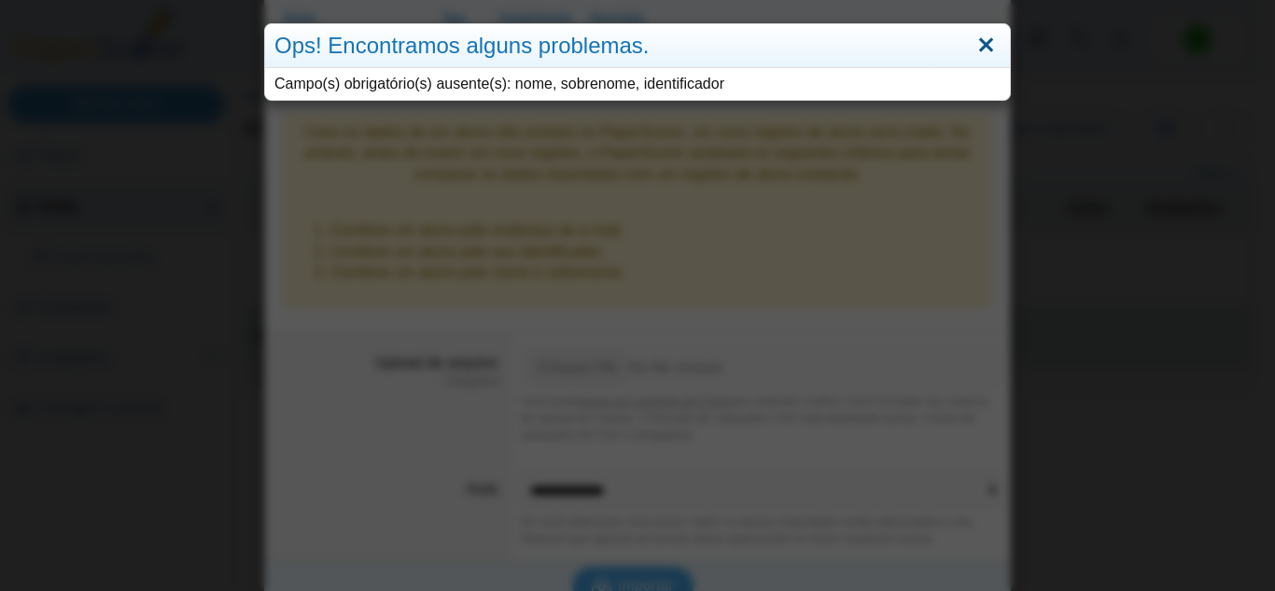
click at [983, 48] on link "Fechar" at bounding box center [986, 46] width 29 height 32
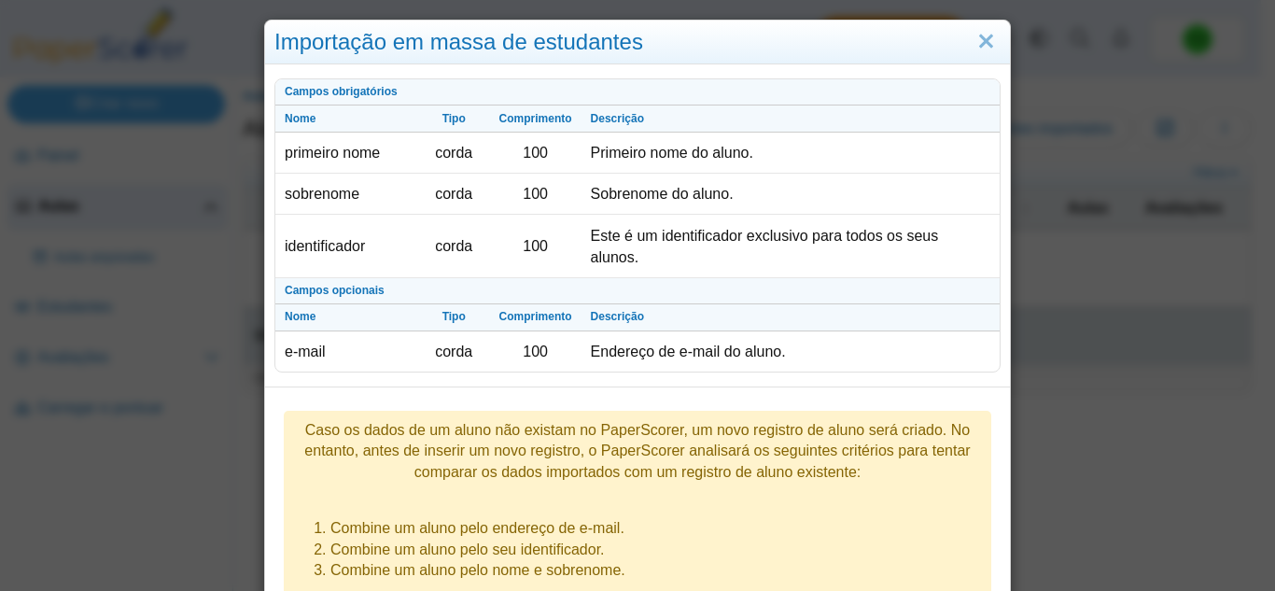
scroll to position [0, 0]
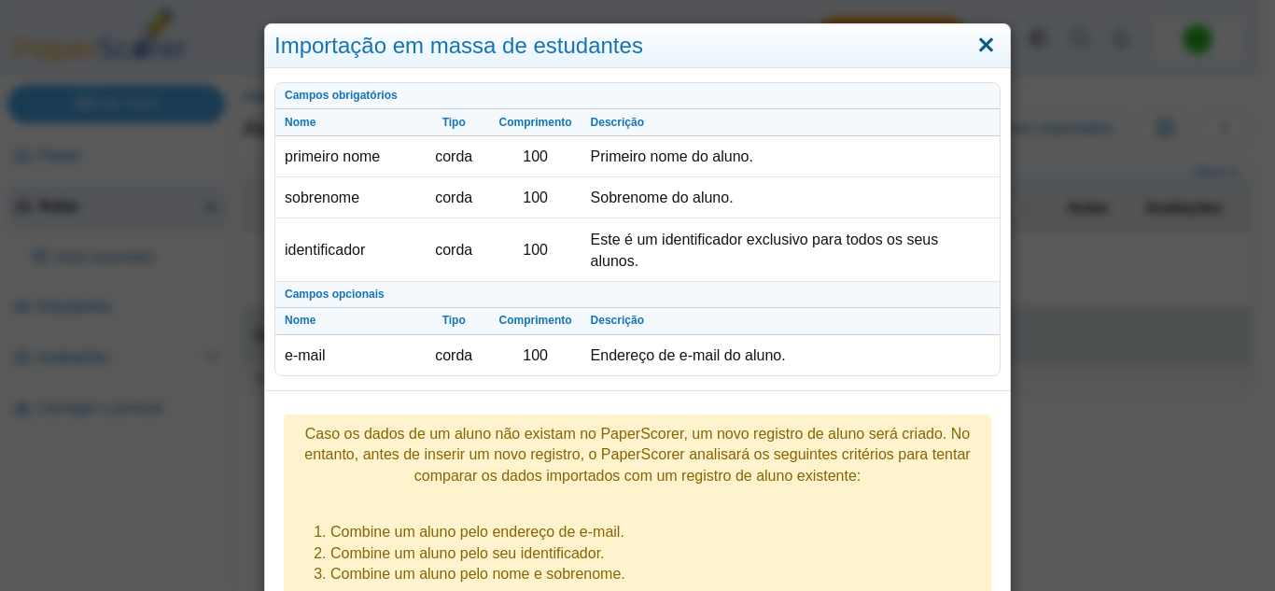
click at [974, 42] on link "Fechar" at bounding box center [986, 46] width 29 height 32
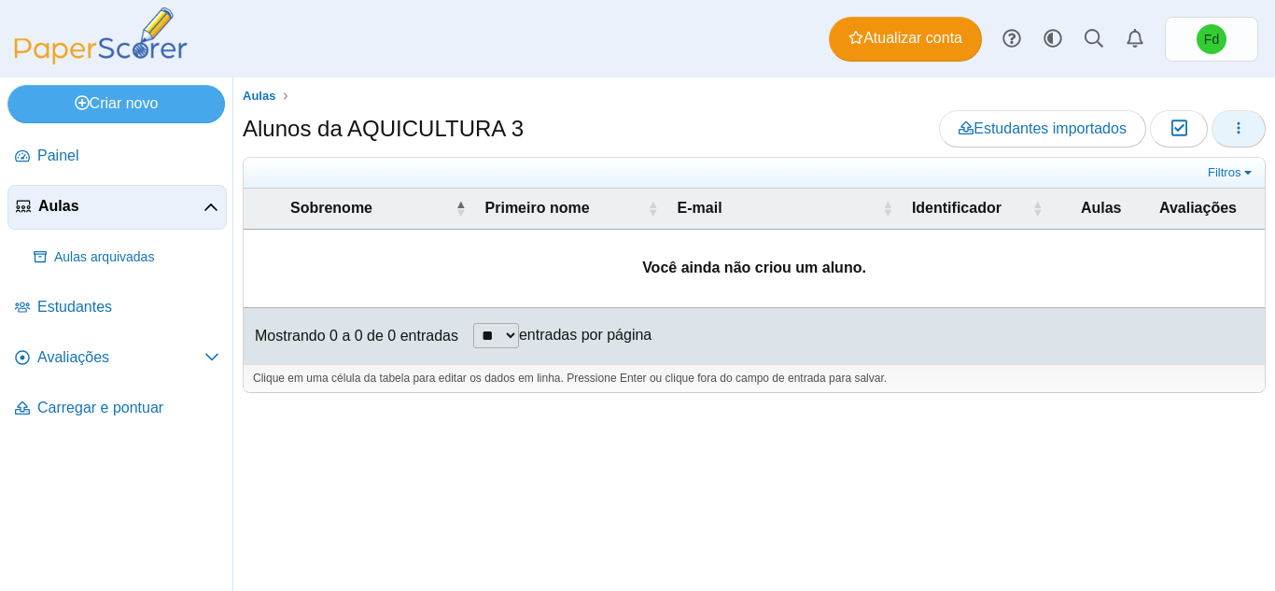
click at [1223, 128] on button "button" at bounding box center [1239, 128] width 54 height 37
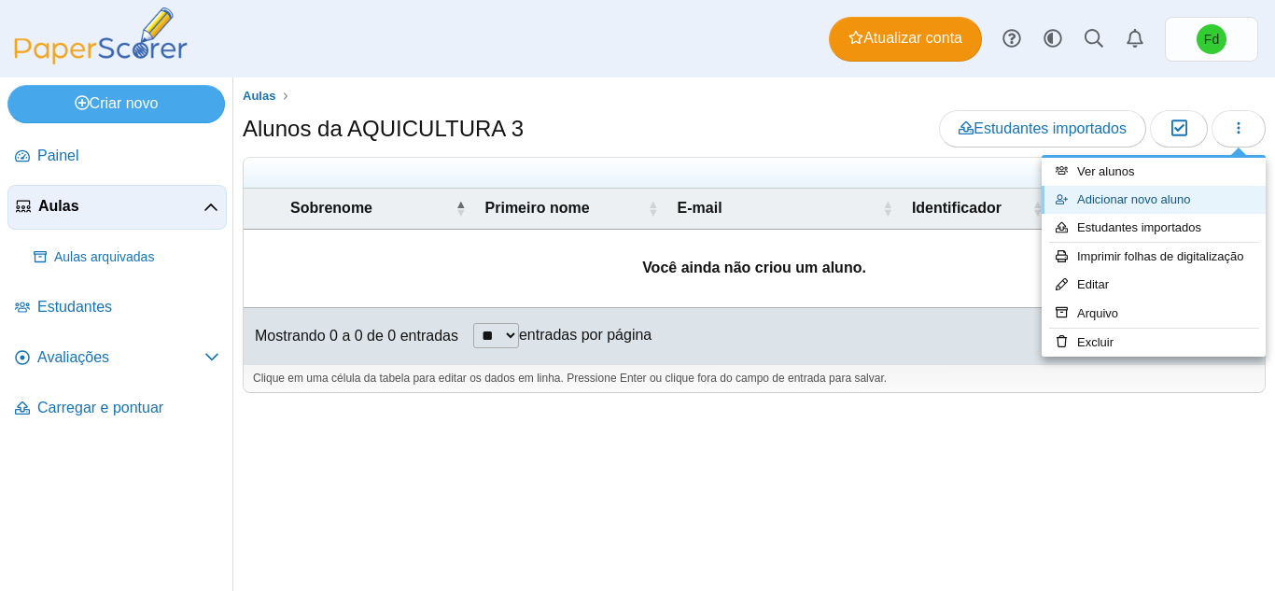
click at [1163, 203] on font "Adicionar novo aluno" at bounding box center [1133, 199] width 113 height 14
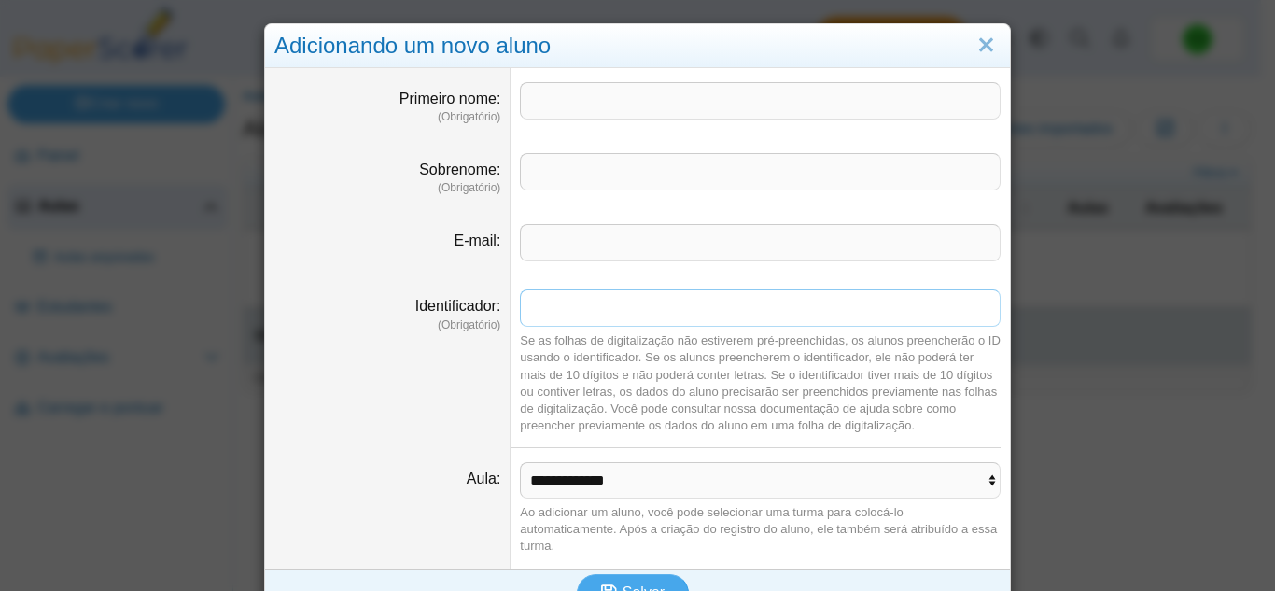
click at [564, 317] on input "Identificador" at bounding box center [760, 307] width 481 height 37
click at [481, 382] on dt "Identificador (Obrigatório)" at bounding box center [388, 361] width 246 height 173
click at [544, 91] on input "Primeiro nome" at bounding box center [760, 100] width 481 height 37
paste input "****"
type input "****"
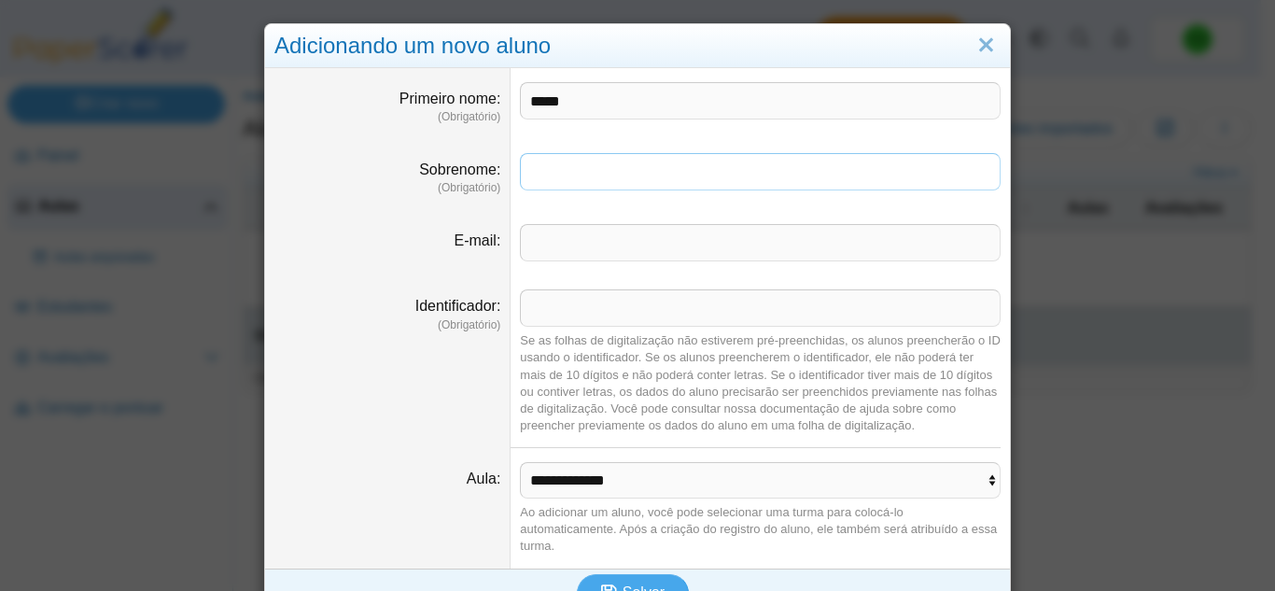
paste input "**********"
type input "**********"
click at [603, 331] on dd "Se as folhas de digitalização não estiverem pré-preenchidas, os alunos preenche…" at bounding box center [761, 361] width 500 height 173
click at [606, 313] on input "Identificador" at bounding box center [760, 307] width 481 height 37
paste input "****"
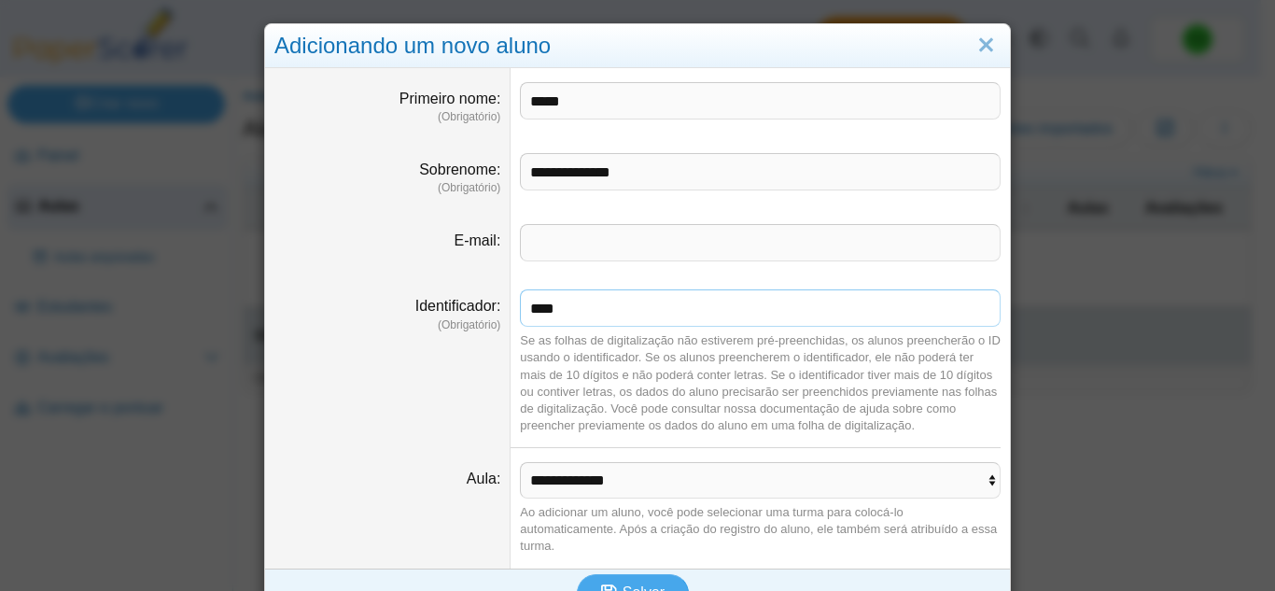
scroll to position [37, 0]
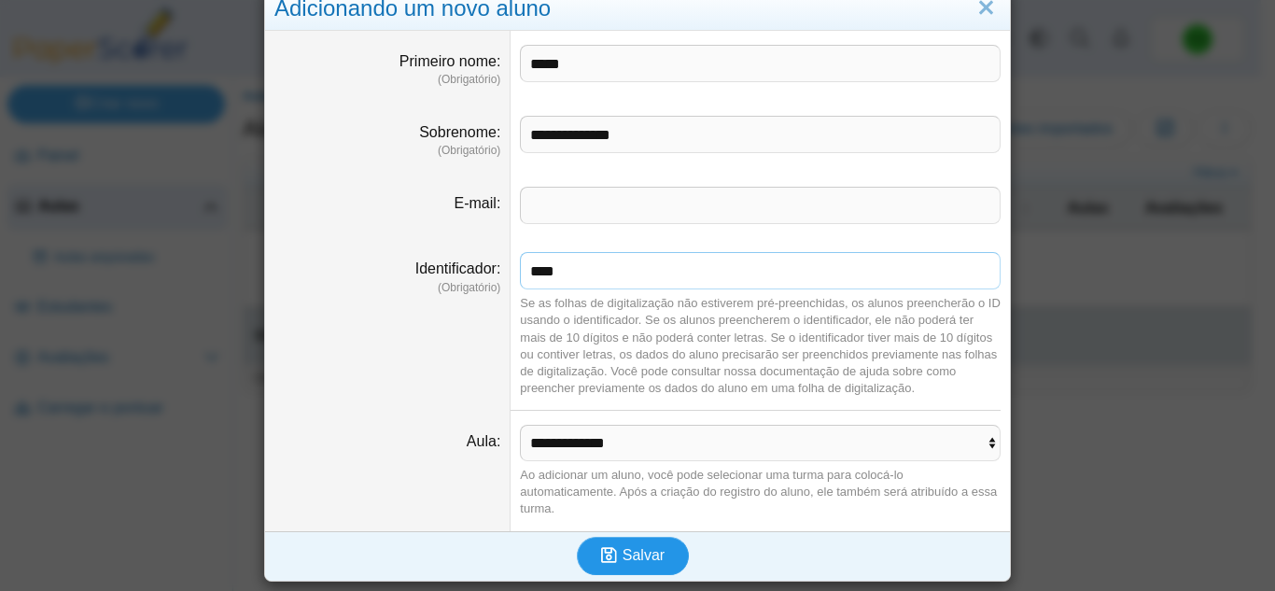
type input "****"
click at [643, 550] on font "Salvar" at bounding box center [644, 555] width 42 height 16
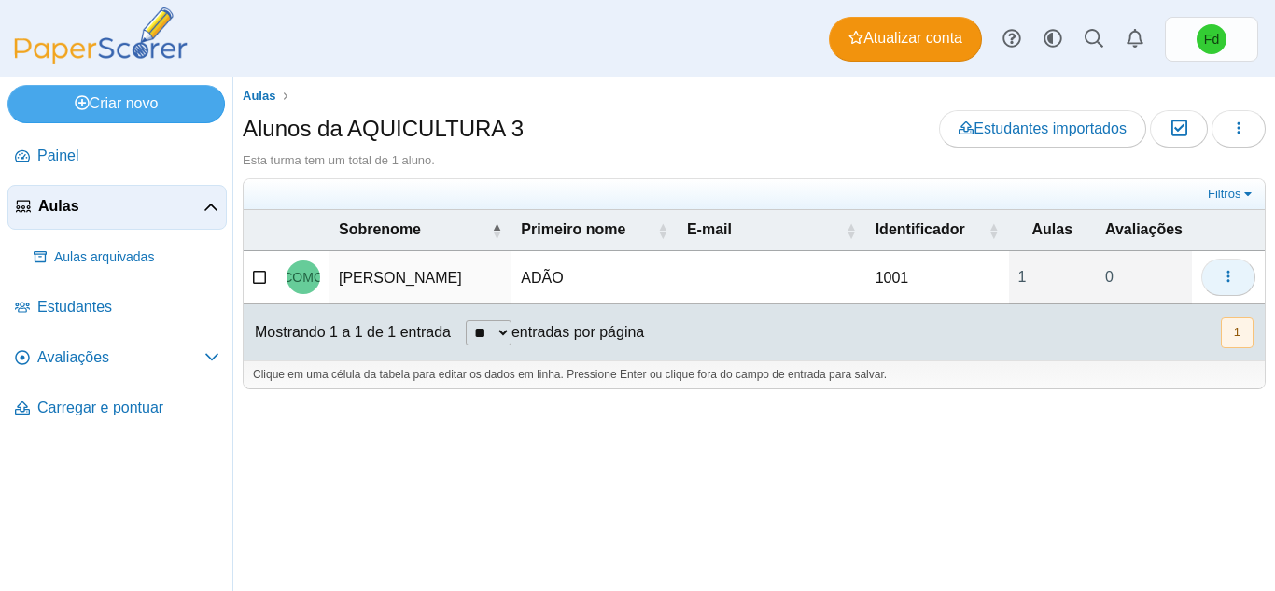
click at [1221, 286] on button "button" at bounding box center [1229, 277] width 54 height 37
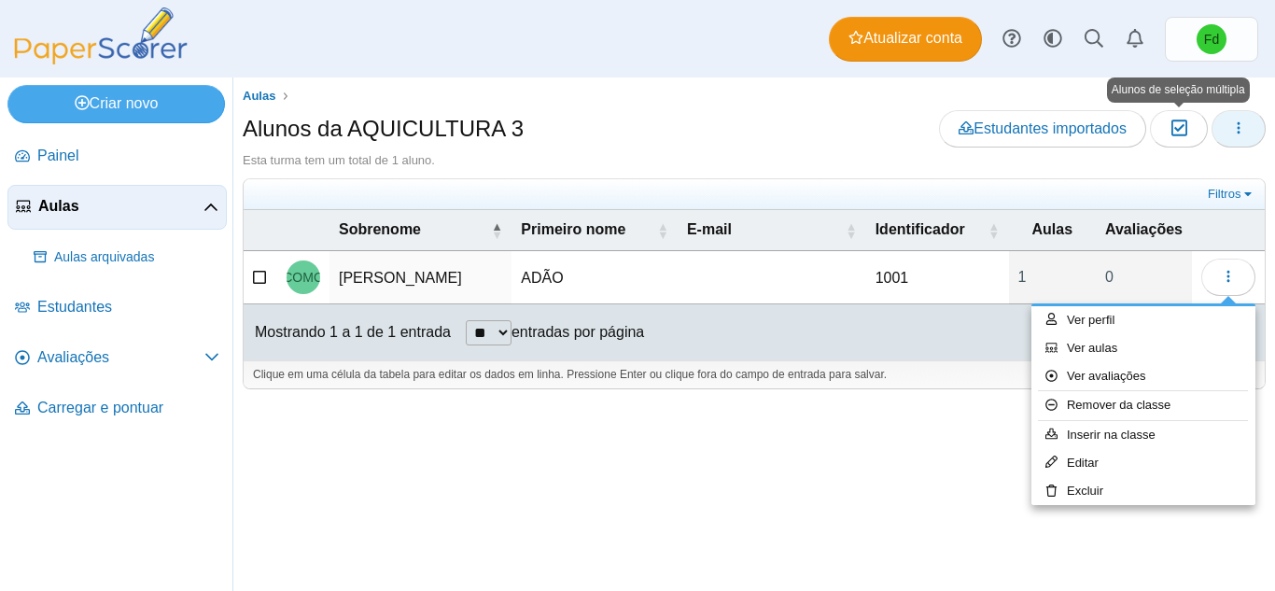
click at [1227, 122] on button "button" at bounding box center [1239, 128] width 54 height 37
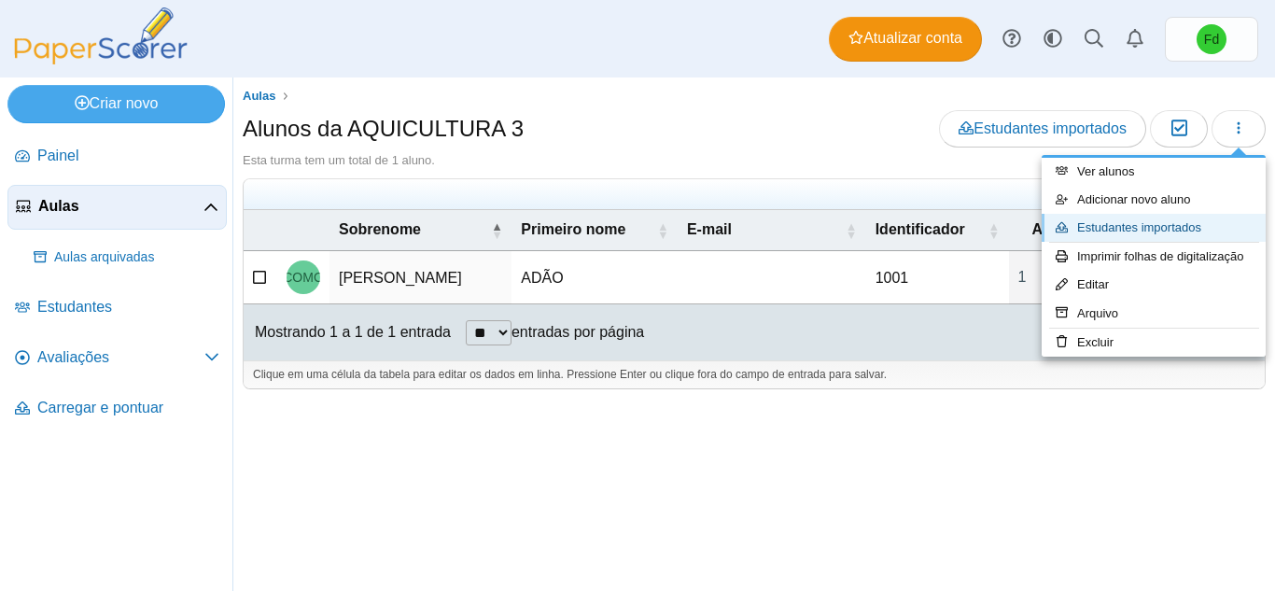
click at [1167, 227] on font "Estudantes importados" at bounding box center [1139, 227] width 124 height 14
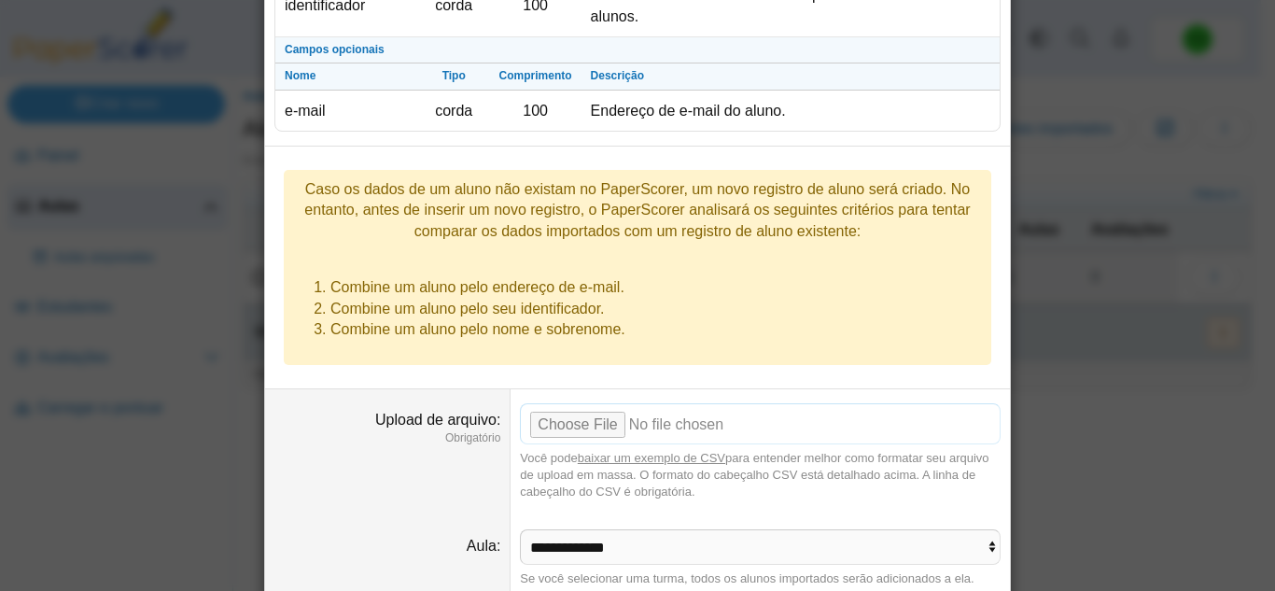
scroll to position [302, 0]
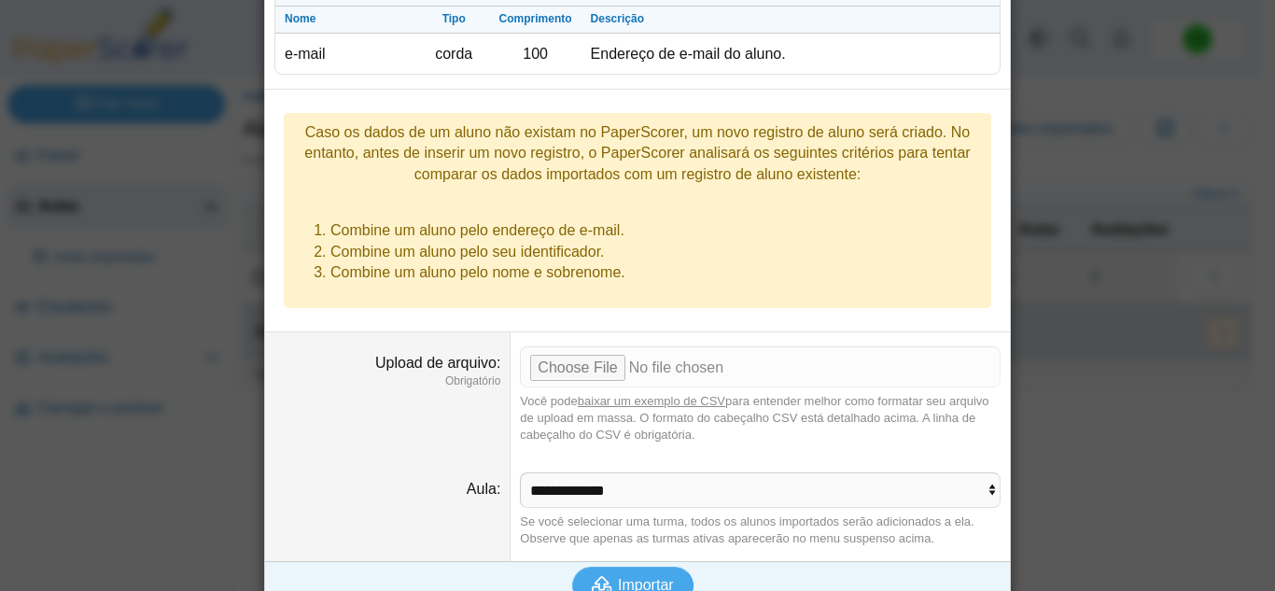
click at [651, 394] on font "baixar um exemplo de CSV" at bounding box center [652, 401] width 148 height 14
click at [1101, 425] on div "Importação em massa de estudantes Campos obrigatórios Nome Tipo Comprimento Des…" at bounding box center [637, 295] width 1275 height 591
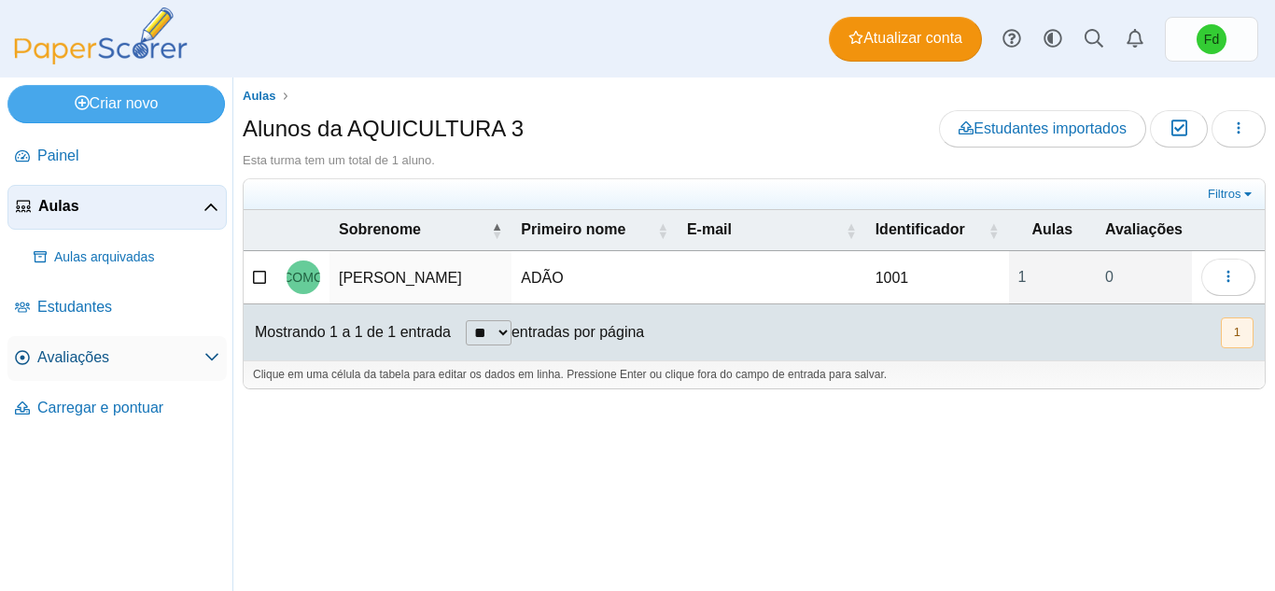
click at [157, 369] on link "Avaliações" at bounding box center [116, 358] width 219 height 45
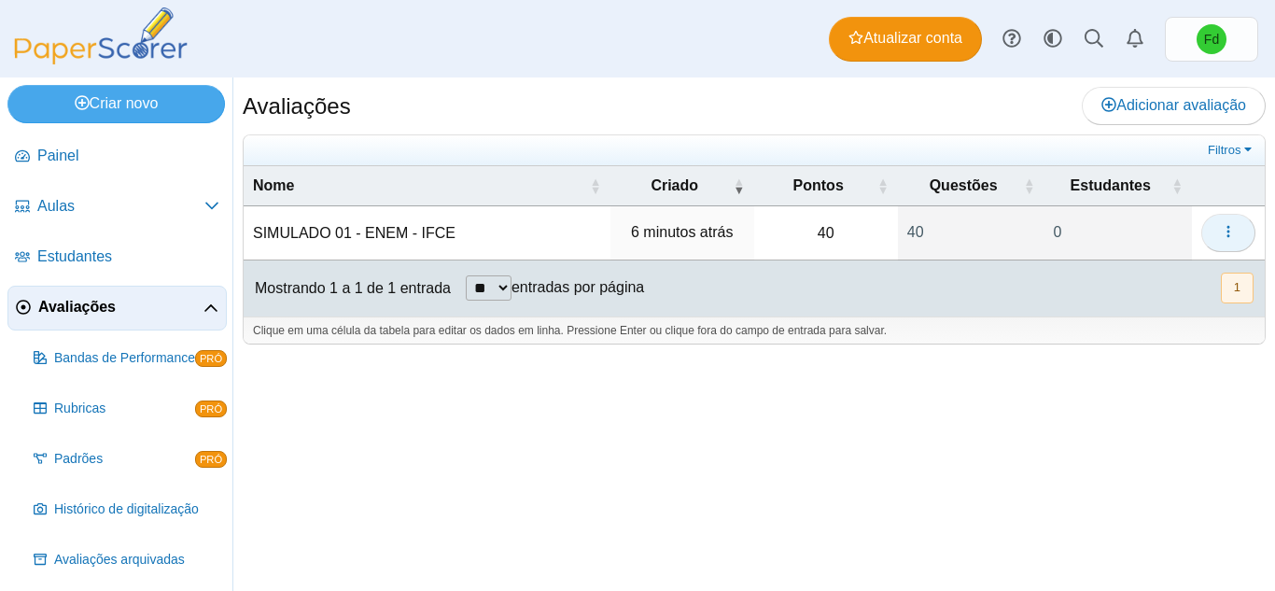
click at [1223, 233] on icon "button" at bounding box center [1228, 231] width 15 height 15
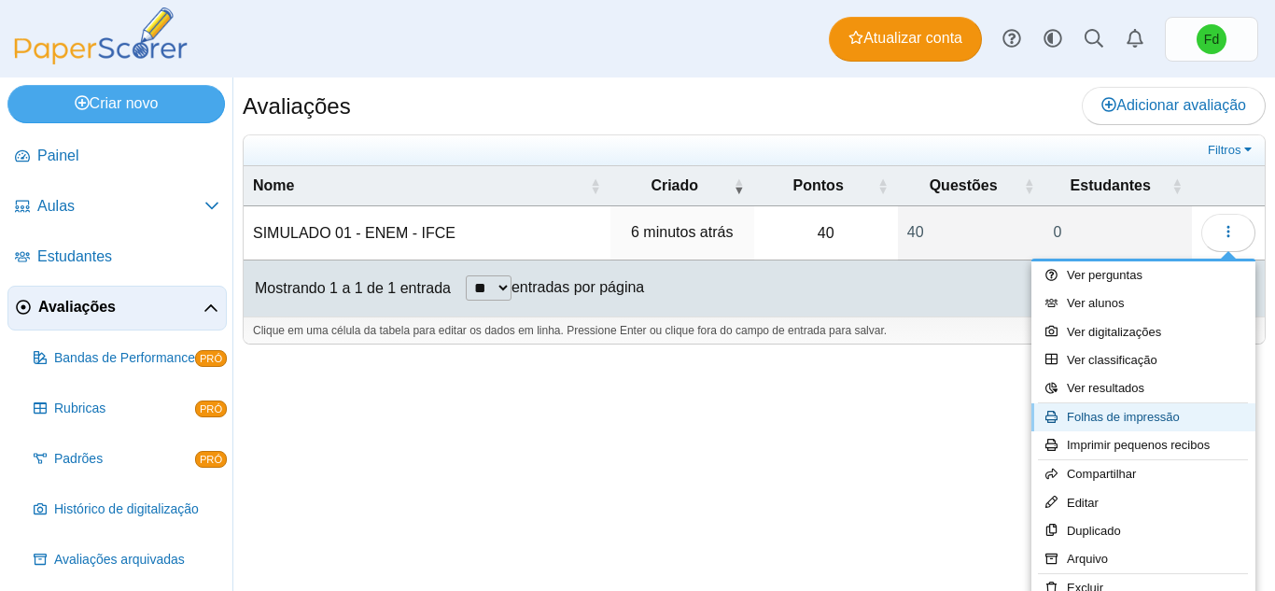
click at [1130, 418] on font "Folhas de impressão" at bounding box center [1123, 417] width 113 height 14
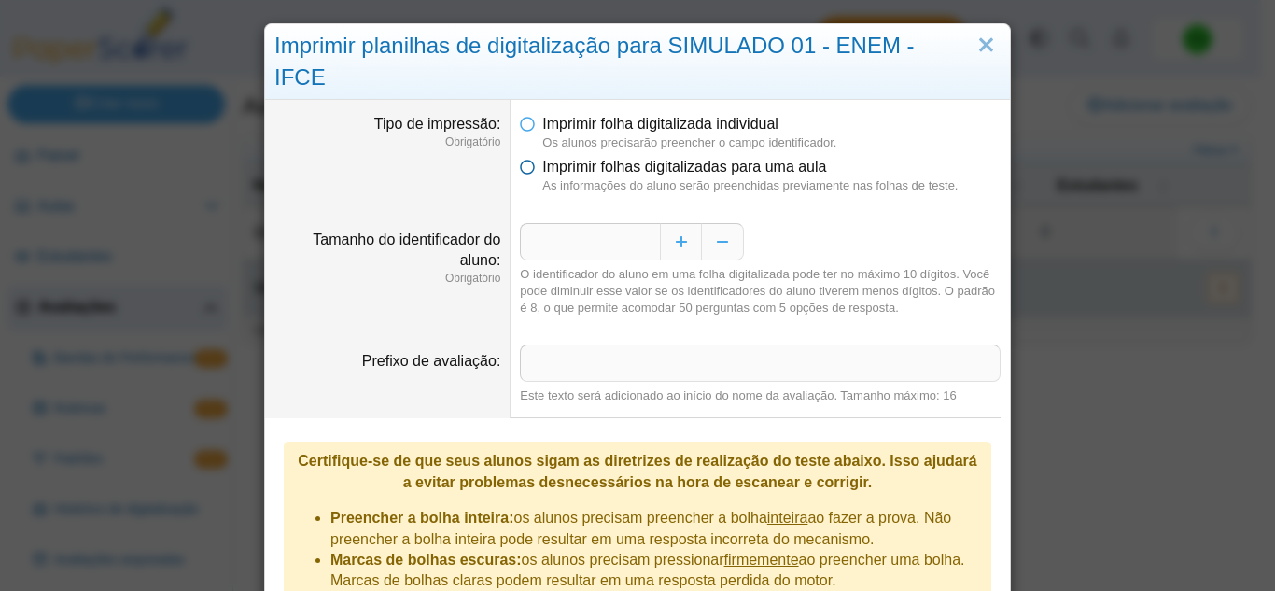
click at [525, 157] on icon at bounding box center [527, 163] width 15 height 13
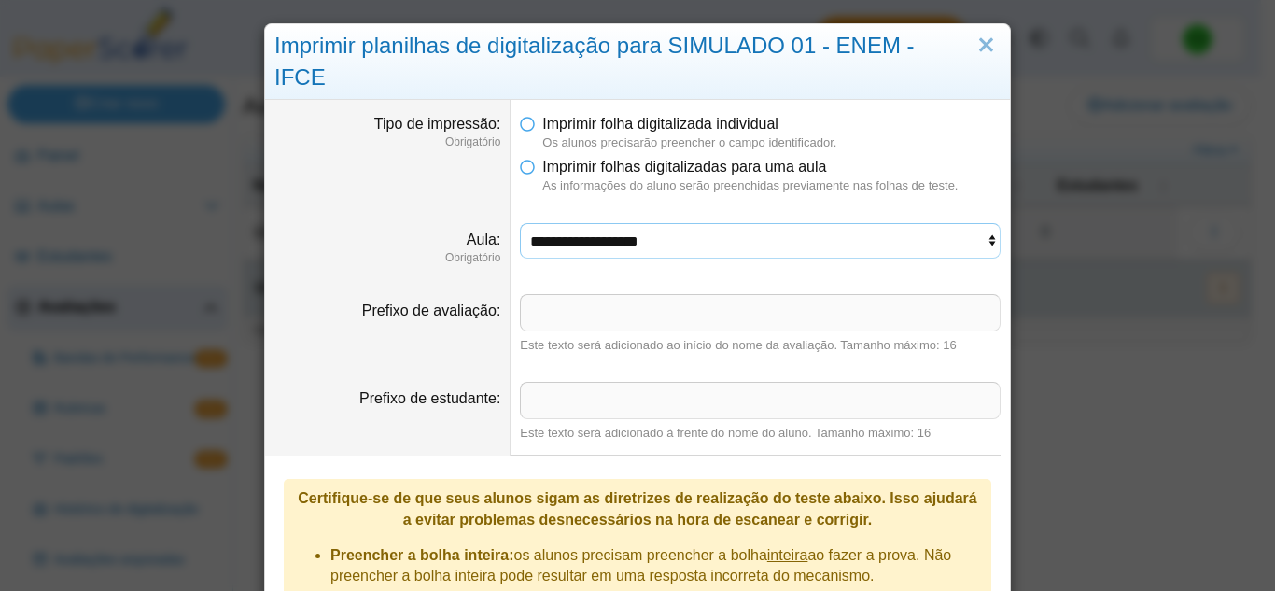
click at [598, 223] on select "**********" at bounding box center [760, 240] width 481 height 35
select select "**********"
click at [520, 223] on select "**********" at bounding box center [760, 240] width 481 height 35
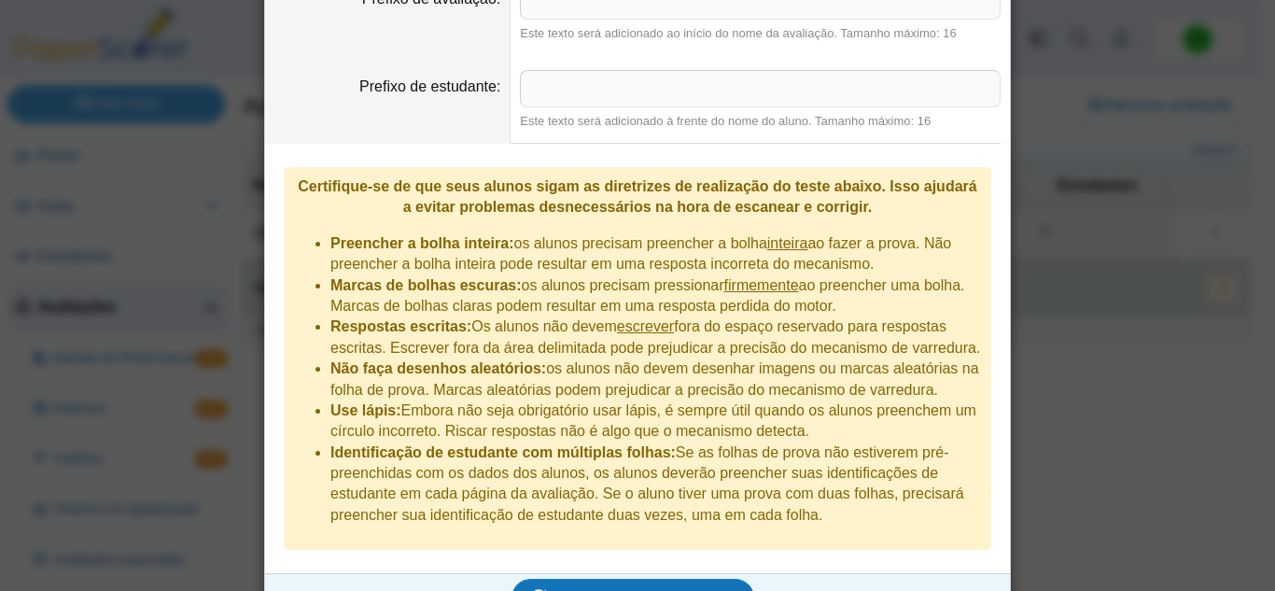
scroll to position [388, 0]
click at [636, 578] on button "Gerar folhas de digitalização" at bounding box center [634, 596] width 244 height 37
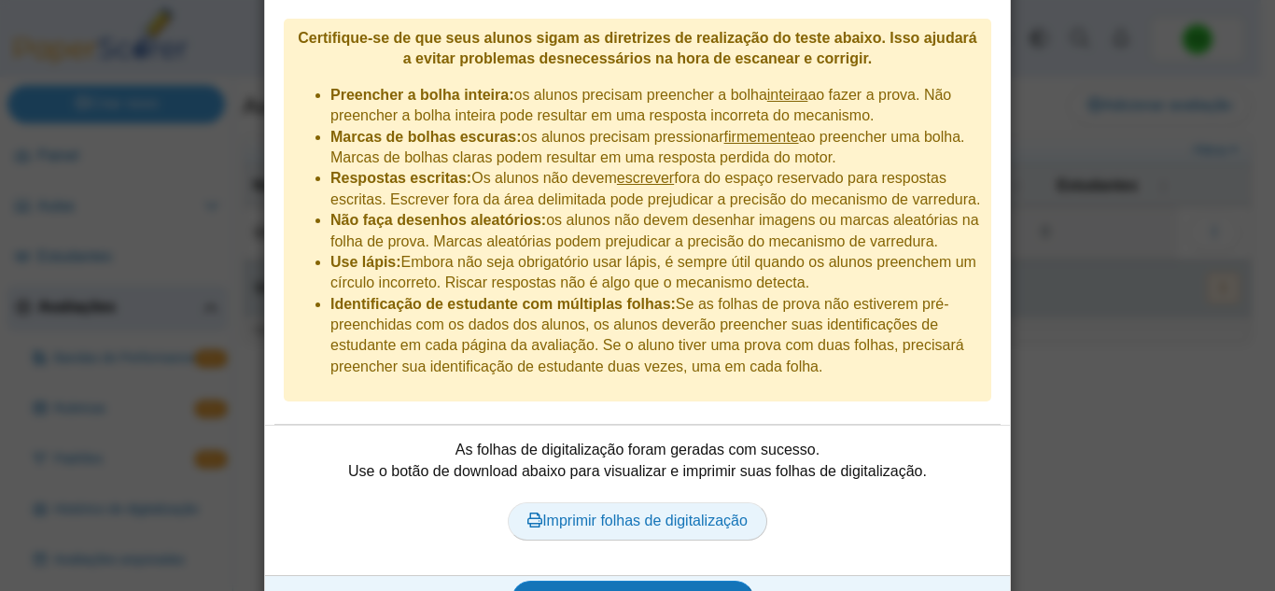
scroll to position [539, 0]
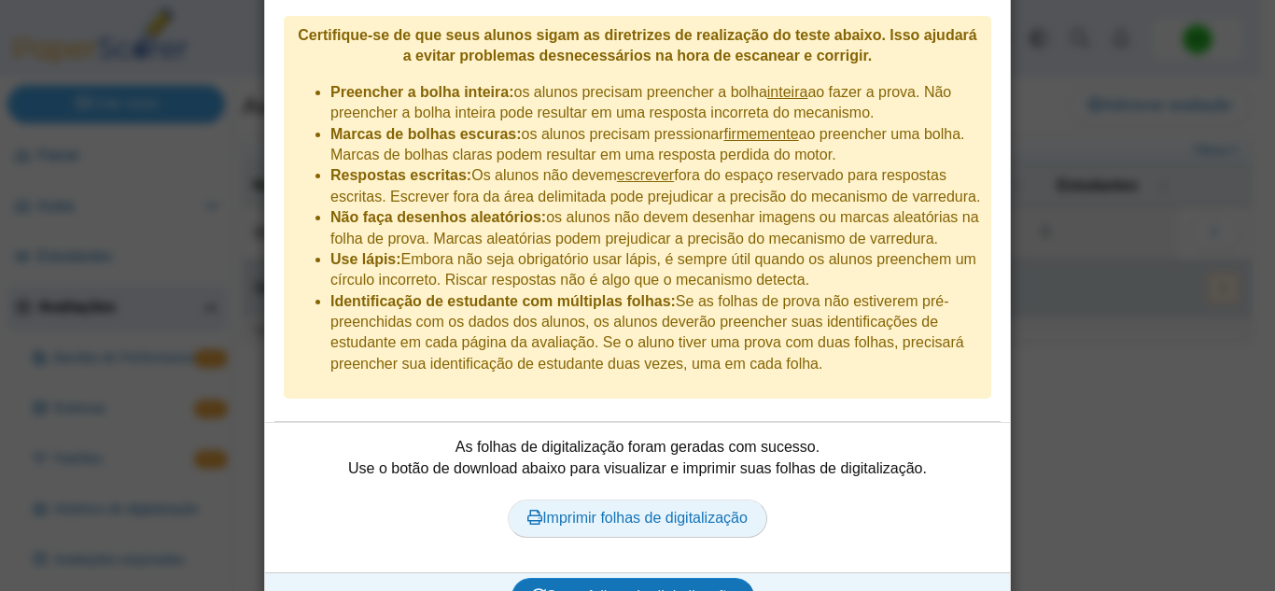
click at [642, 510] on font "Imprimir folhas de digitalização" at bounding box center [644, 518] width 205 height 16
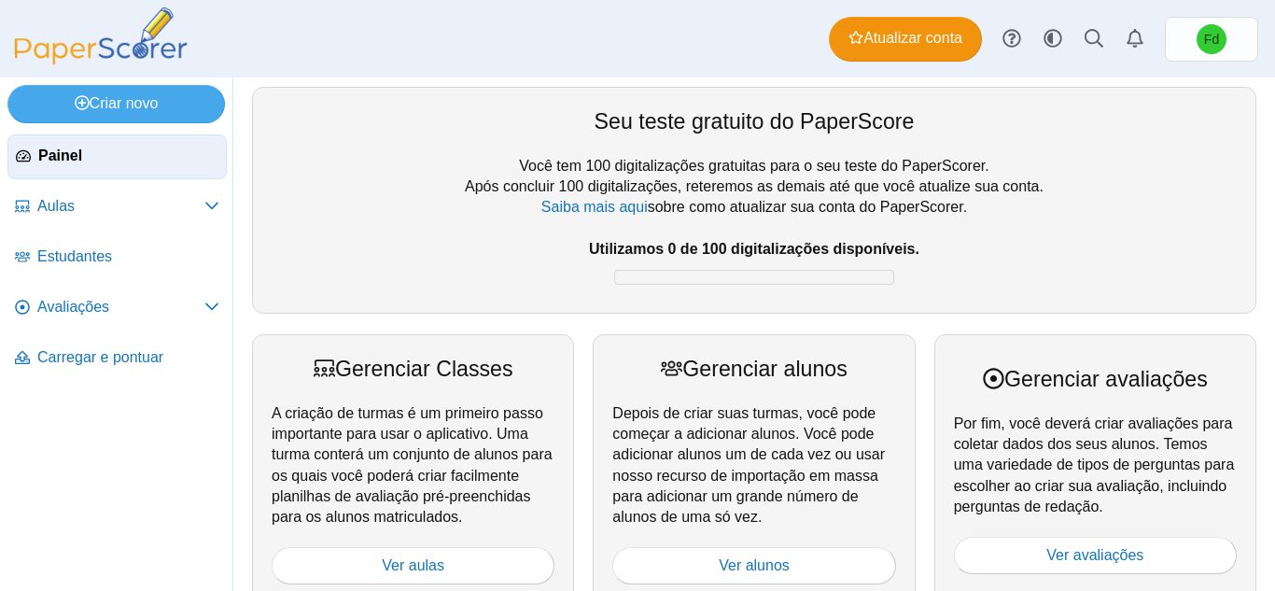
drag, startPoint x: 780, startPoint y: 171, endPoint x: 931, endPoint y: 180, distance: 151.5
click at [929, 180] on div "Você tem 100 digitalizações gratuitas para o seu teste do PaperScorer. Após con…" at bounding box center [754, 225] width 965 height 138
click at [931, 180] on font "Após concluir 100 digitalizações, reteremos as demais até que você atualize sua…" at bounding box center [754, 186] width 579 height 16
click at [131, 302] on span "Avaliações" at bounding box center [120, 307] width 167 height 21
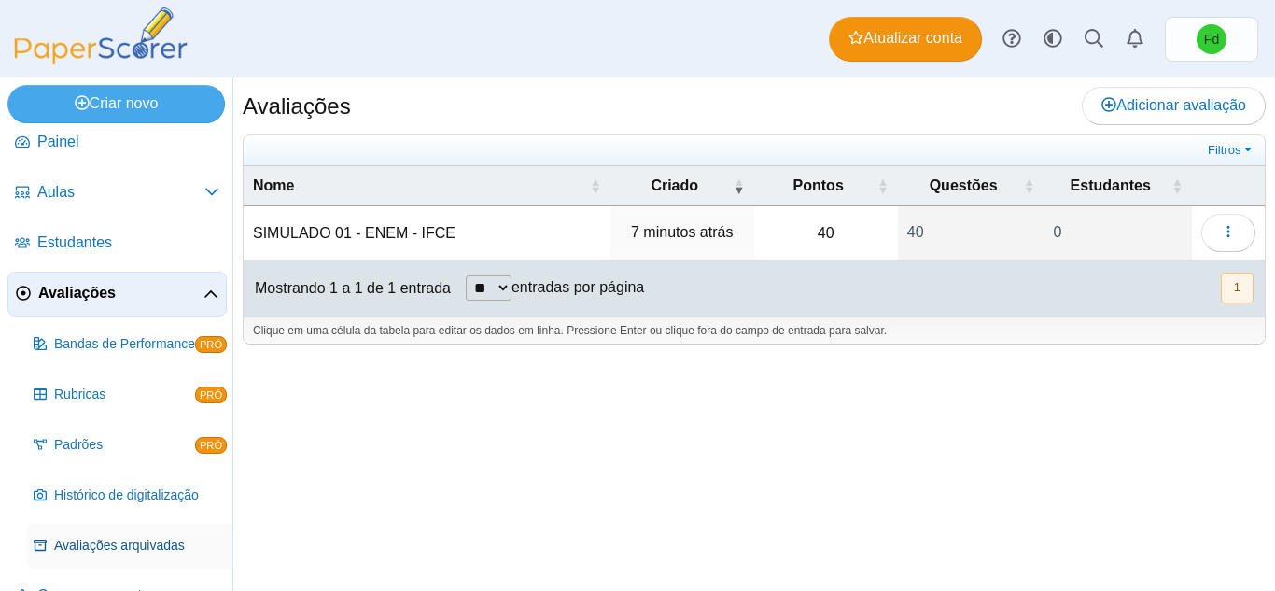
scroll to position [55, 0]
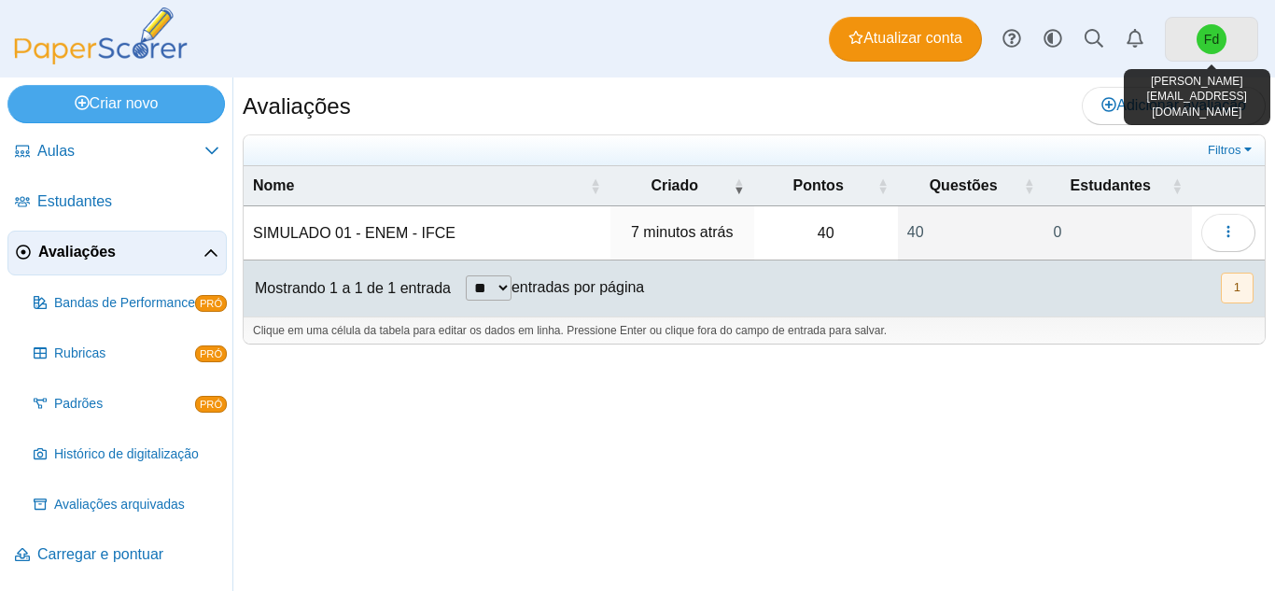
click at [1183, 49] on link "Fd" at bounding box center [1211, 39] width 93 height 45
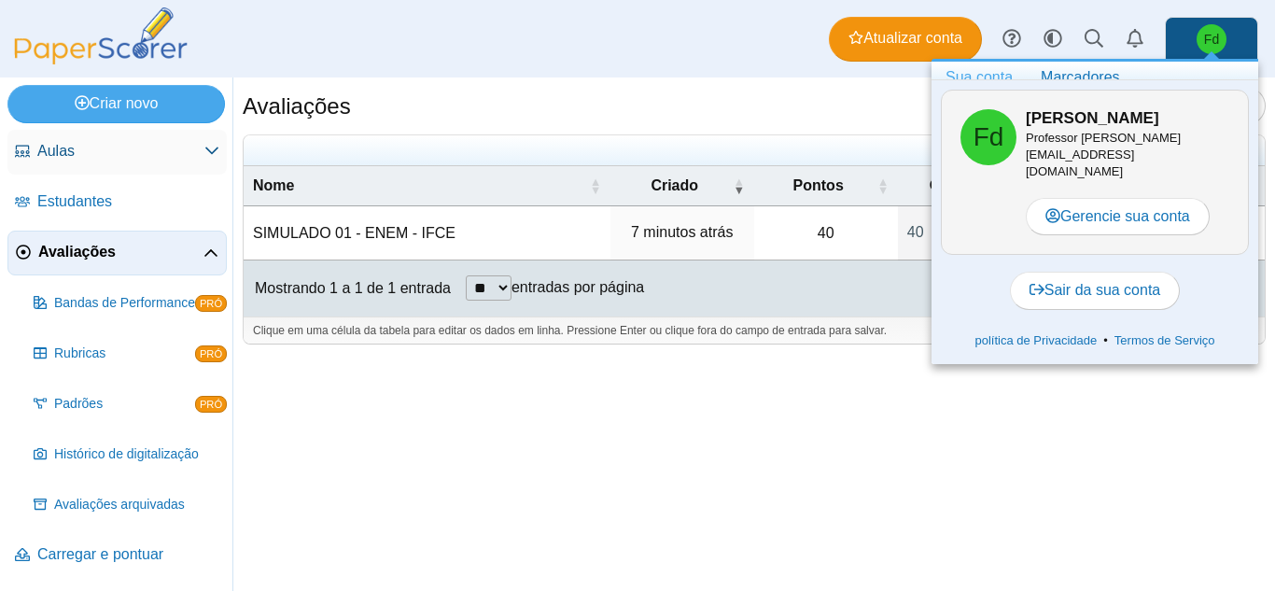
click at [209, 139] on link "Aulas" at bounding box center [116, 152] width 219 height 45
